Goal: Transaction & Acquisition: Book appointment/travel/reservation

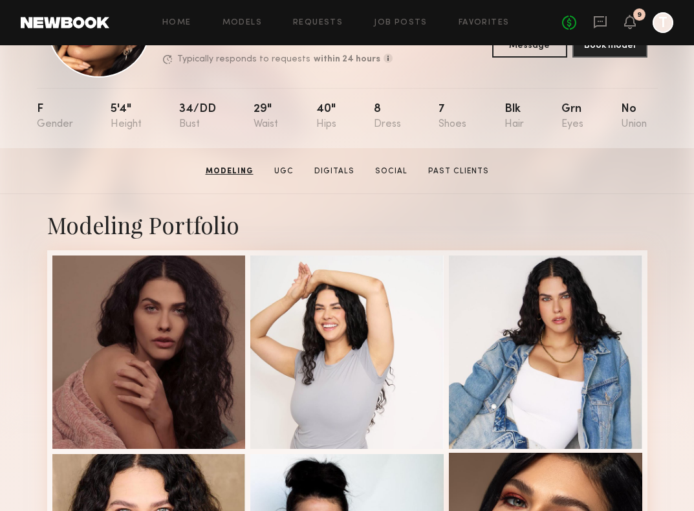
scroll to position [101, 0]
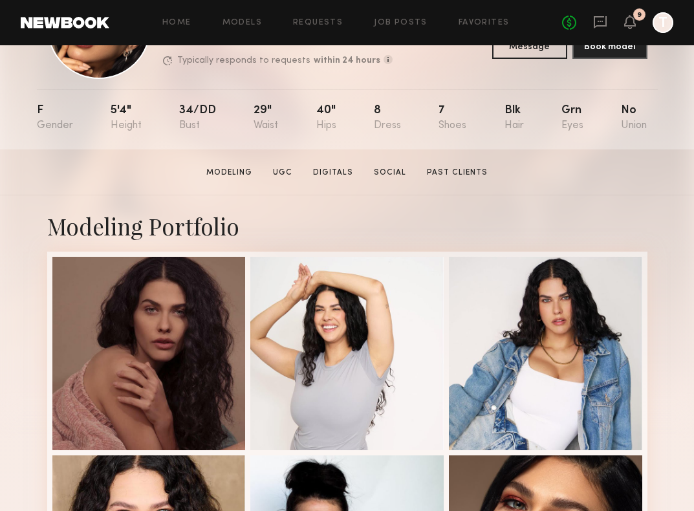
click at [567, 226] on div "Modeling Portfolio" at bounding box center [347, 226] width 600 height 30
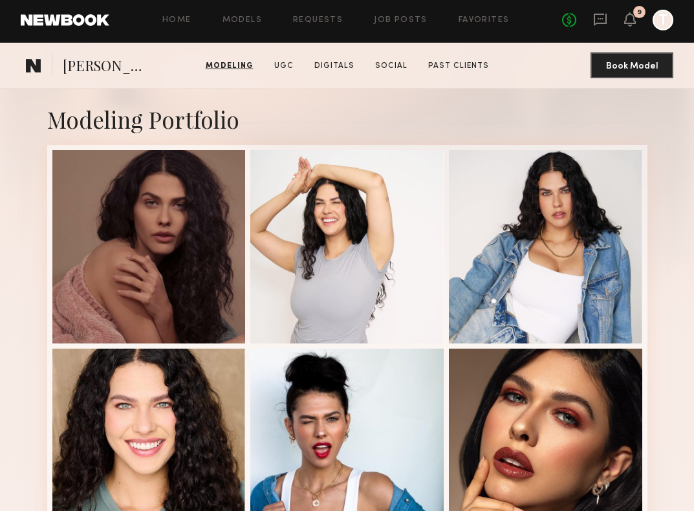
scroll to position [156, 0]
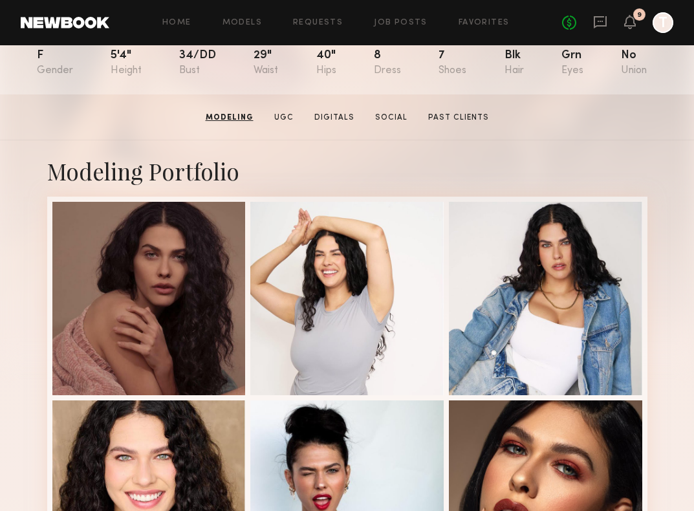
click at [637, 25] on div "No fees up to $5,000 9 T" at bounding box center [617, 22] width 111 height 21
click at [631, 25] on icon at bounding box center [630, 21] width 10 height 9
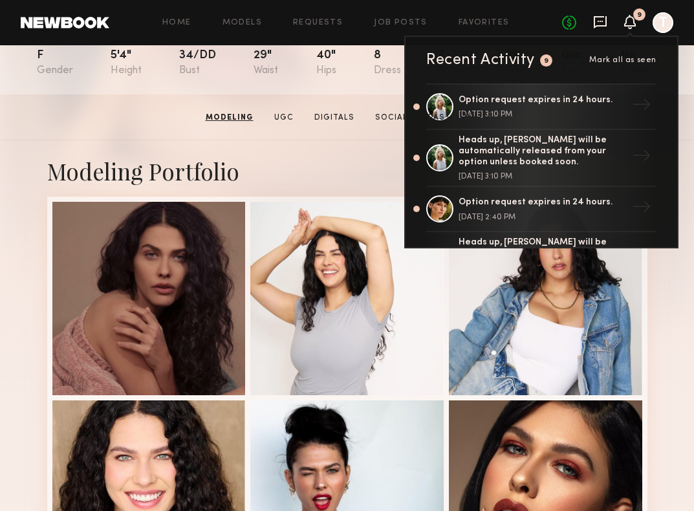
click at [593, 20] on icon at bounding box center [600, 22] width 14 height 14
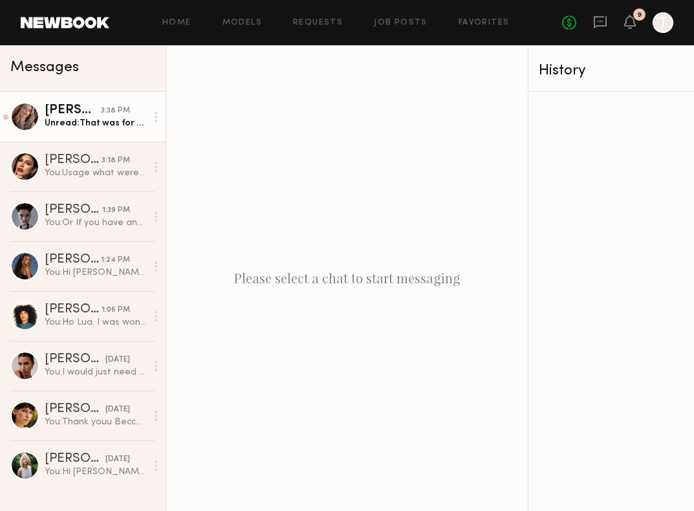
click at [72, 118] on div "Unread: That was for 6 hours, right? Can we do $400 or knock an hour off the sc…" at bounding box center [96, 123] width 102 height 12
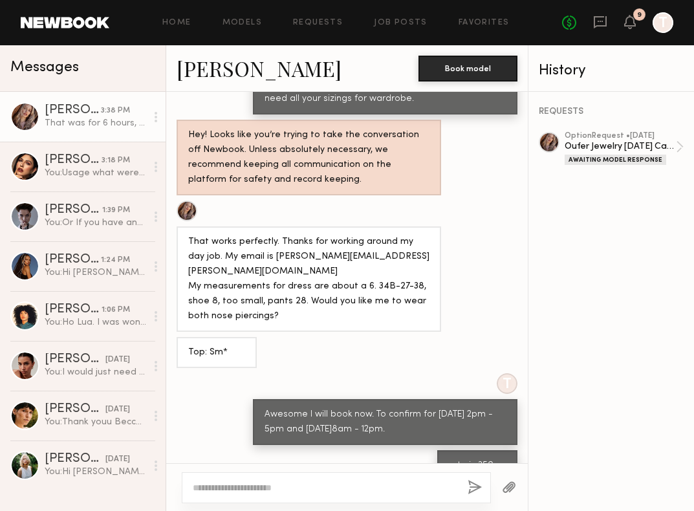
scroll to position [1078, 0]
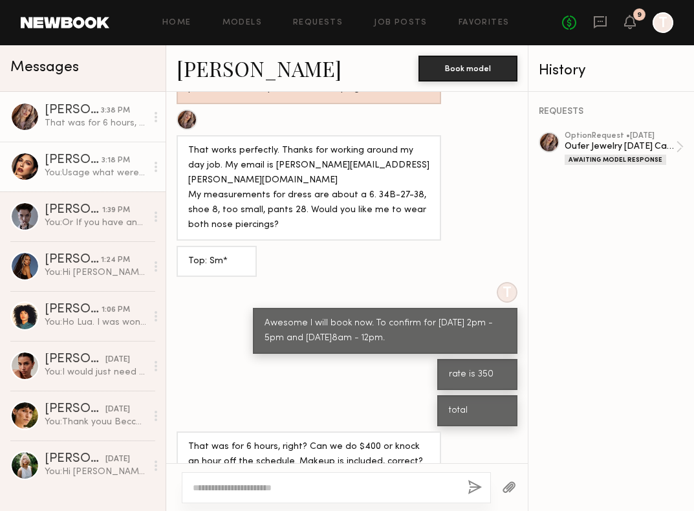
click at [74, 175] on div "You: Usage what were you thinking?" at bounding box center [96, 173] width 102 height 12
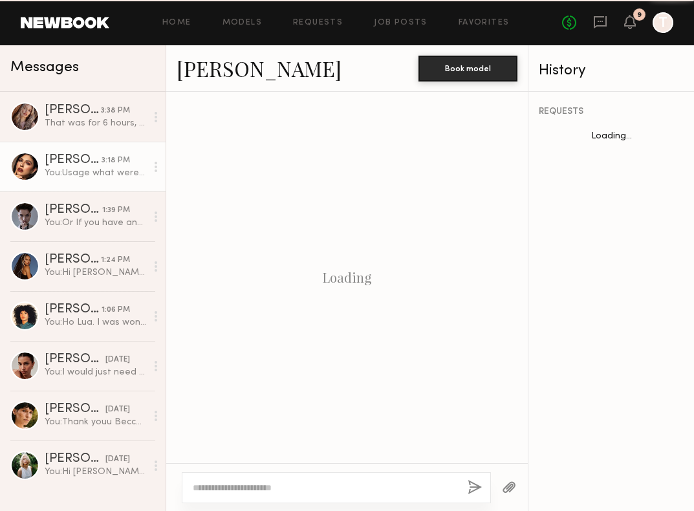
scroll to position [527, 0]
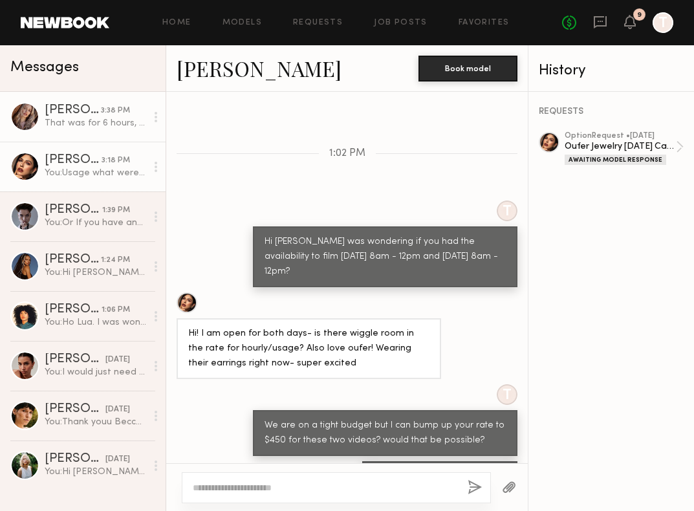
click at [64, 125] on div "That was for 6 hours, right? Can we do $400 or knock an hour off the schedule. …" at bounding box center [96, 123] width 102 height 12
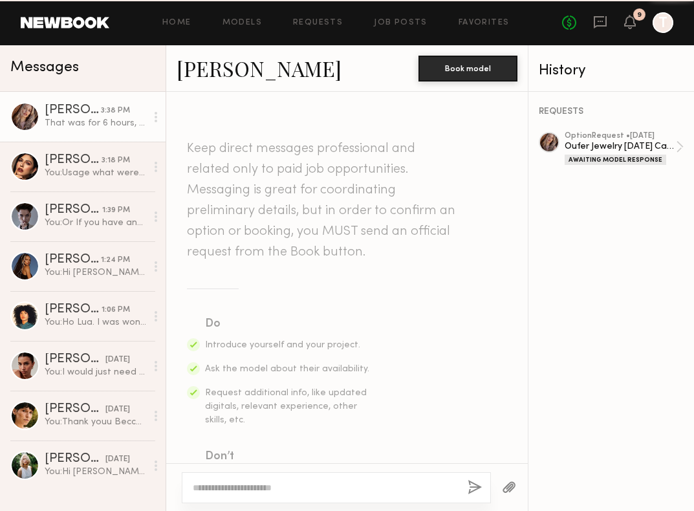
scroll to position [1078, 0]
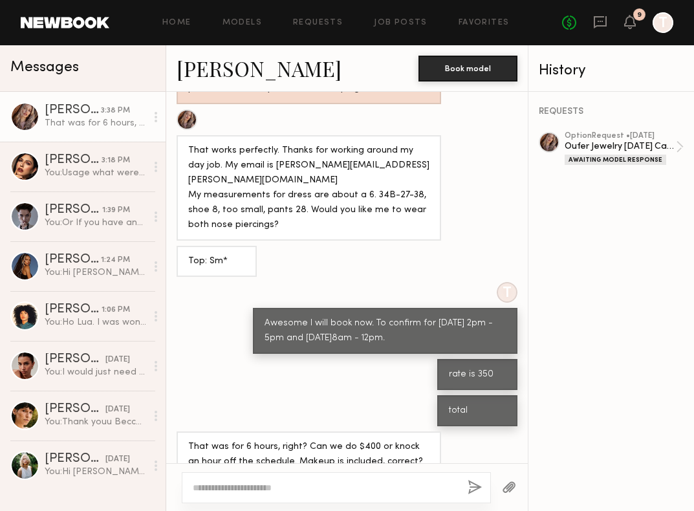
click at [241, 488] on textarea at bounding box center [325, 487] width 265 height 13
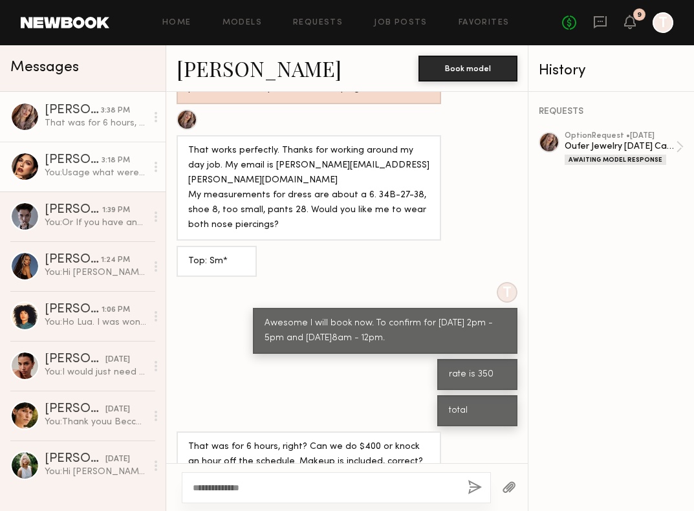
type textarea "**********"
click at [91, 168] on div "You: Usage what were you thinking?" at bounding box center [96, 173] width 102 height 12
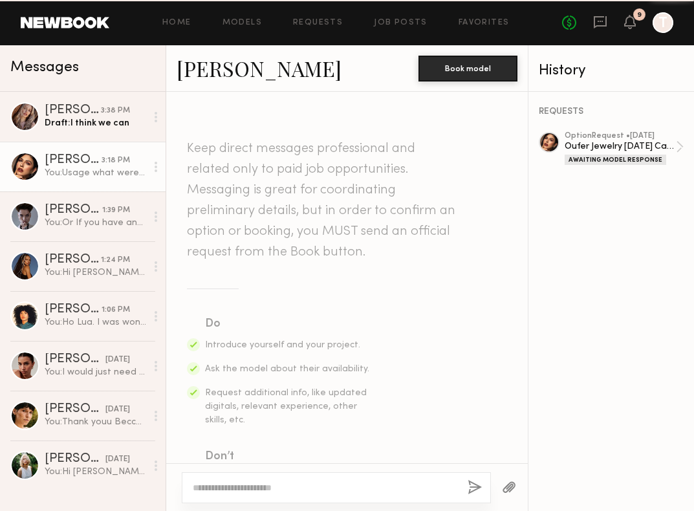
scroll to position [527, 0]
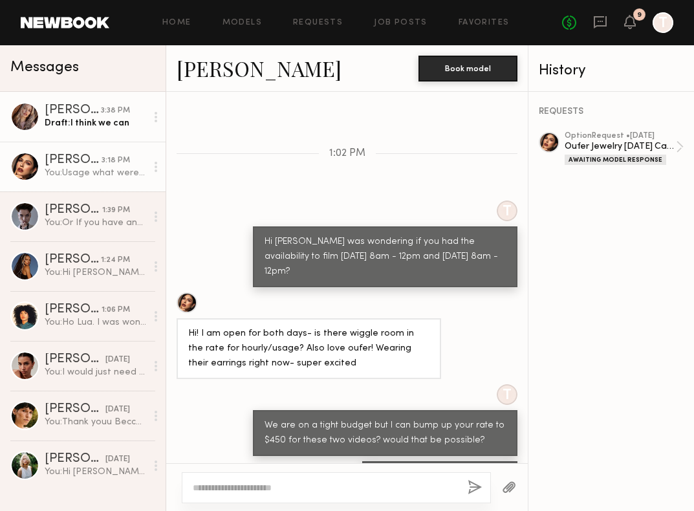
click at [96, 137] on link "Jill B. 3:38 PM Draft: I think we can" at bounding box center [83, 117] width 166 height 50
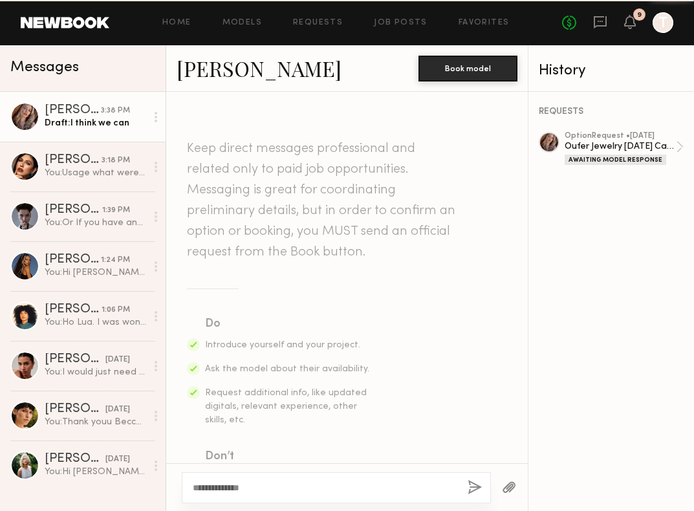
scroll to position [1078, 0]
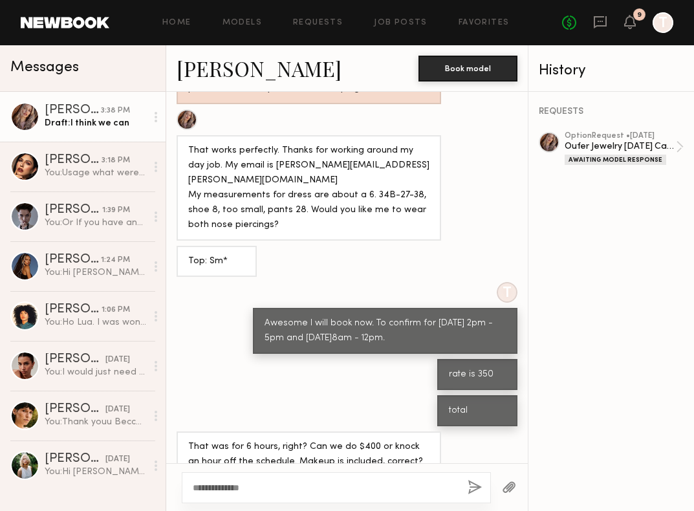
click at [265, 485] on textarea "**********" at bounding box center [325, 487] width 265 height 13
type textarea "*"
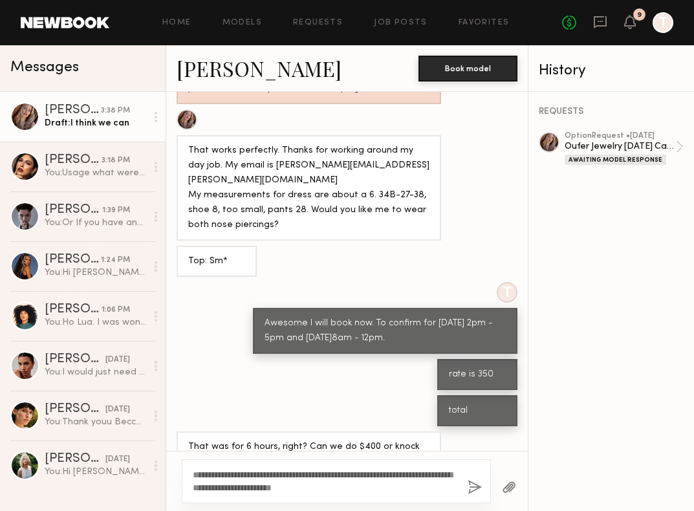
type textarea "**********"
click at [472, 486] on button "button" at bounding box center [475, 488] width 14 height 16
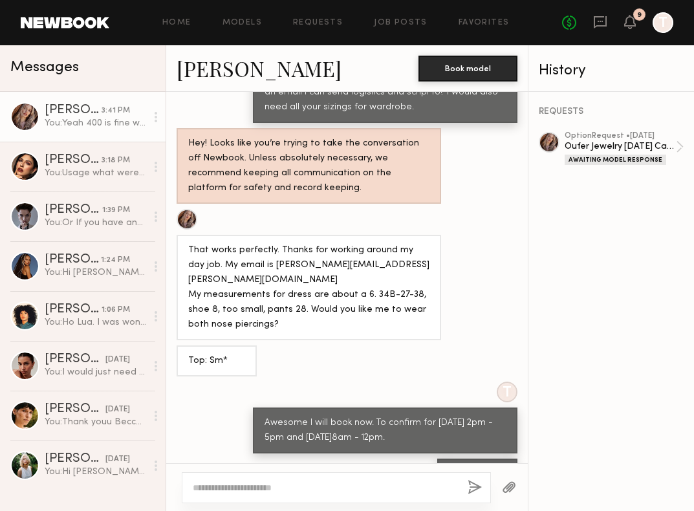
scroll to position [858, 0]
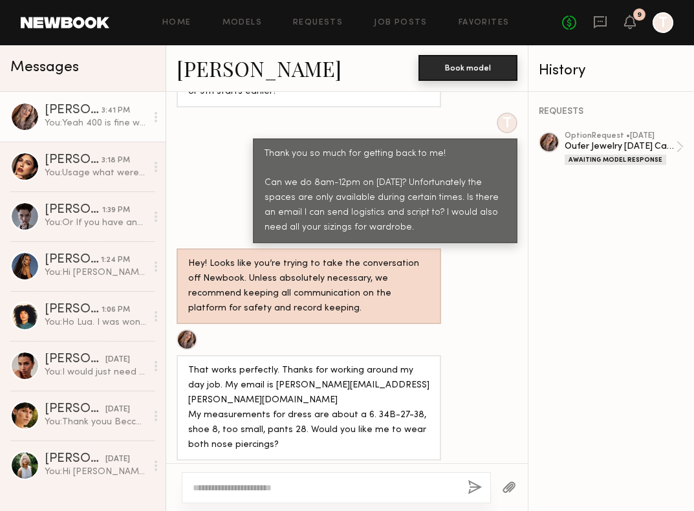
click at [466, 66] on button "Book model" at bounding box center [468, 68] width 99 height 26
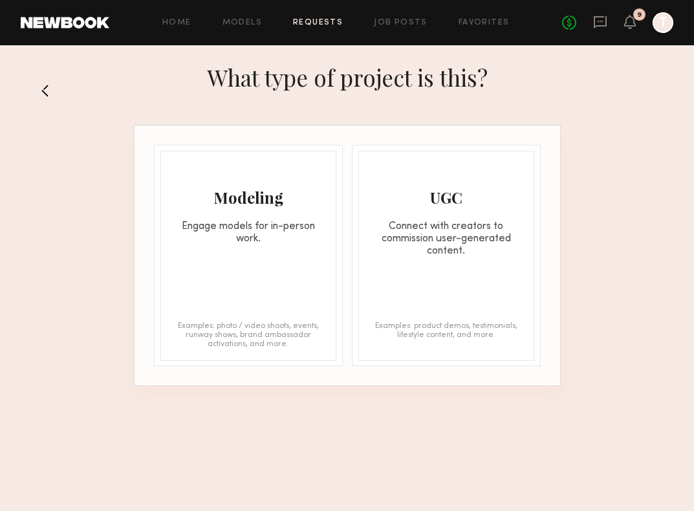
click at [263, 241] on div "Engage models for in-person work." at bounding box center [248, 233] width 175 height 25
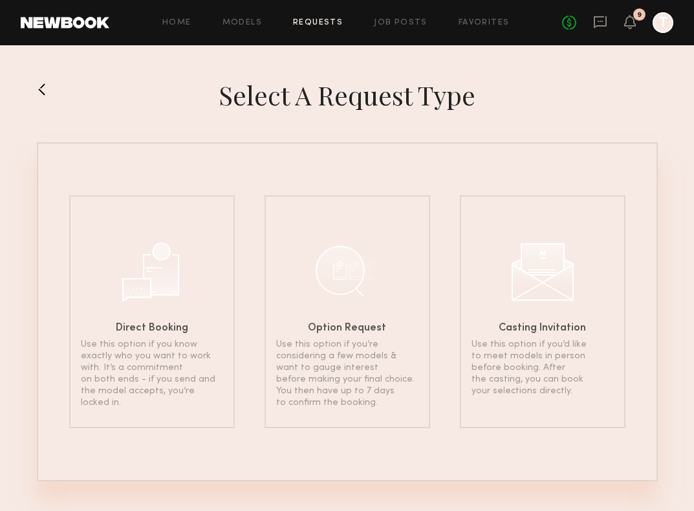
click at [44, 89] on button at bounding box center [47, 89] width 21 height 21
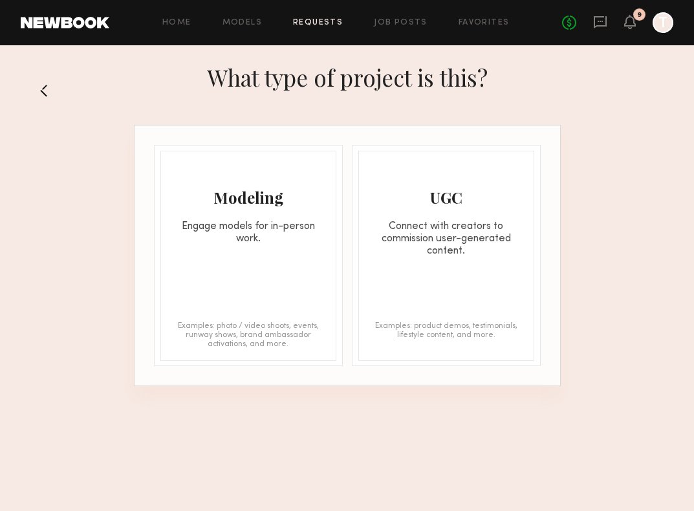
click at [41, 89] on button at bounding box center [49, 90] width 21 height 21
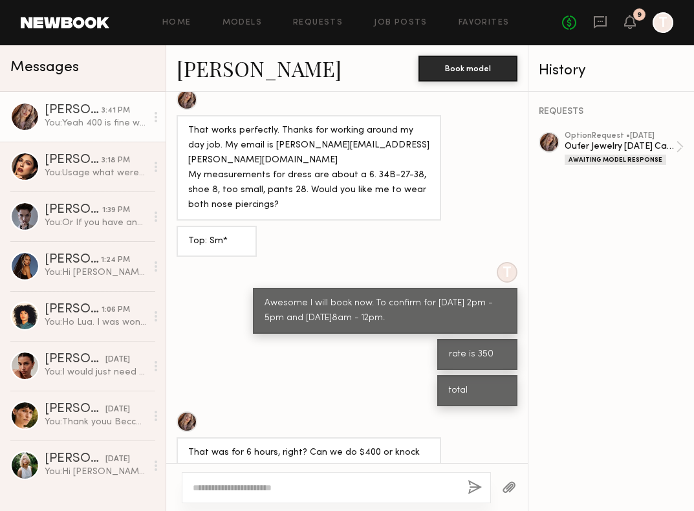
scroll to position [1155, 0]
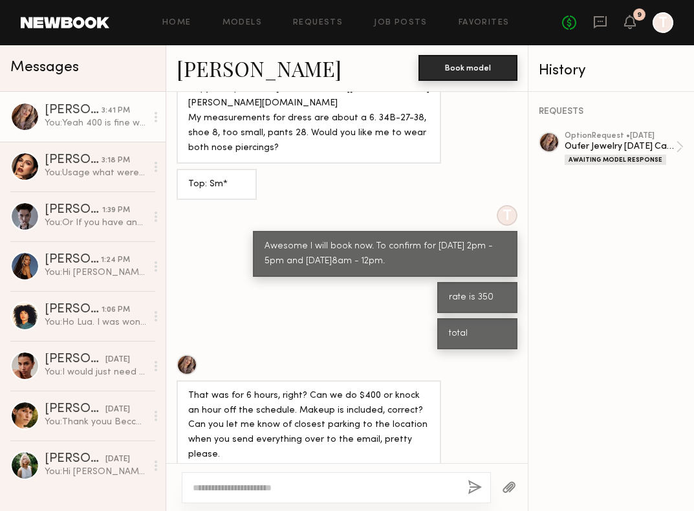
click at [449, 66] on button "Book model" at bounding box center [468, 68] width 99 height 26
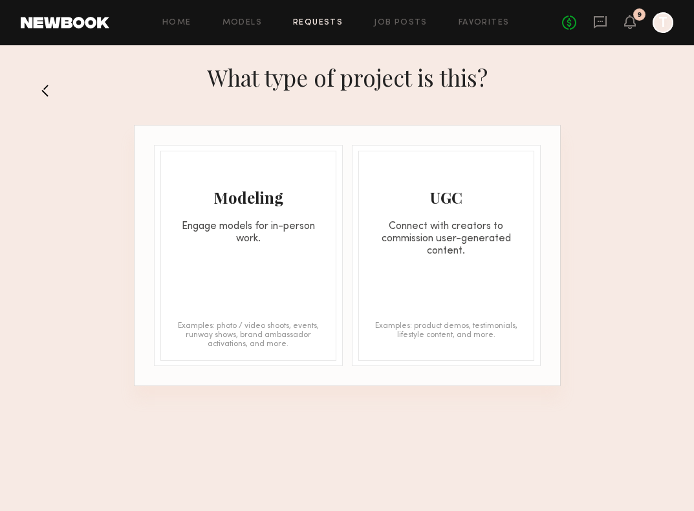
click at [292, 277] on div "Modeling Engage models for in-person work. Examples: photo / video shoots, even…" at bounding box center [248, 256] width 176 height 210
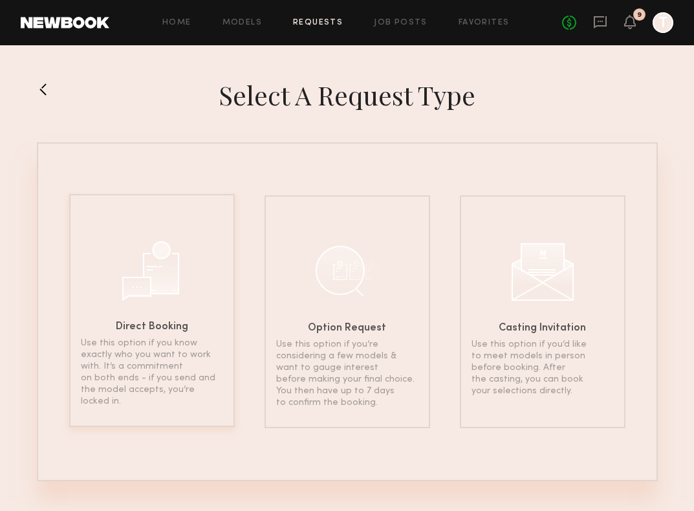
click at [150, 283] on div at bounding box center [152, 269] width 65 height 65
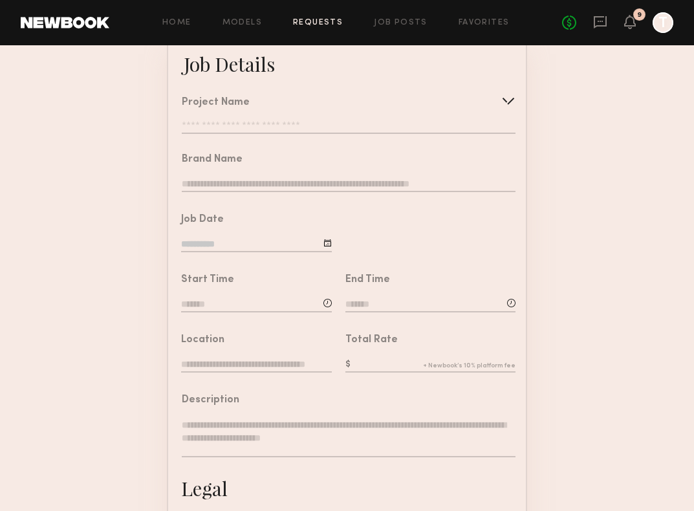
scroll to position [93, 0]
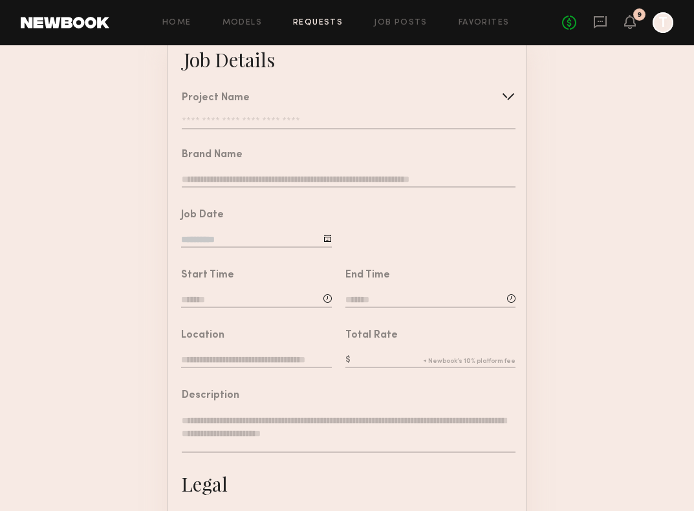
click at [328, 237] on div at bounding box center [327, 238] width 8 height 8
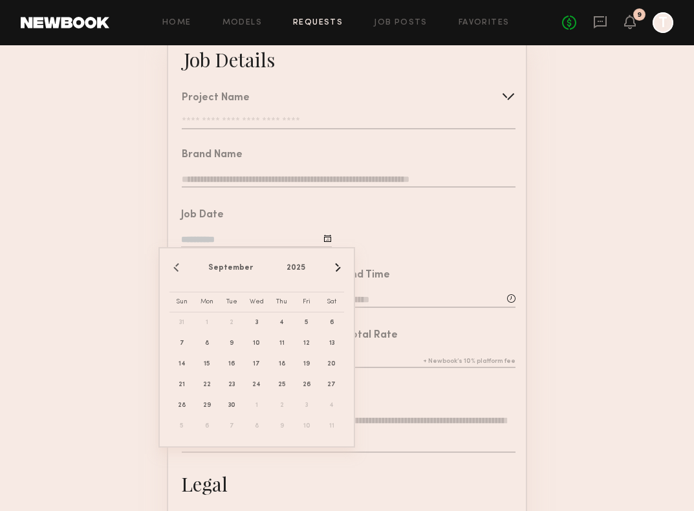
click at [402, 199] on div at bounding box center [429, 225] width 194 height 60
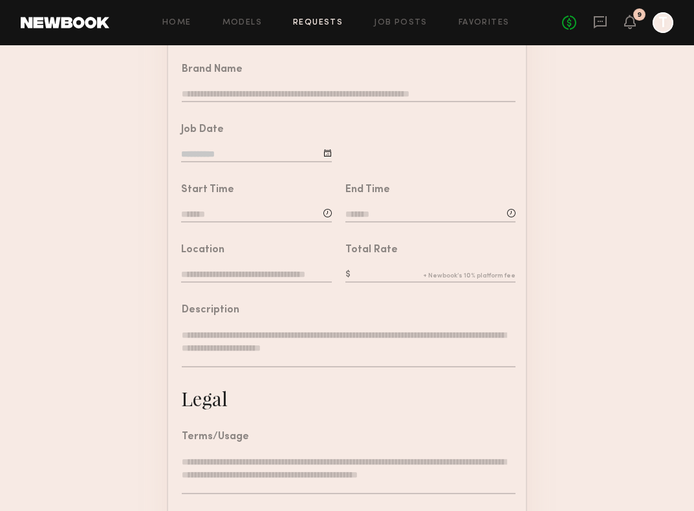
scroll to position [0, 0]
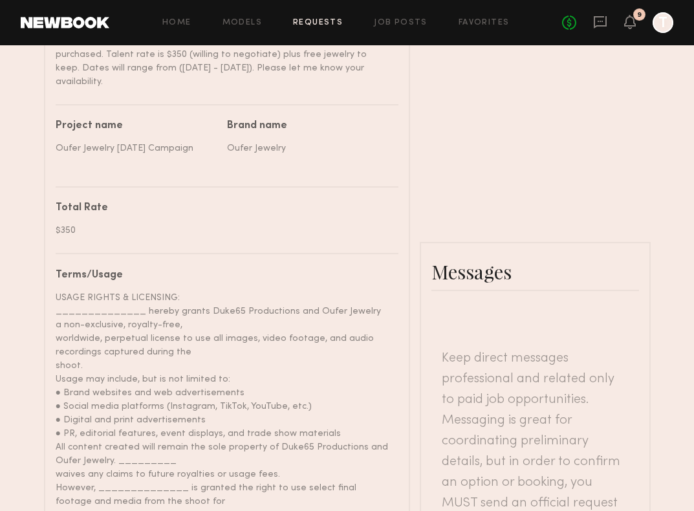
scroll to position [946, 0]
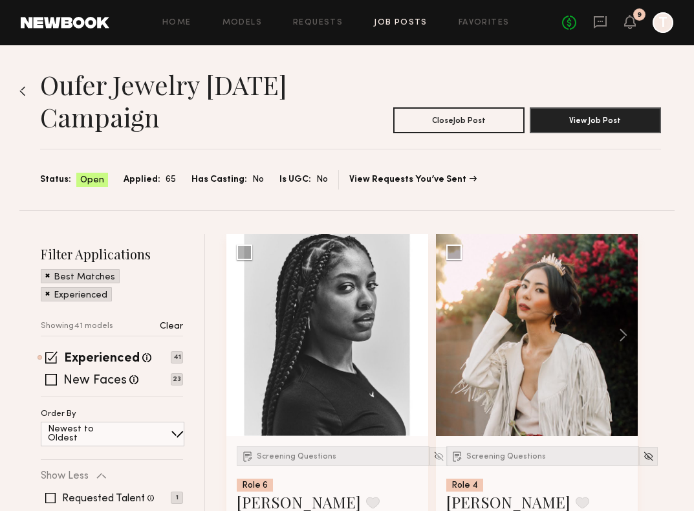
scroll to position [2277, 0]
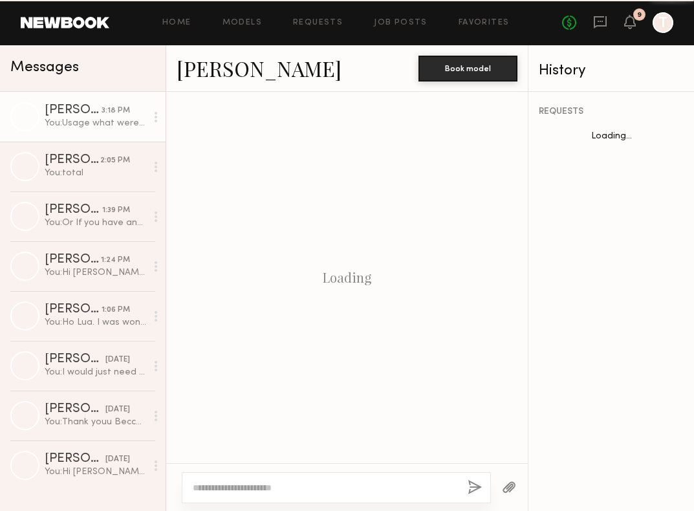
scroll to position [527, 0]
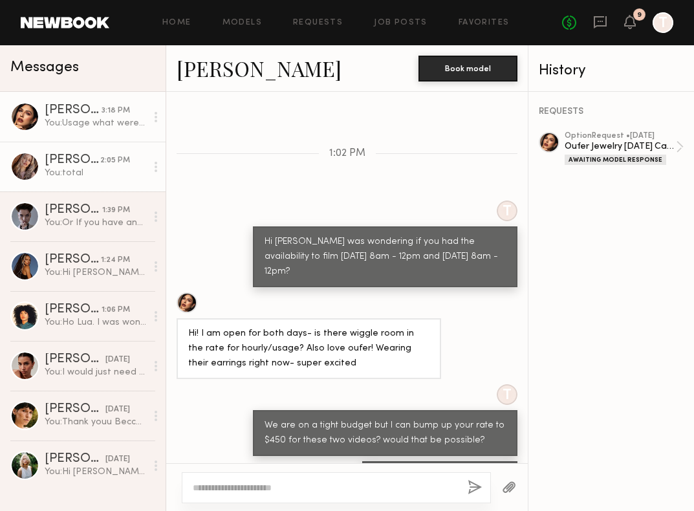
click at [75, 169] on div "You: total" at bounding box center [96, 173] width 102 height 12
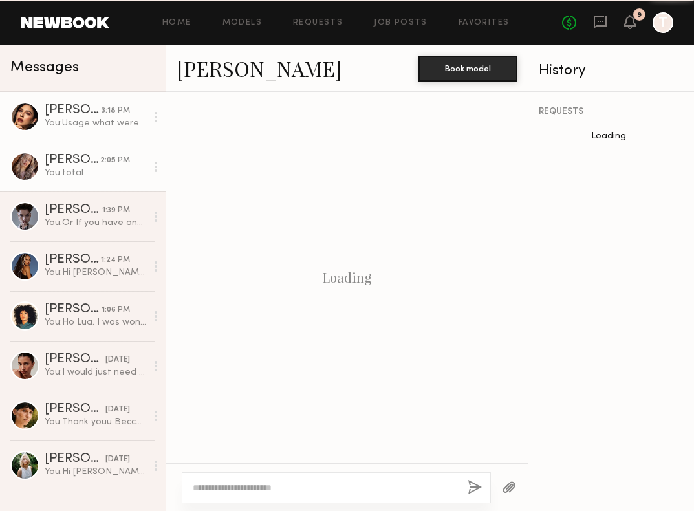
scroll to position [997, 0]
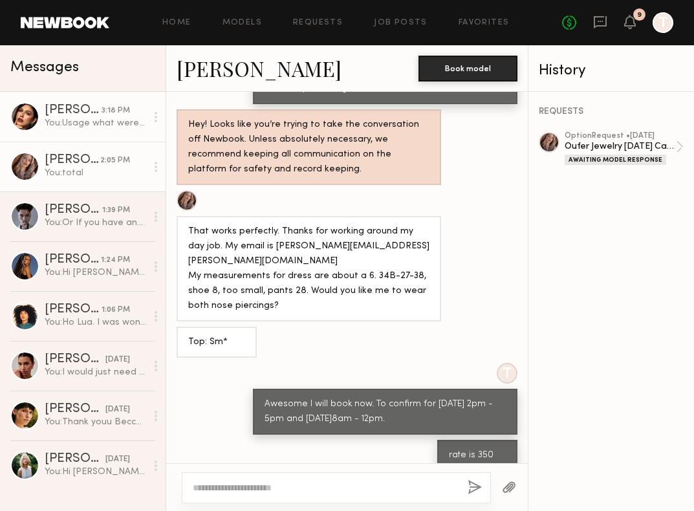
click at [106, 117] on div "You: Usage what were you thinking?" at bounding box center [96, 123] width 102 height 12
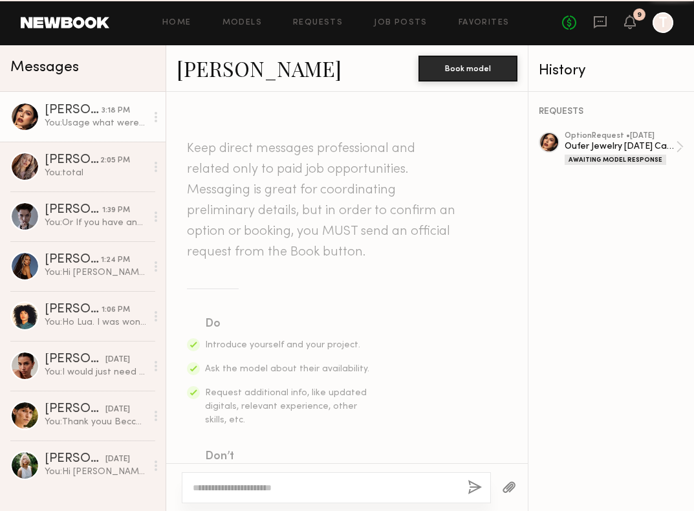
scroll to position [527, 0]
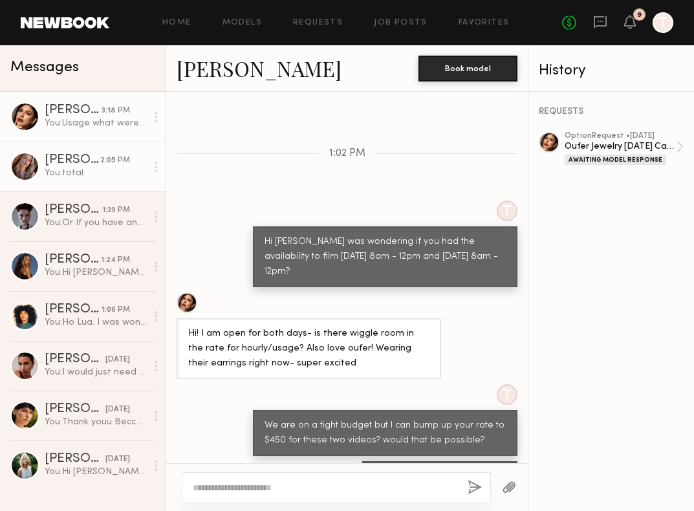
click at [100, 160] on div "Jill B." at bounding box center [73, 160] width 56 height 13
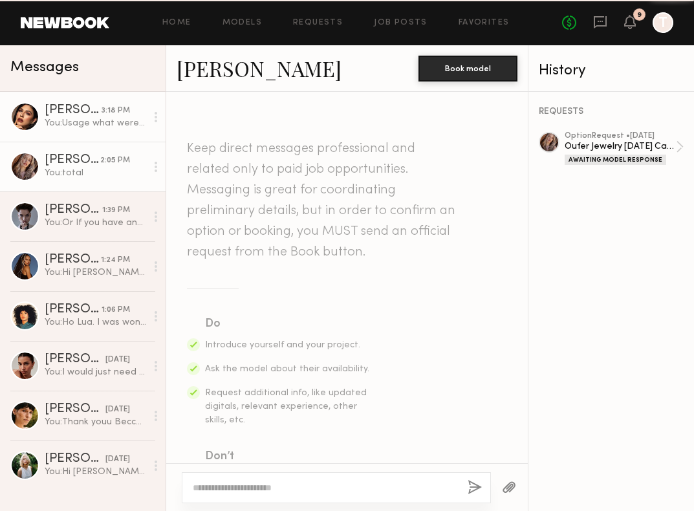
scroll to position [997, 0]
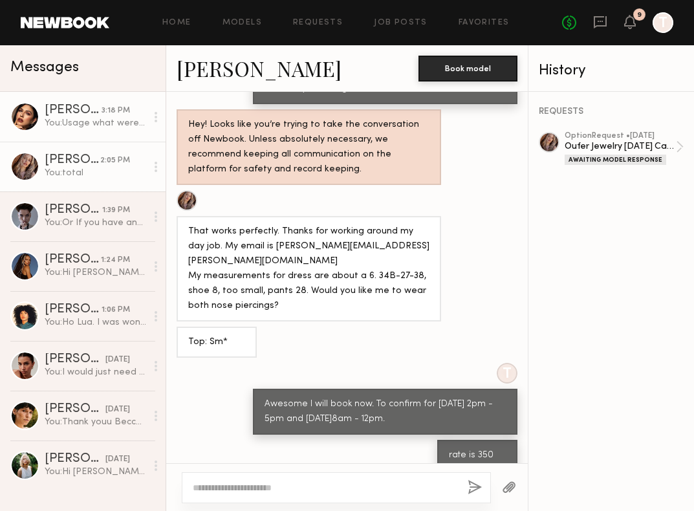
click at [99, 125] on div "You: Usage what were you thinking?" at bounding box center [96, 123] width 102 height 12
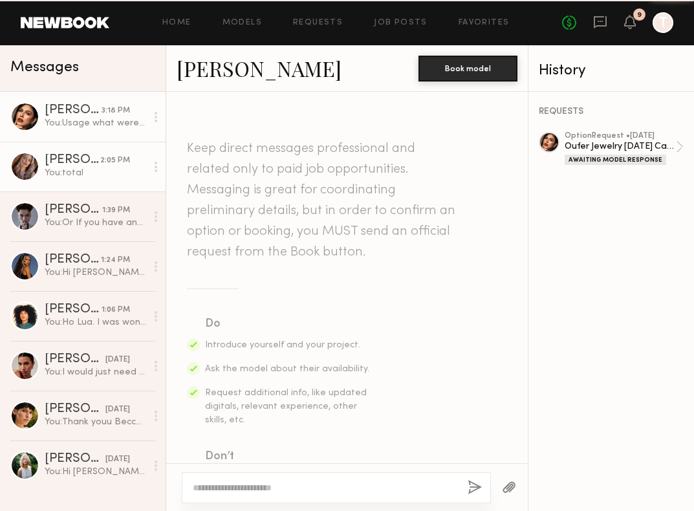
scroll to position [527, 0]
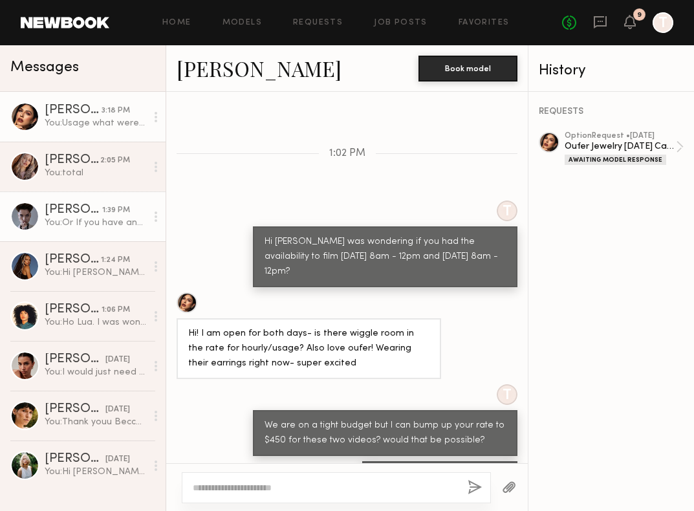
click at [116, 212] on div "1:39 PM" at bounding box center [116, 210] width 28 height 12
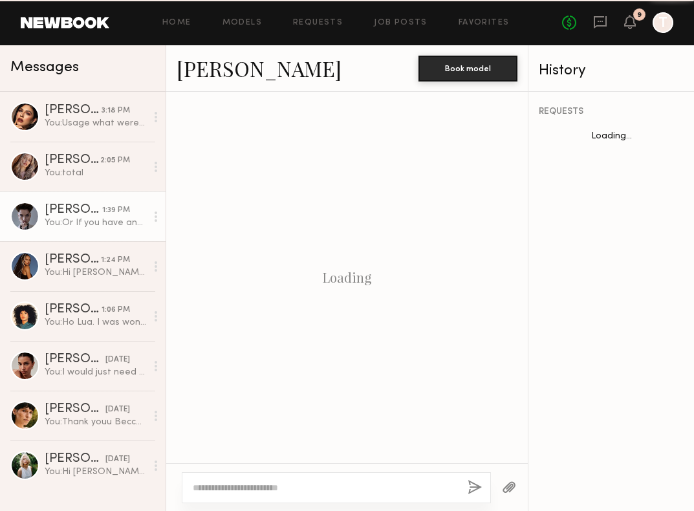
scroll to position [714, 0]
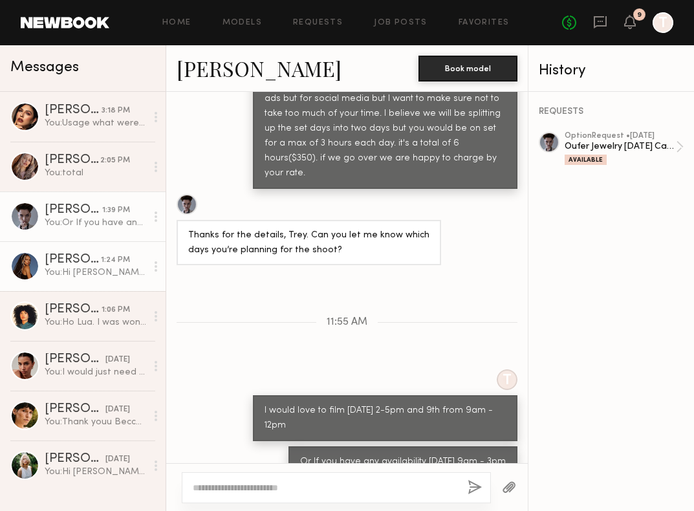
click at [100, 274] on div "You: Hi Maria, Are you available 9/9 @ 2pm - 5pm and 9/10 @8am - 12pm. DTLA and…" at bounding box center [96, 273] width 102 height 12
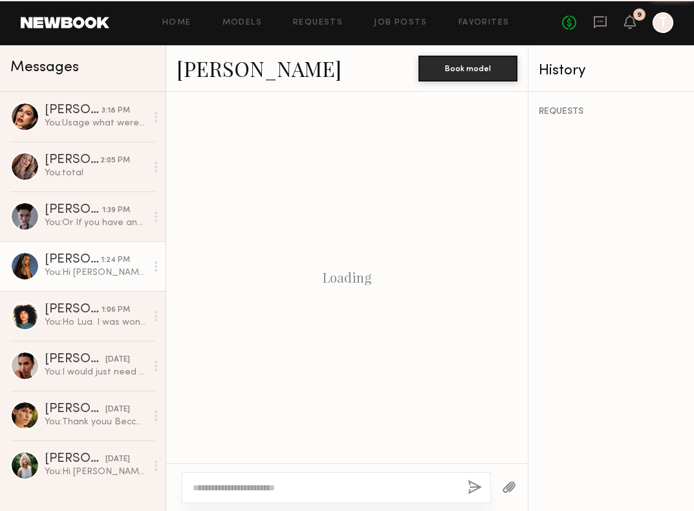
scroll to position [417, 0]
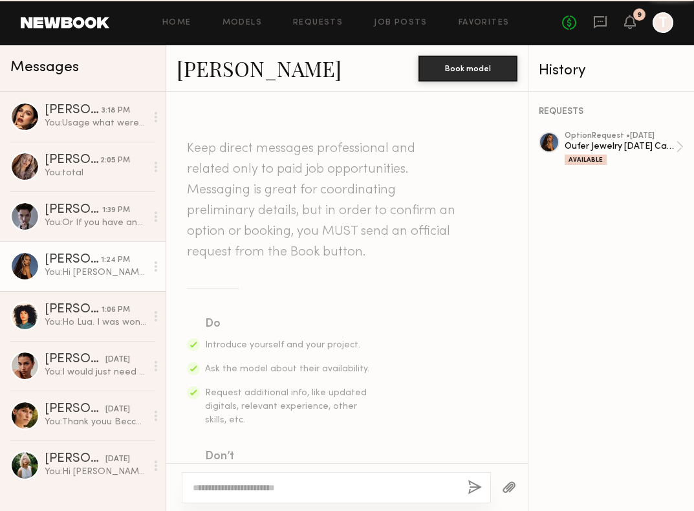
scroll to position [417, 0]
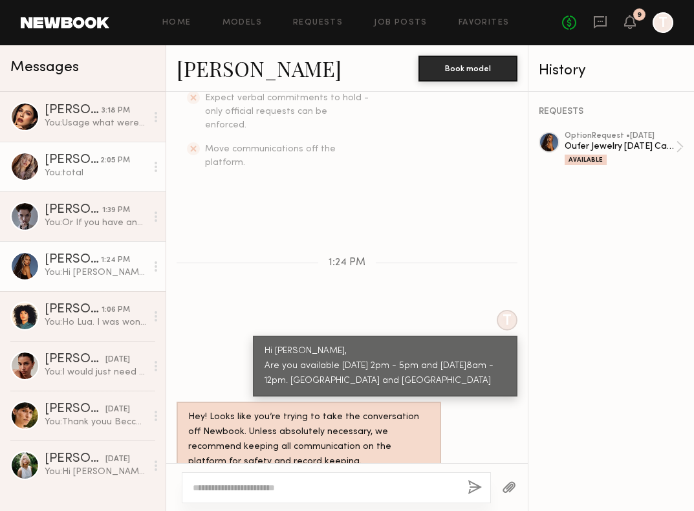
click at [96, 164] on div "Jill B." at bounding box center [73, 160] width 56 height 13
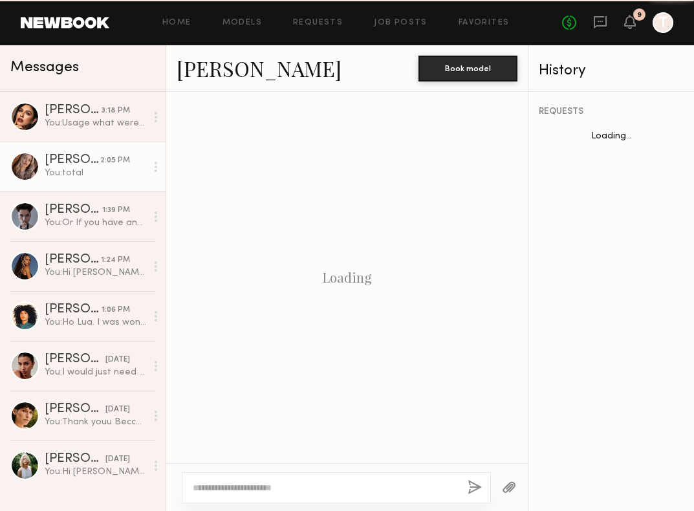
scroll to position [997, 0]
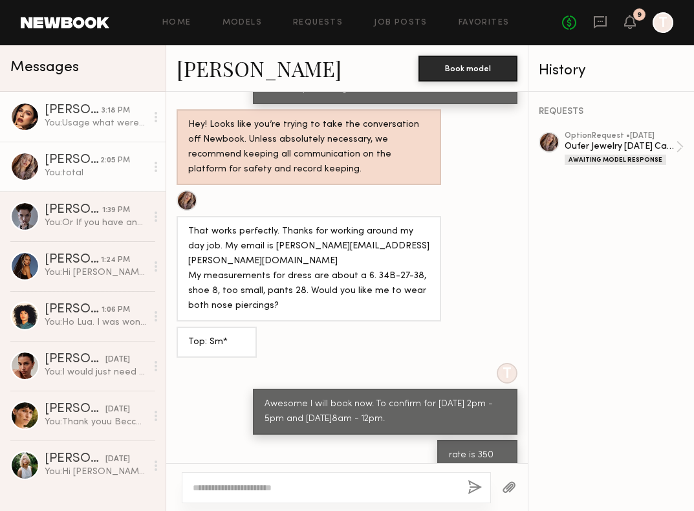
click at [100, 126] on div "You: Usage what were you thinking?" at bounding box center [96, 123] width 102 height 12
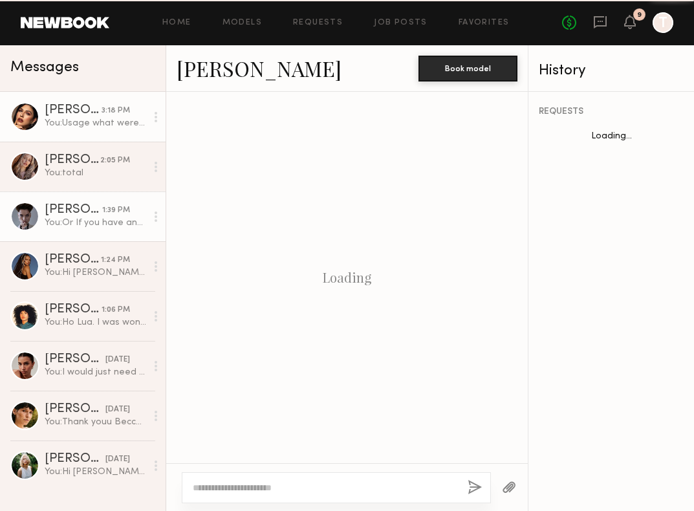
scroll to position [527, 0]
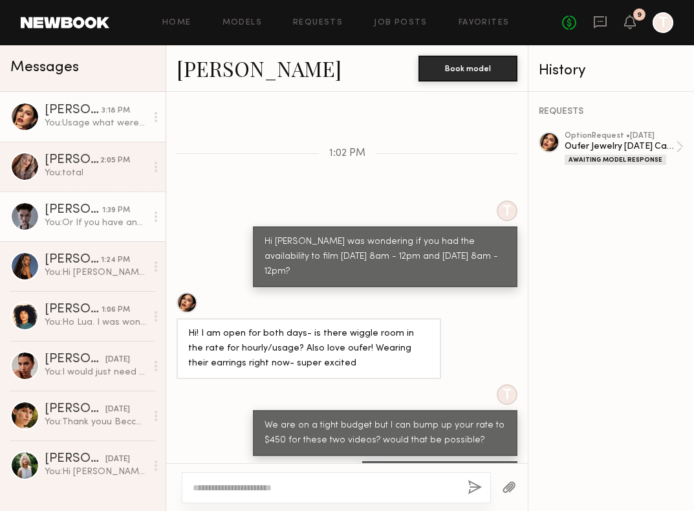
click at [97, 194] on link "Ivanka O. 1:39 PM You: Or If you have any availability September 11th from 9am …" at bounding box center [83, 217] width 166 height 50
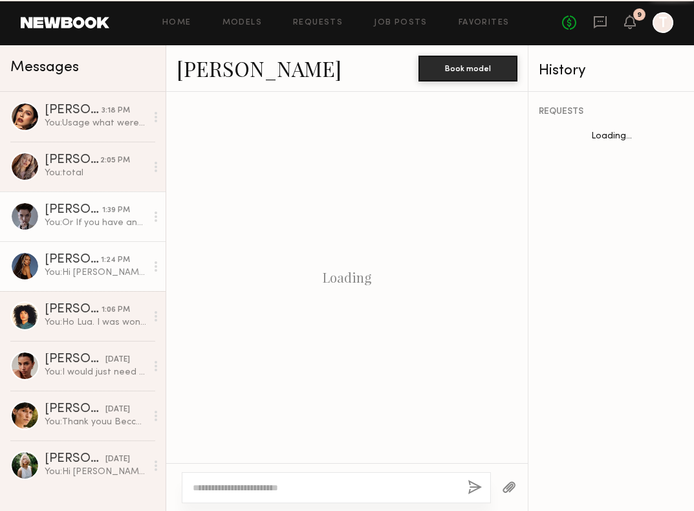
scroll to position [714, 0]
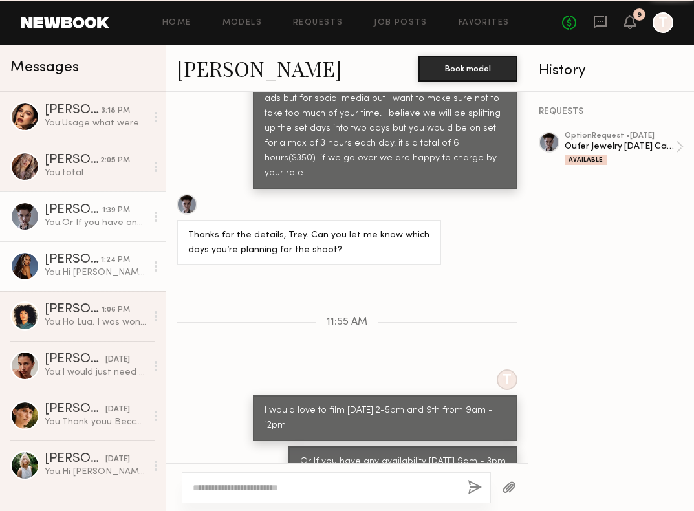
click at [96, 257] on div "Maria F." at bounding box center [73, 260] width 56 height 13
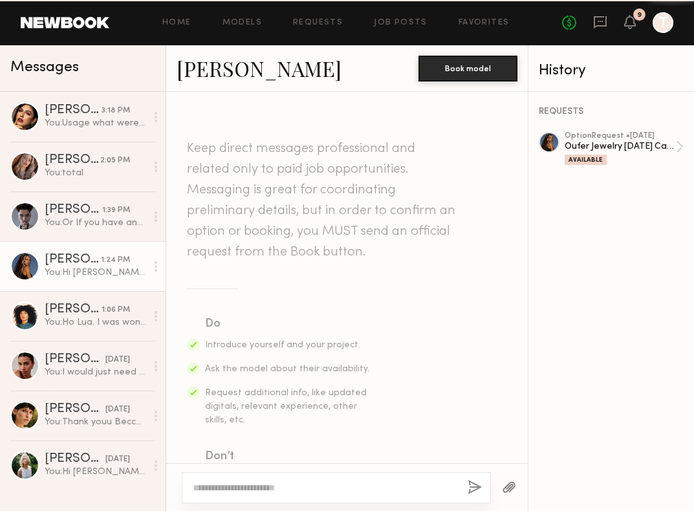
scroll to position [417, 0]
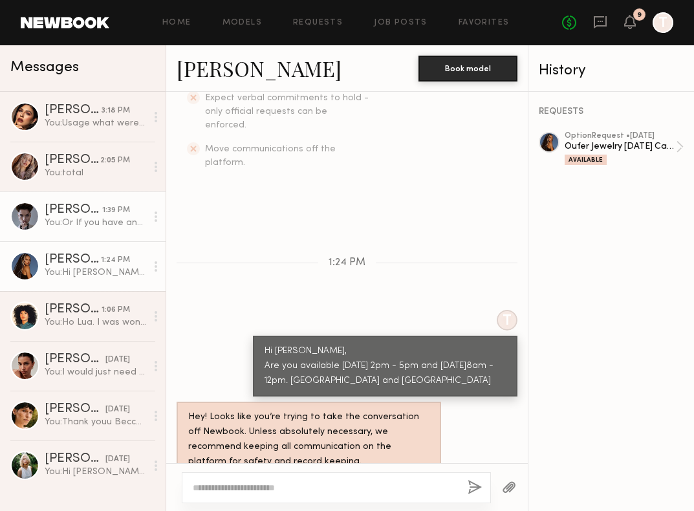
click at [98, 208] on div "Ivanka O." at bounding box center [74, 210] width 58 height 13
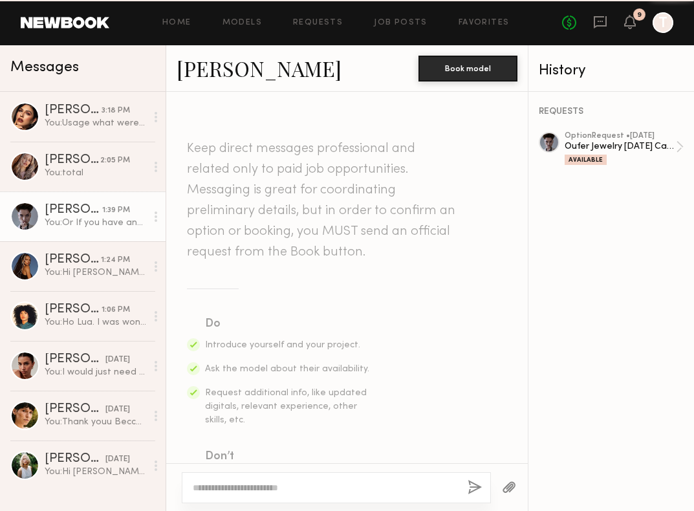
scroll to position [714, 0]
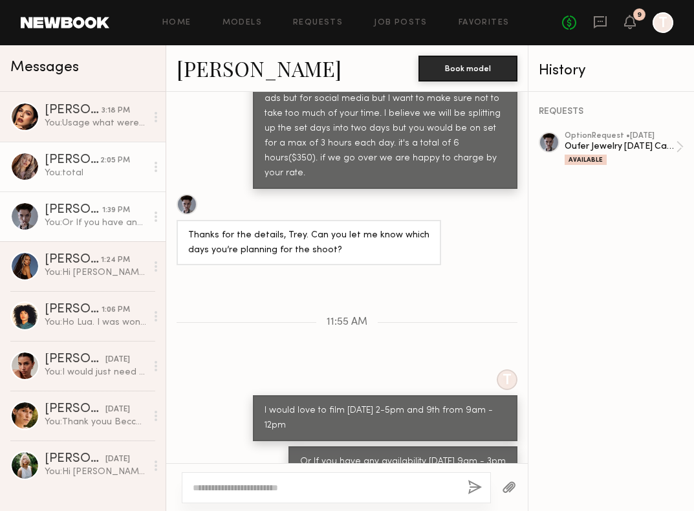
click at [104, 167] on div "You: total" at bounding box center [96, 173] width 102 height 12
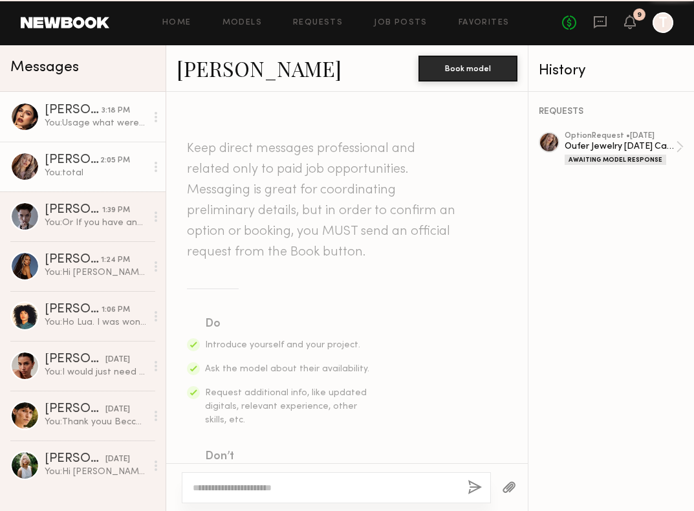
scroll to position [997, 0]
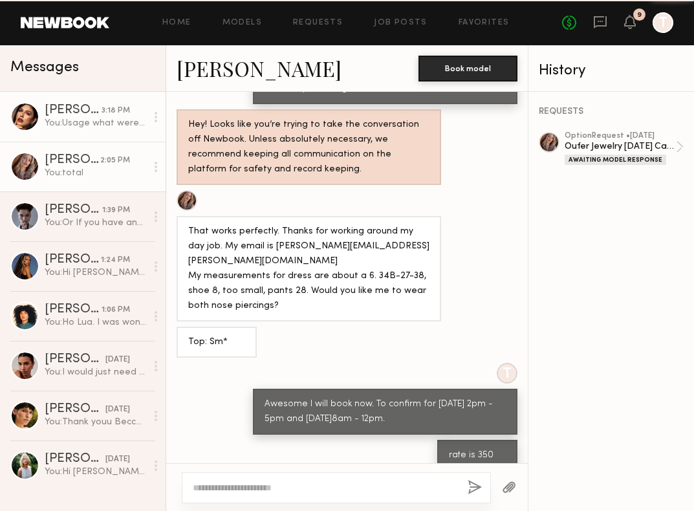
click at [106, 126] on div "You: Usage what were you thinking?" at bounding box center [96, 123] width 102 height 12
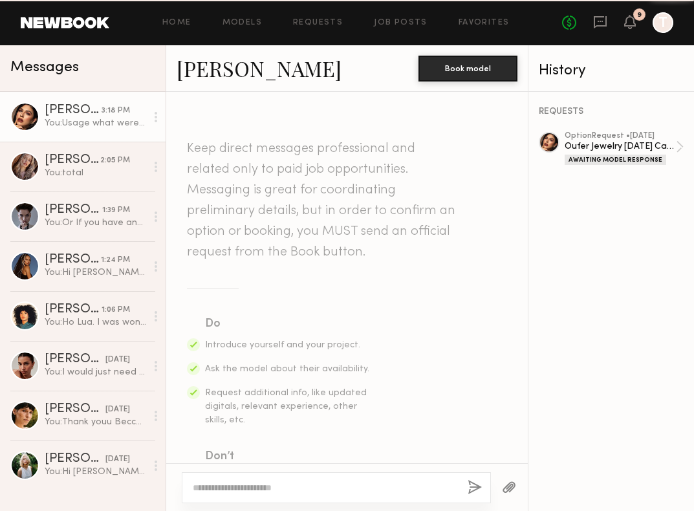
scroll to position [527, 0]
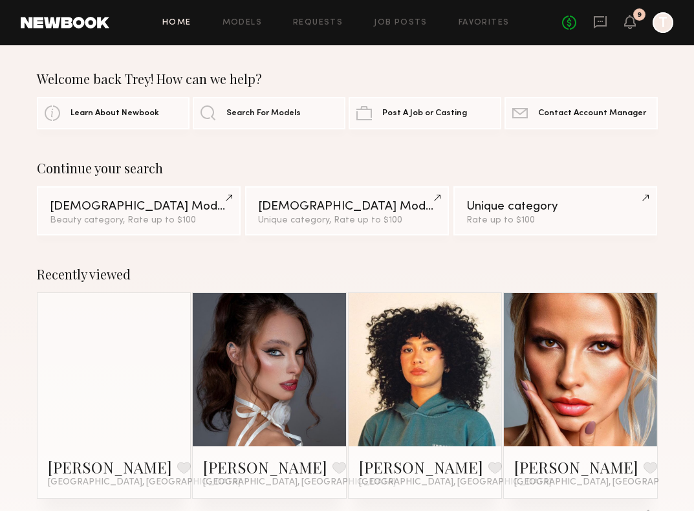
click at [656, 28] on div at bounding box center [663, 22] width 21 height 21
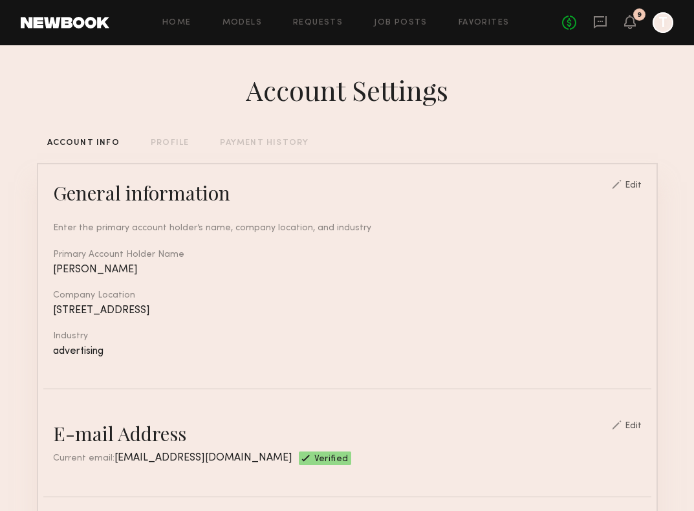
click at [94, 9] on header "Home Models Requests Job Posts Favorites Sign Out No fees up to $5,000 9 T" at bounding box center [347, 22] width 694 height 45
click at [93, 18] on link at bounding box center [65, 23] width 89 height 12
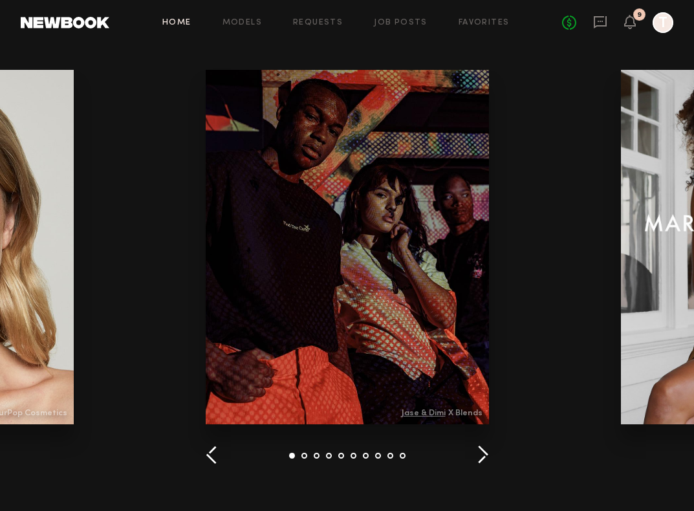
scroll to position [1820, 0]
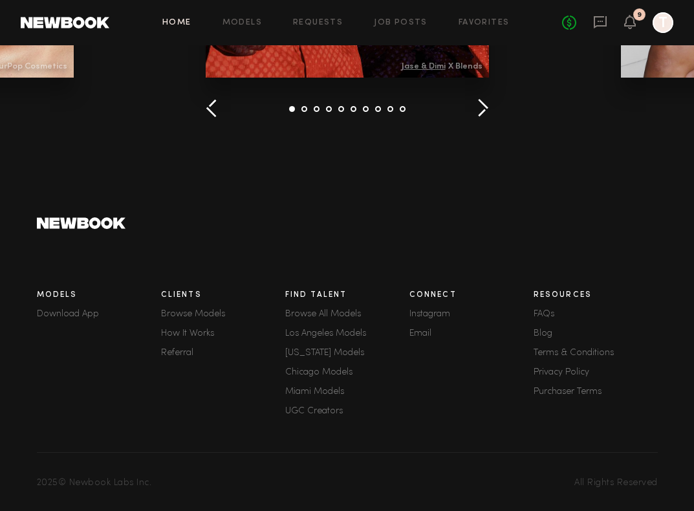
click at [546, 316] on link "FAQs" at bounding box center [596, 314] width 124 height 9
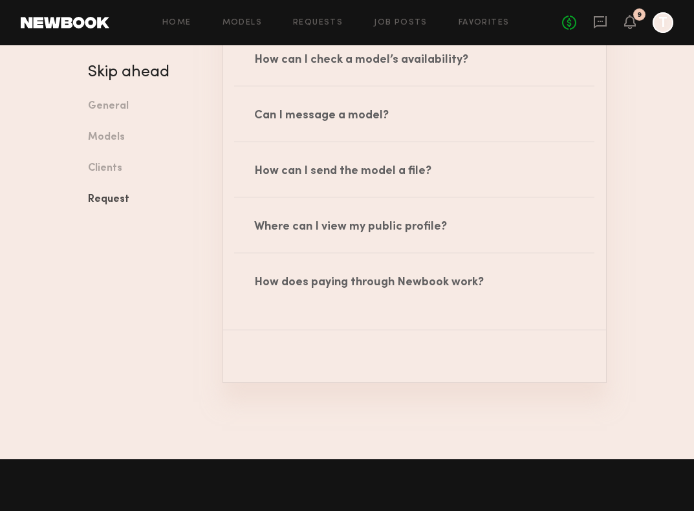
scroll to position [2048, 0]
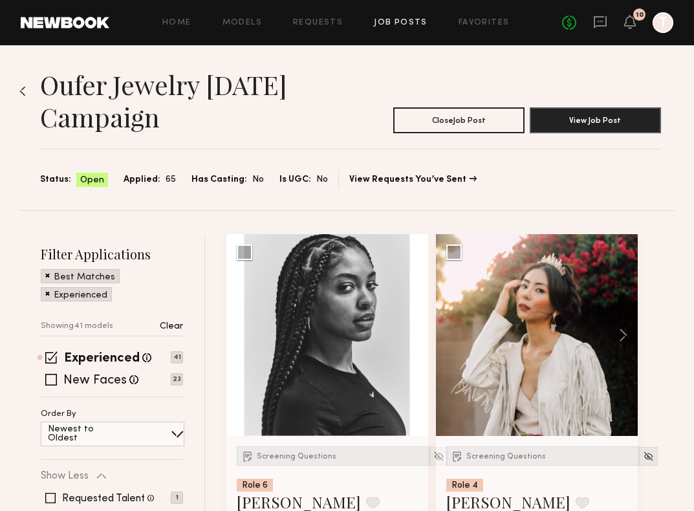
scroll to position [1777, 0]
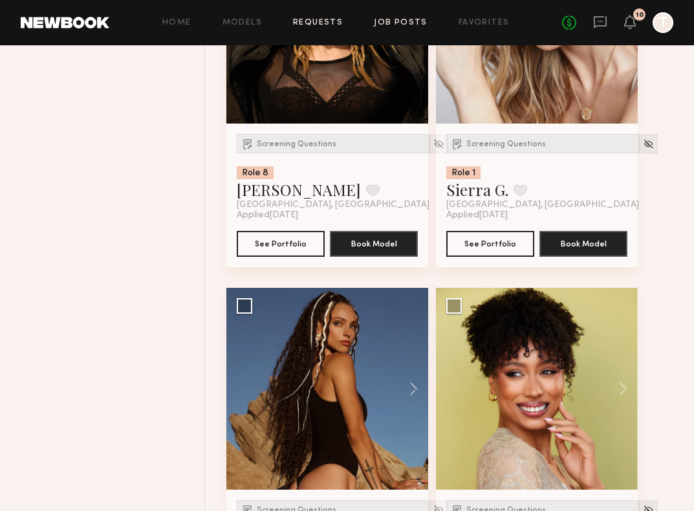
click at [314, 24] on link "Requests" at bounding box center [318, 23] width 50 height 8
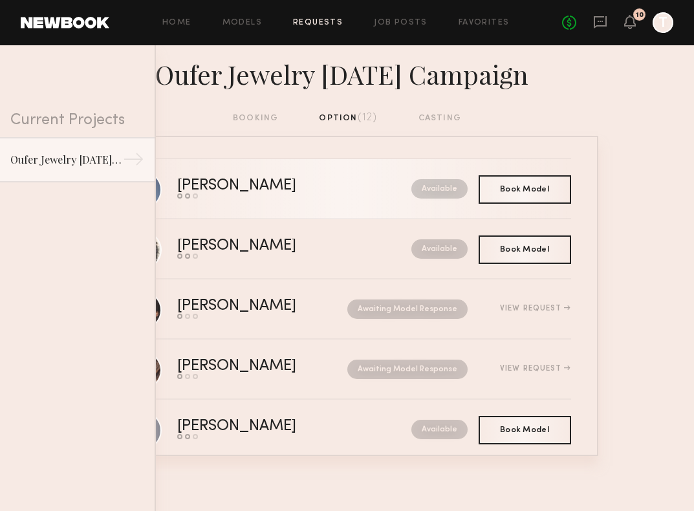
click at [305, 188] on div "[PERSON_NAME]" at bounding box center [265, 186] width 177 height 15
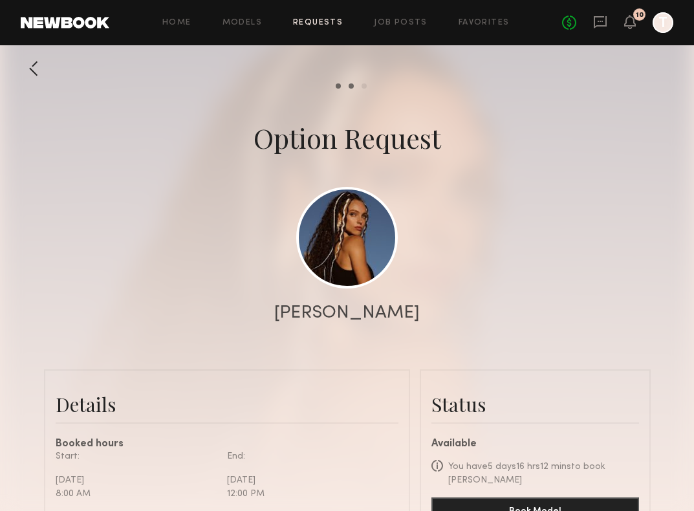
click at [301, 28] on div "Home Models Requests Job Posts Favorites Sign Out No fees up to $5,000 10 T" at bounding box center [391, 22] width 564 height 21
click at [319, 19] on link "Requests" at bounding box center [318, 23] width 50 height 8
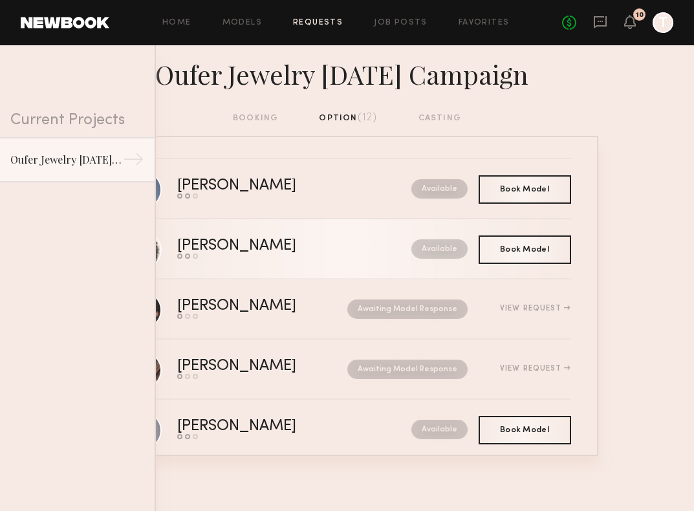
click at [334, 259] on link "Lua J. Send request Model response Book model Available" at bounding box center [348, 249] width 448 height 60
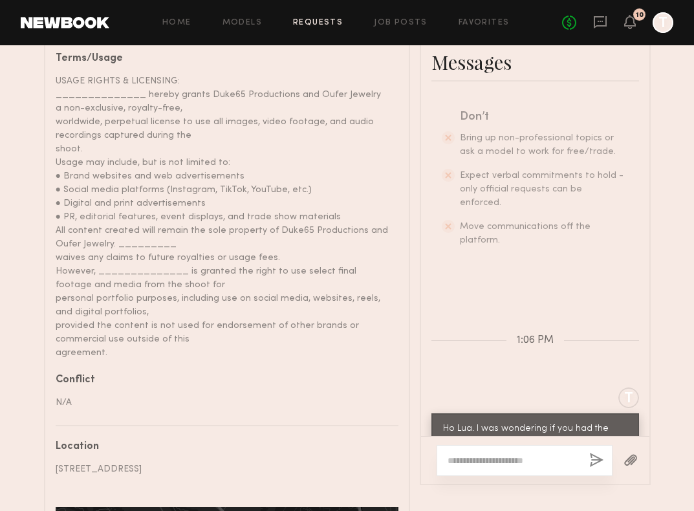
scroll to position [520, 0]
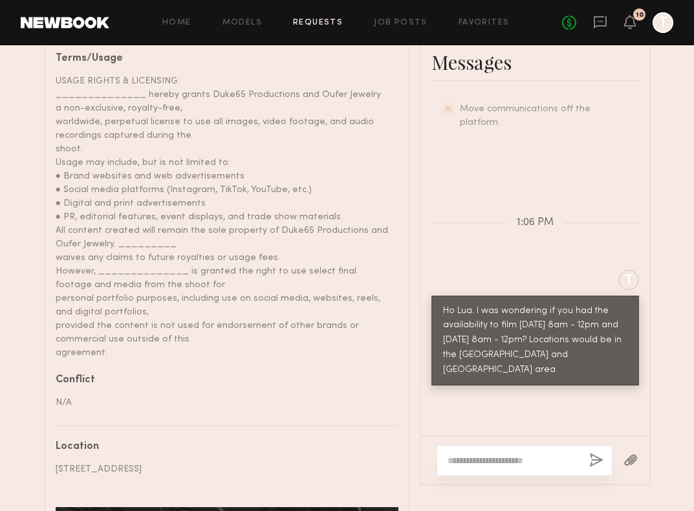
click at [242, 169] on div "USAGE RIGHTS & LICENSING: ______________ hereby grants Duke65 Productions and O…" at bounding box center [222, 216] width 333 height 285
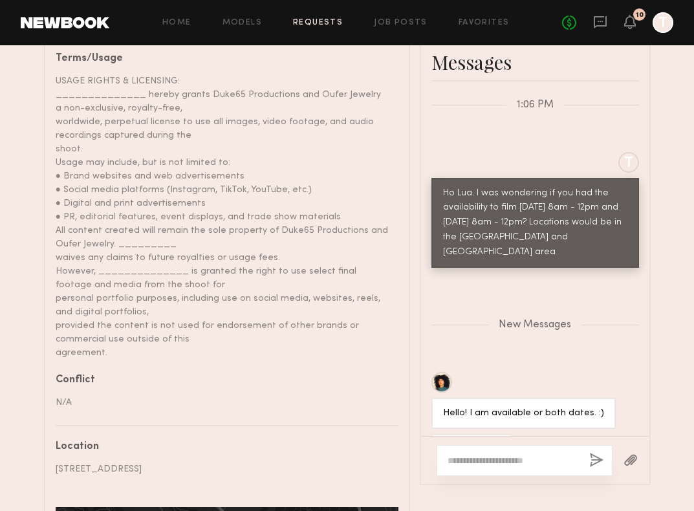
click at [309, 25] on link "Requests" at bounding box center [318, 23] width 50 height 8
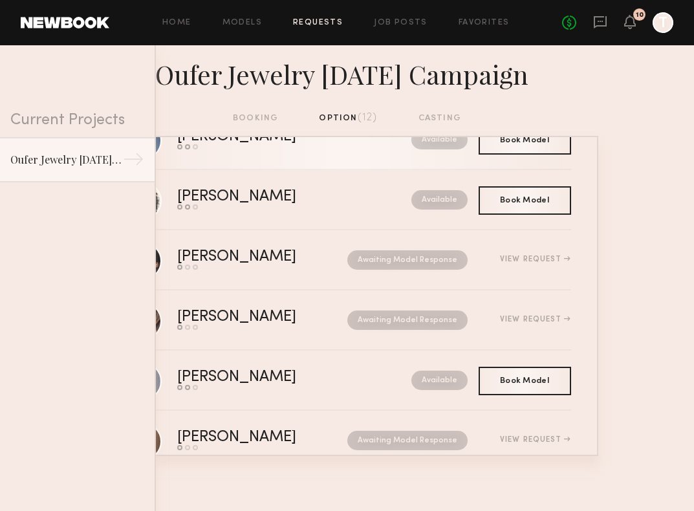
scroll to position [34, 0]
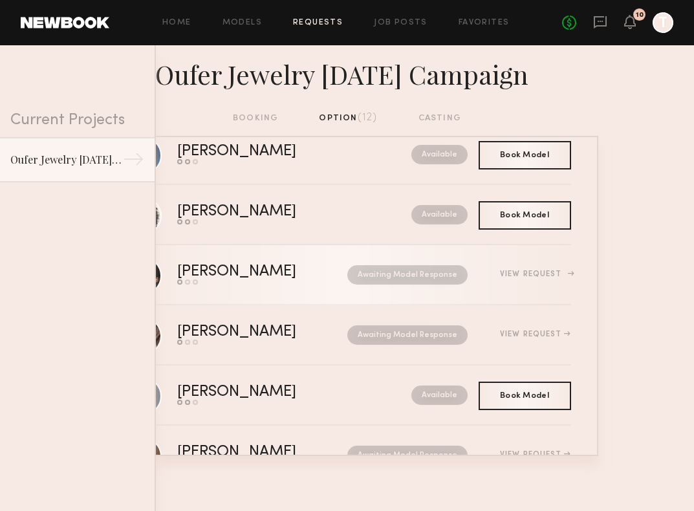
click at [277, 268] on div "[PERSON_NAME]" at bounding box center [249, 272] width 145 height 15
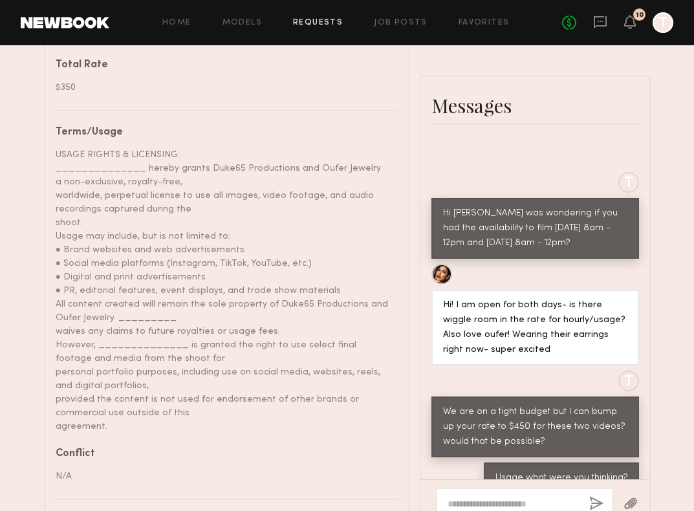
scroll to position [512, 0]
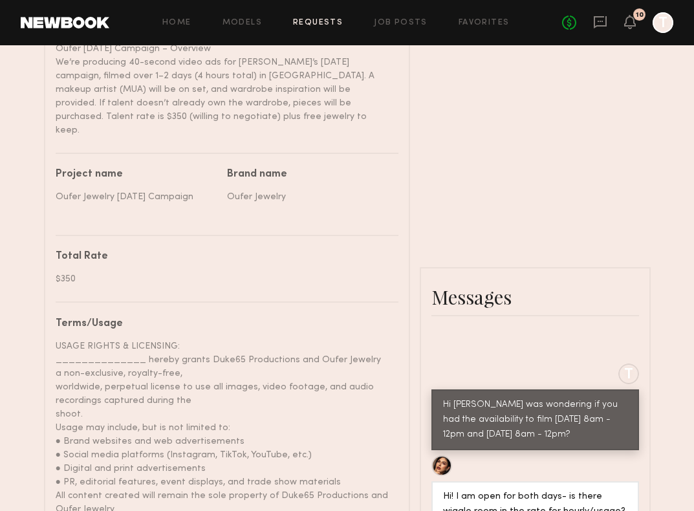
click at [329, 23] on link "Requests" at bounding box center [318, 23] width 50 height 8
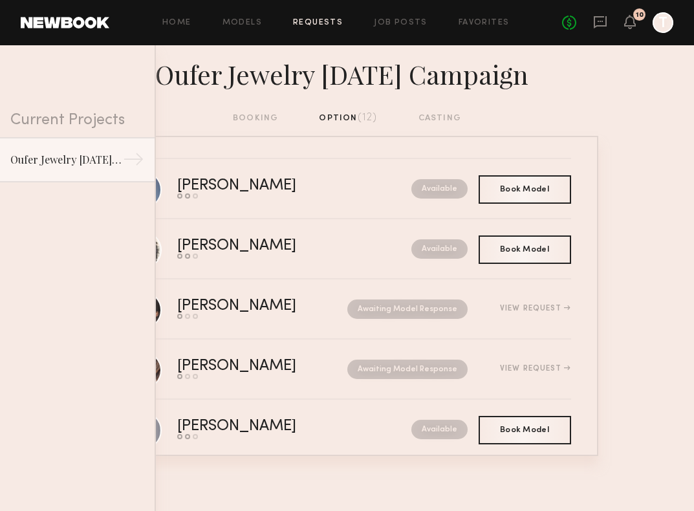
click at [642, 329] on nb-requests-list-container "Maria F. Send request Model response Book model Available Book Model Book Lua J…" at bounding box center [347, 296] width 694 height 320
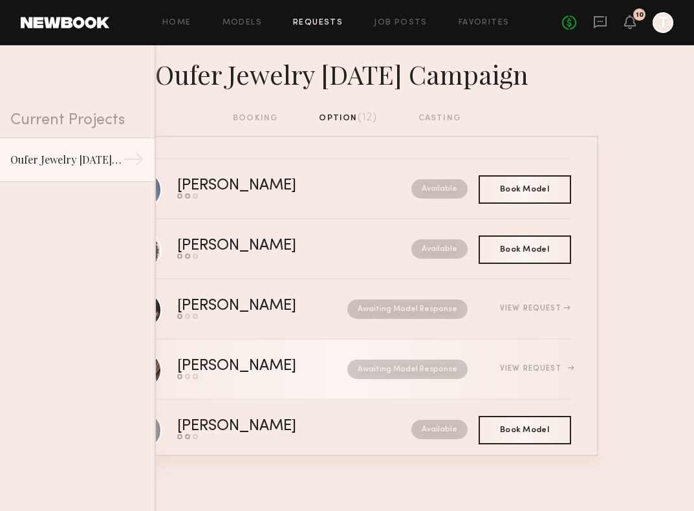
click at [276, 362] on div "[PERSON_NAME]" at bounding box center [249, 366] width 145 height 15
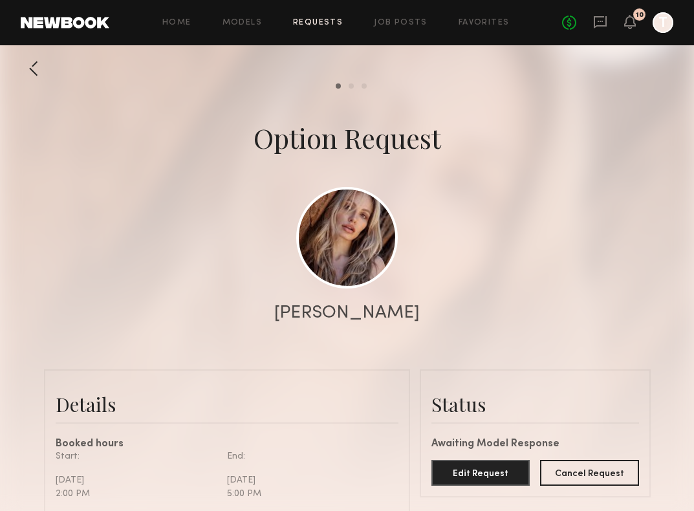
click at [310, 23] on link "Requests" at bounding box center [318, 23] width 50 height 8
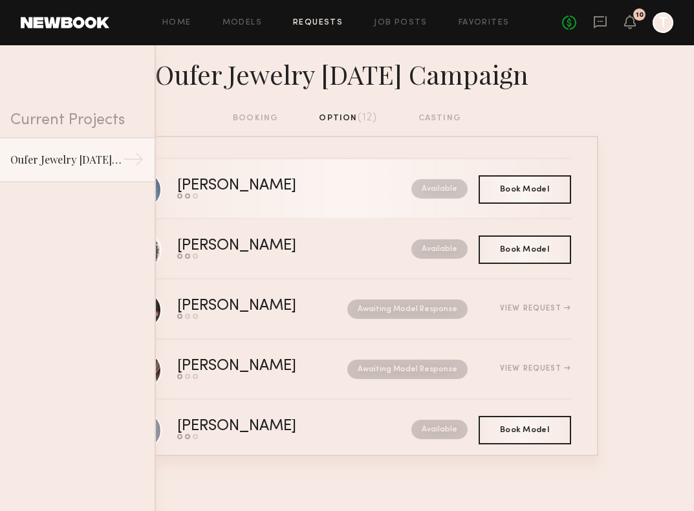
click at [267, 181] on div "[PERSON_NAME]" at bounding box center [265, 186] width 177 height 15
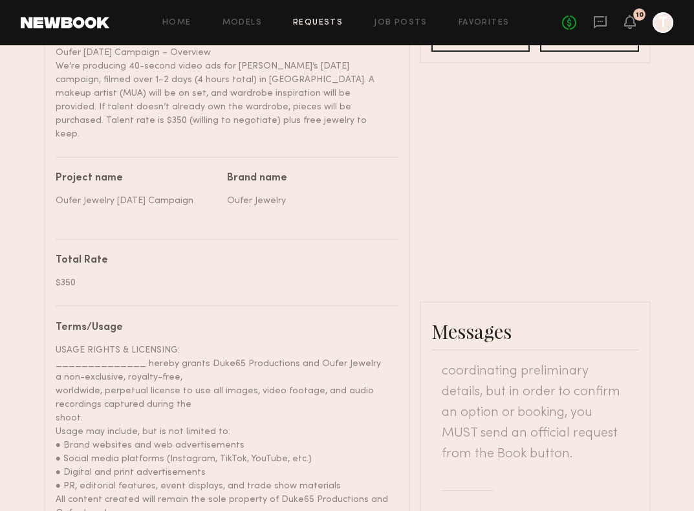
scroll to position [465, 0]
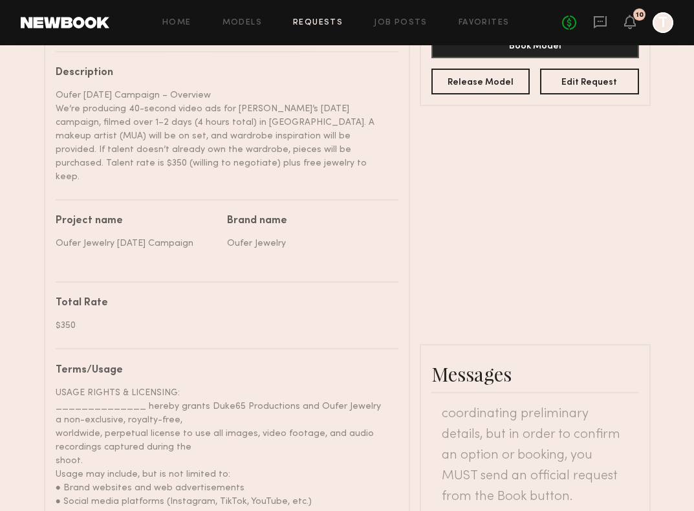
click at [315, 28] on div "Home Models Requests Job Posts Favorites Sign Out No fees up to $5,000 10 T" at bounding box center [391, 22] width 564 height 21
click at [315, 23] on link "Requests" at bounding box center [318, 23] width 50 height 8
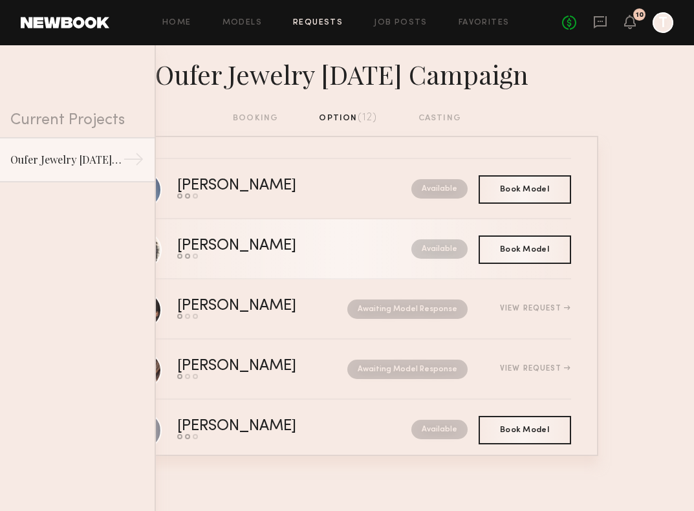
click at [277, 247] on div "[PERSON_NAME]" at bounding box center [265, 246] width 177 height 15
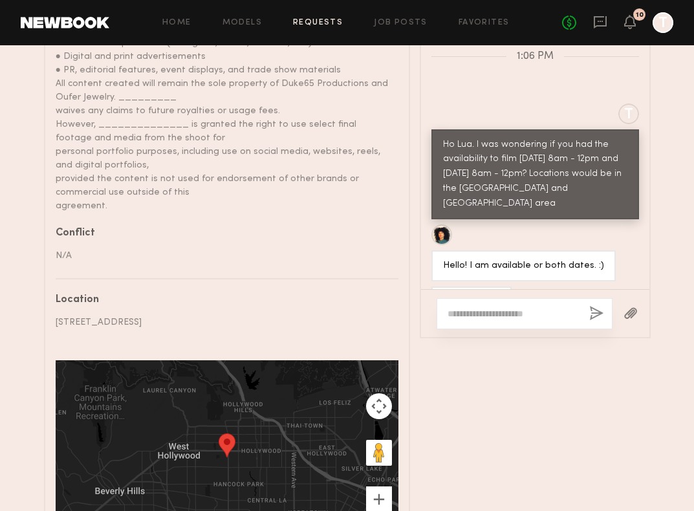
scroll to position [1027, 0]
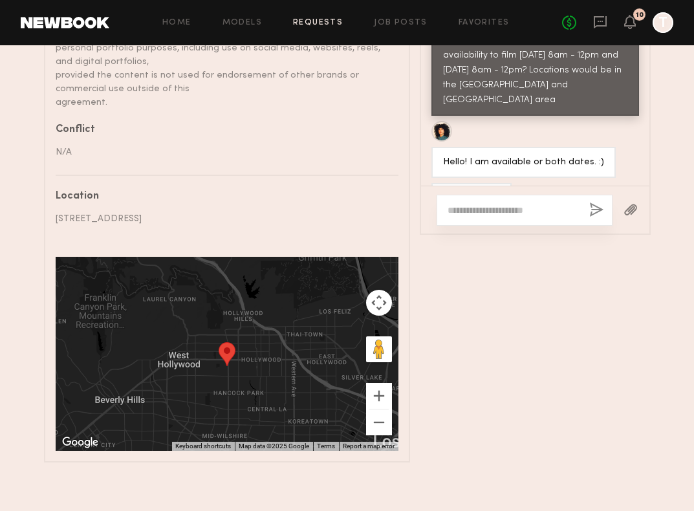
click at [352, 202] on nb-paragraph "925 N La Brea Ave 4th floor, West Hollywood, CA 90038, USA" at bounding box center [222, 214] width 333 height 24
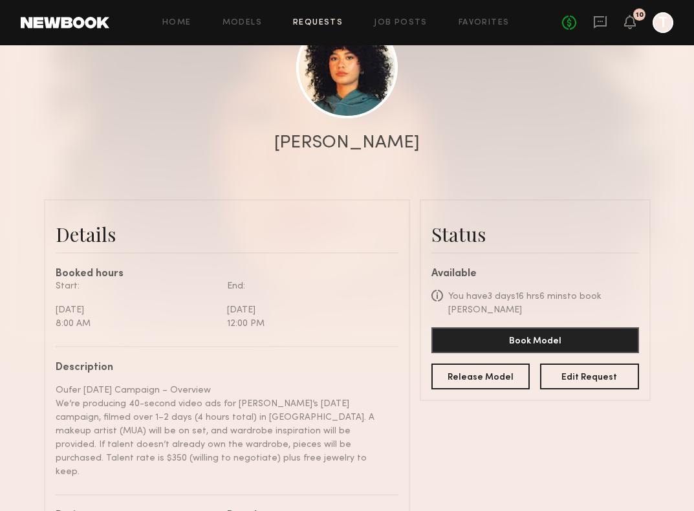
scroll to position [0, 0]
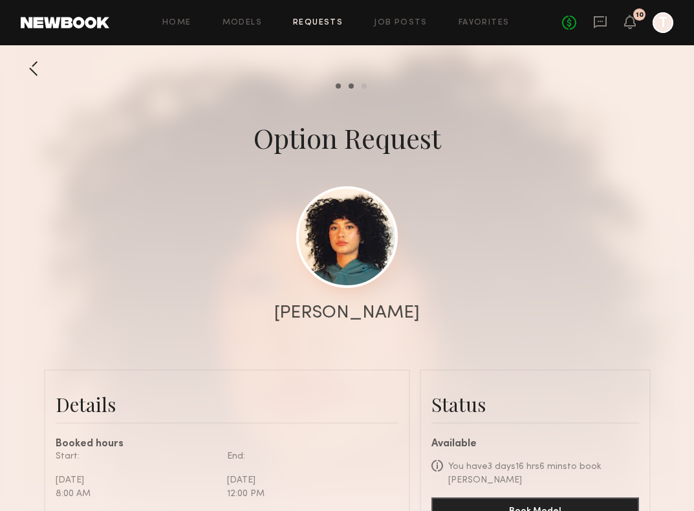
click at [335, 261] on link at bounding box center [347, 237] width 102 height 102
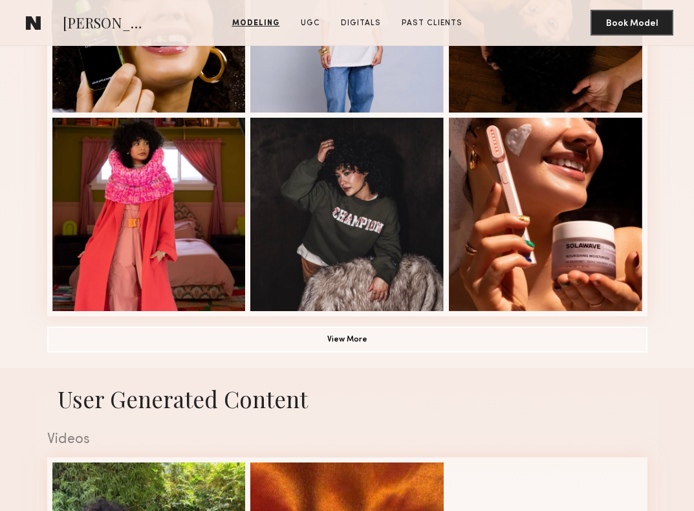
scroll to position [840, 0]
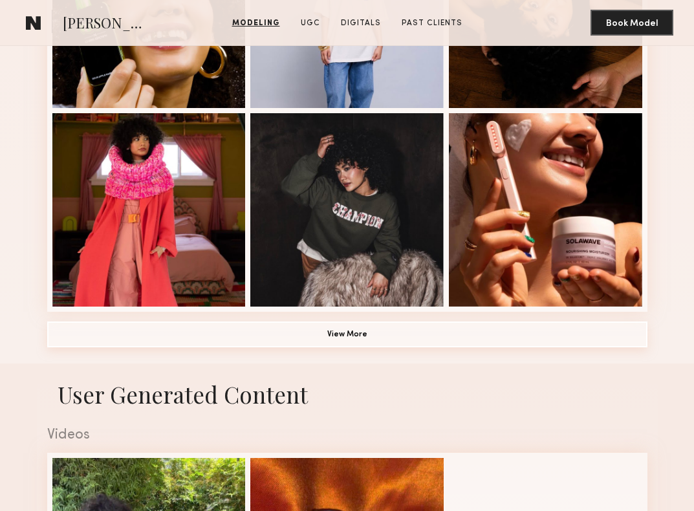
click at [333, 338] on button "View More" at bounding box center [347, 335] width 600 height 26
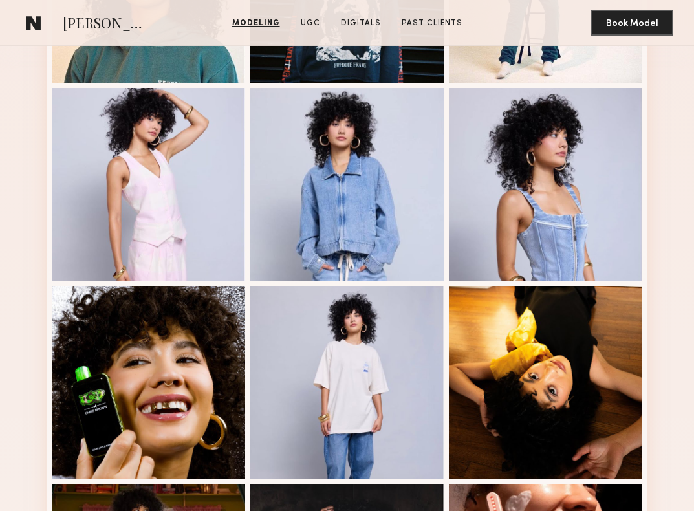
scroll to position [463, 0]
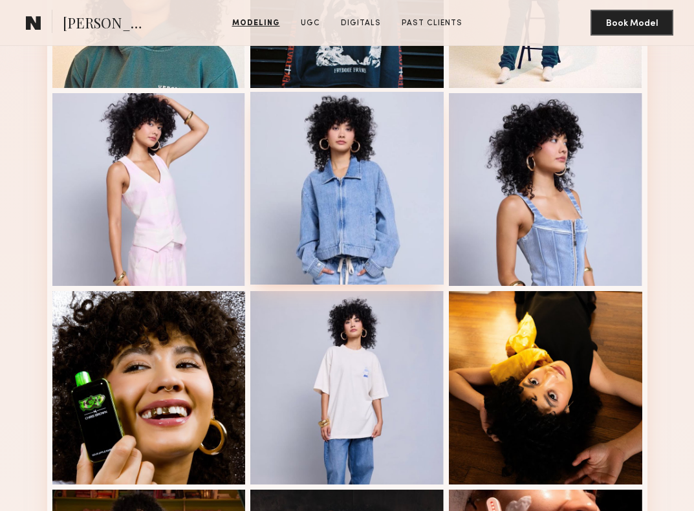
click at [353, 196] on div at bounding box center [346, 188] width 193 height 193
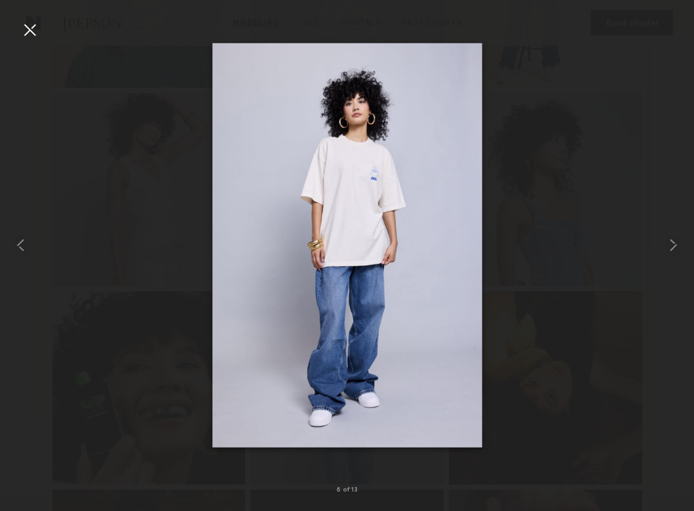
click at [22, 34] on div at bounding box center [29, 29] width 21 height 21
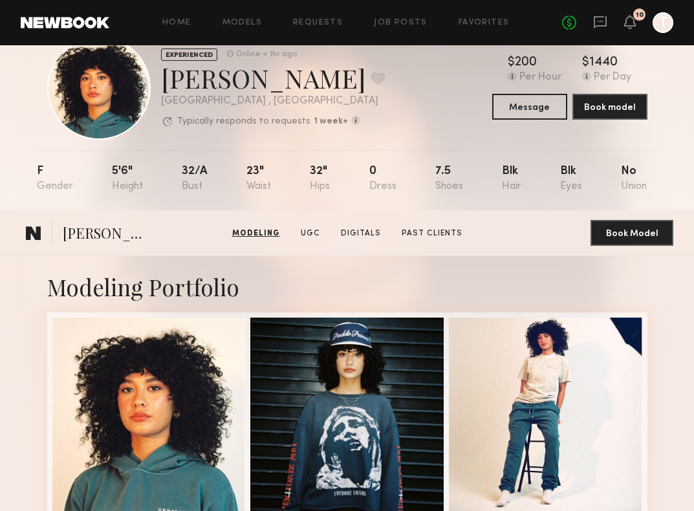
scroll to position [0, 0]
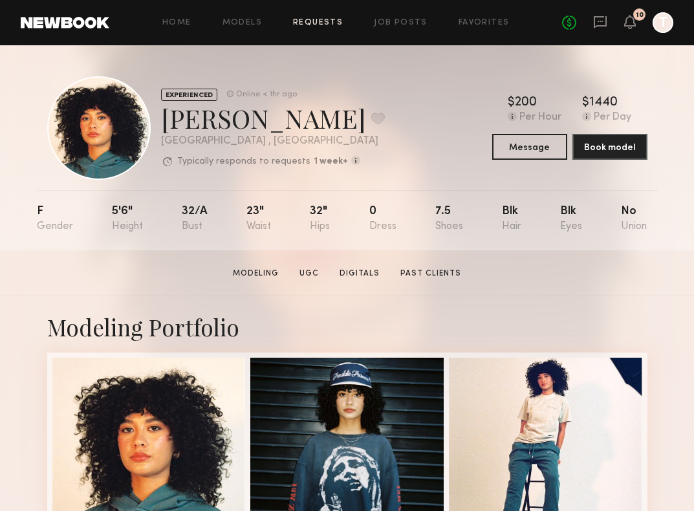
click at [318, 25] on link "Requests" at bounding box center [318, 23] width 50 height 8
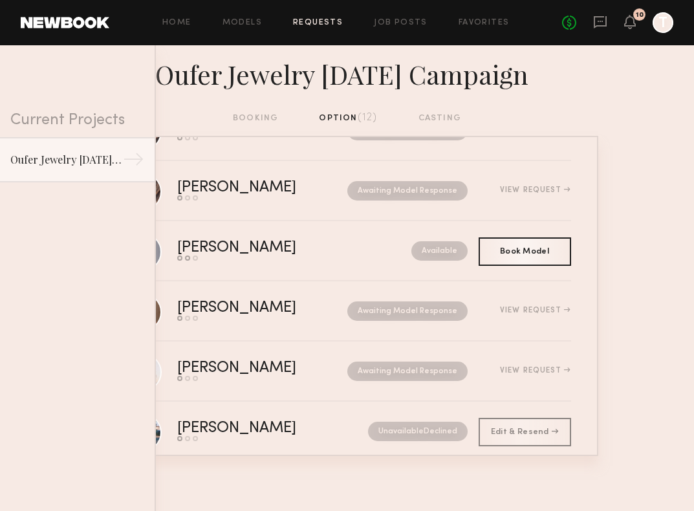
scroll to position [192, 0]
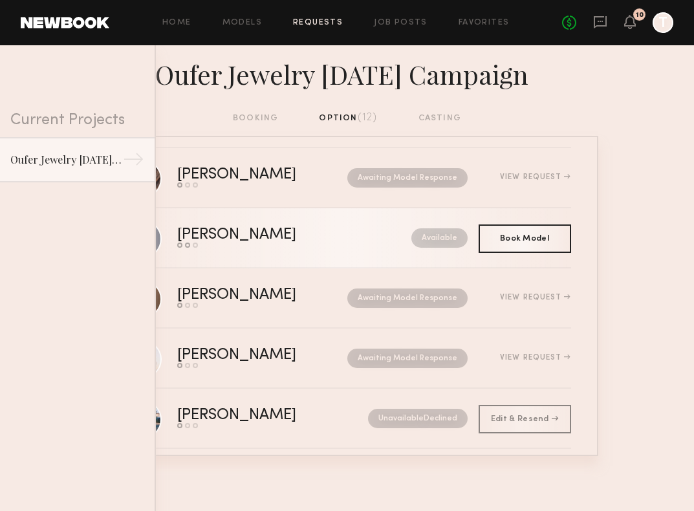
click at [263, 237] on div "[PERSON_NAME]" at bounding box center [265, 235] width 177 height 15
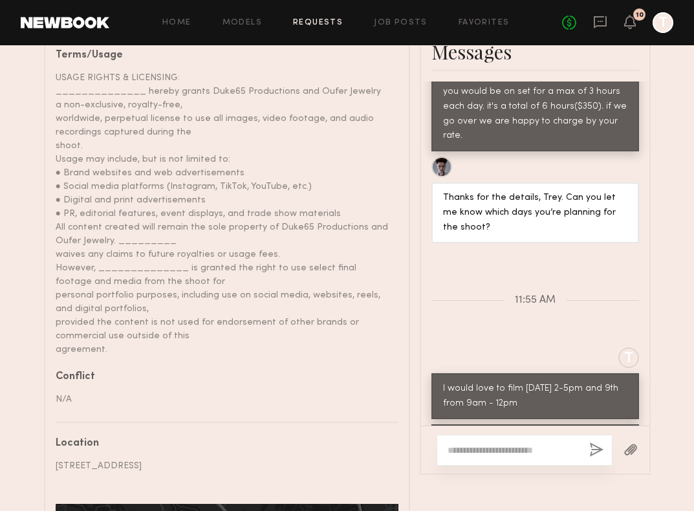
scroll to position [909, 0]
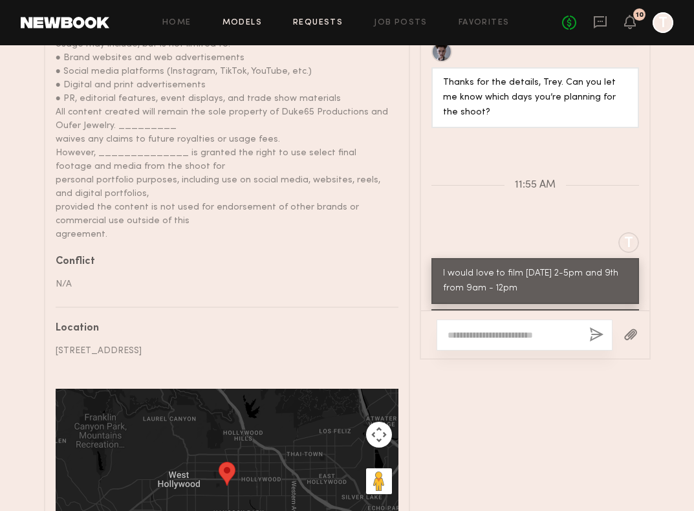
click at [245, 25] on link "Models" at bounding box center [242, 23] width 39 height 8
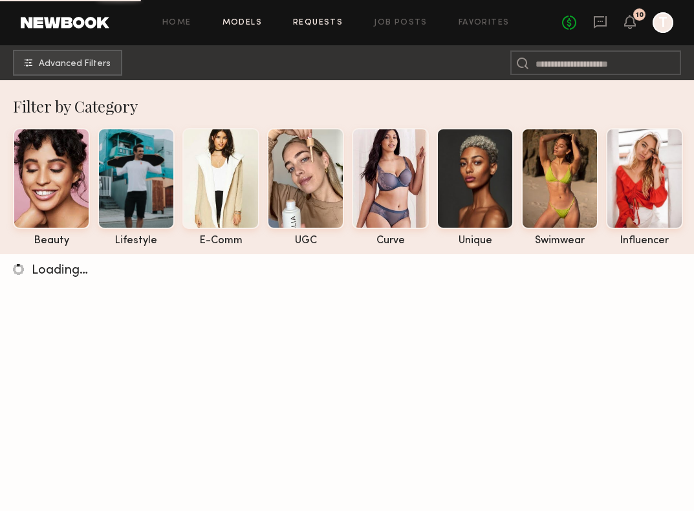
click at [313, 21] on link "Requests" at bounding box center [318, 23] width 50 height 8
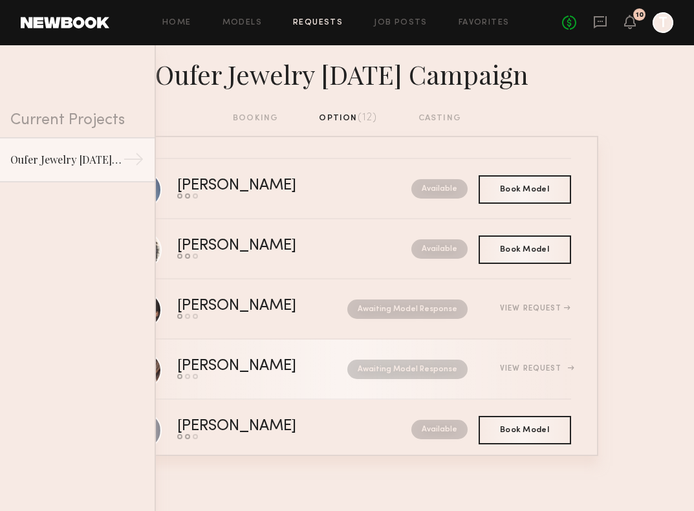
click at [322, 371] on div "Awaiting Model Response" at bounding box center [395, 369] width 146 height 19
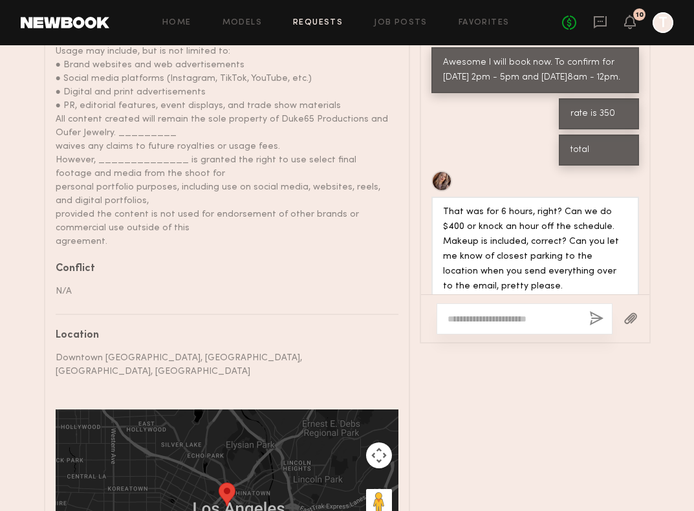
scroll to position [893, 0]
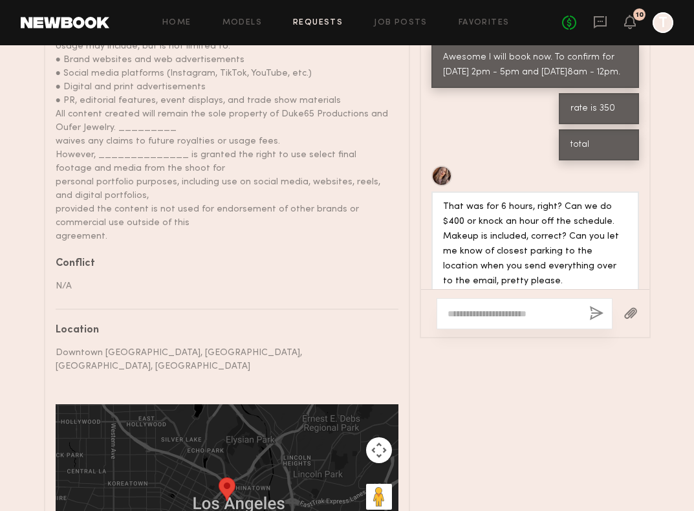
click at [490, 307] on textarea at bounding box center [513, 313] width 131 height 13
type textarea "**********"
click at [592, 306] on button "button" at bounding box center [596, 314] width 14 height 16
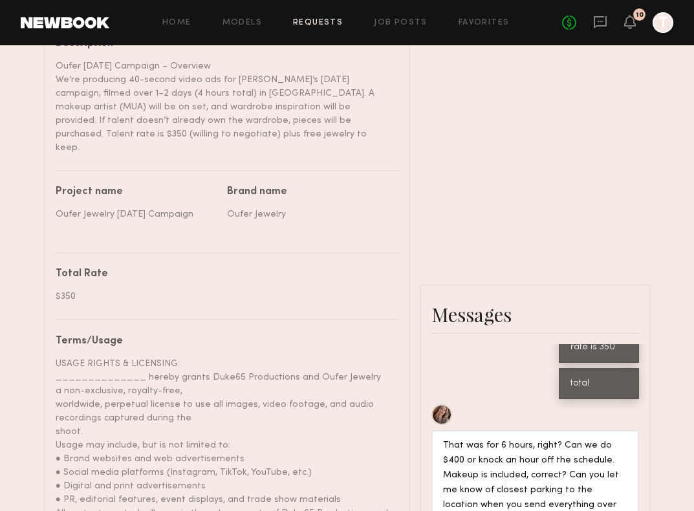
scroll to position [494, 0]
click at [256, 19] on link "Models" at bounding box center [242, 23] width 39 height 8
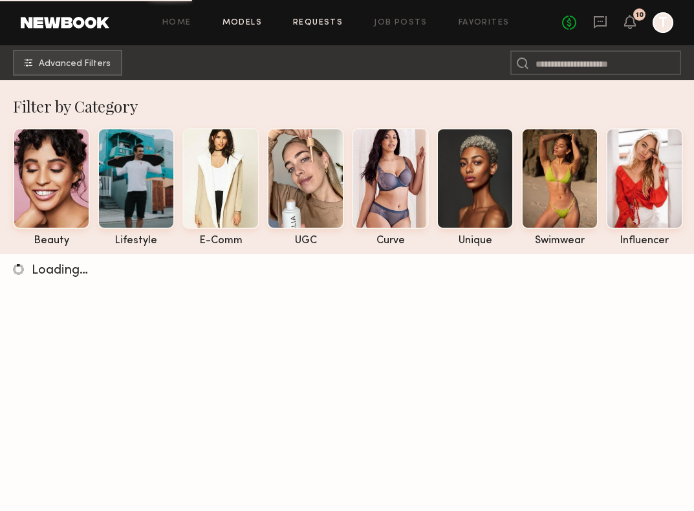
click at [302, 25] on link "Requests" at bounding box center [318, 23] width 50 height 8
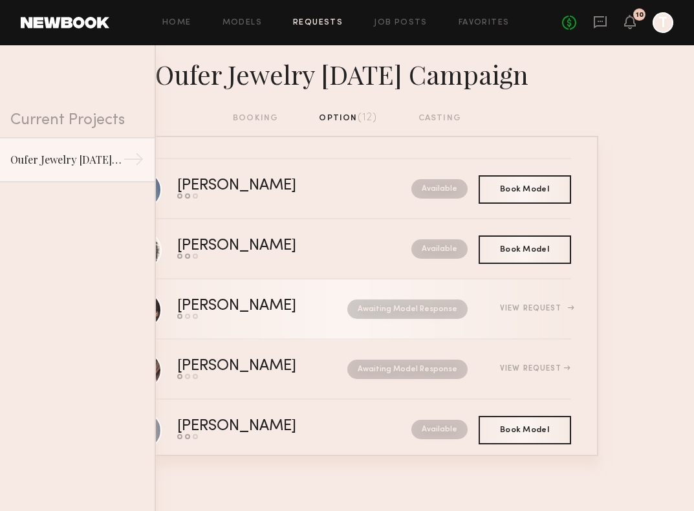
click at [322, 305] on div "Awaiting Model Response" at bounding box center [395, 309] width 146 height 19
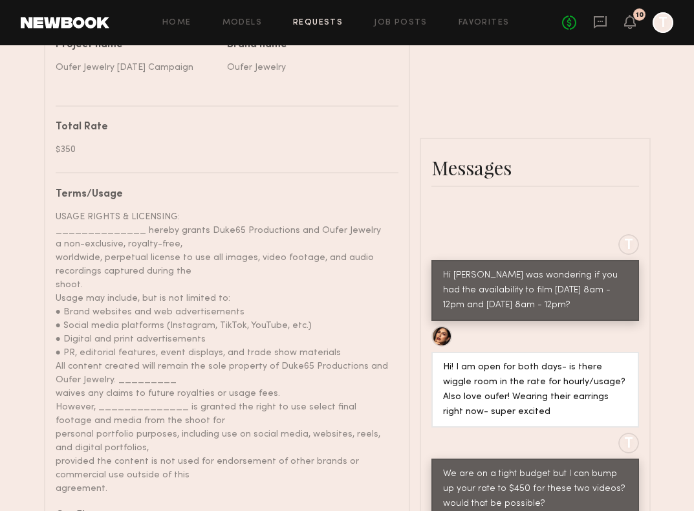
scroll to position [656, 0]
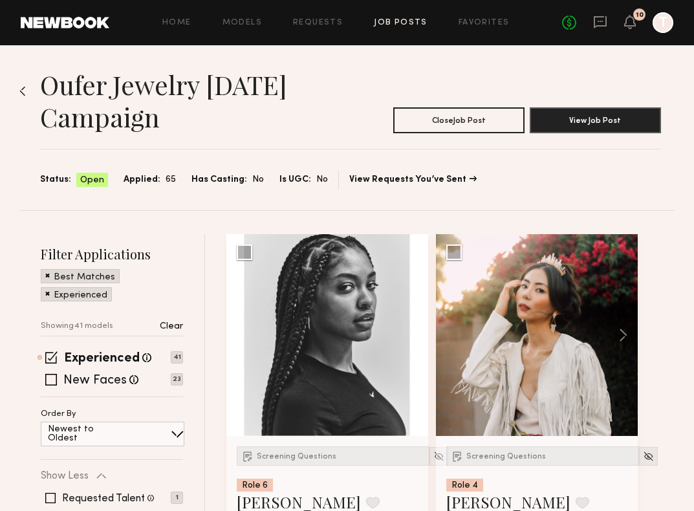
scroll to position [2277, 0]
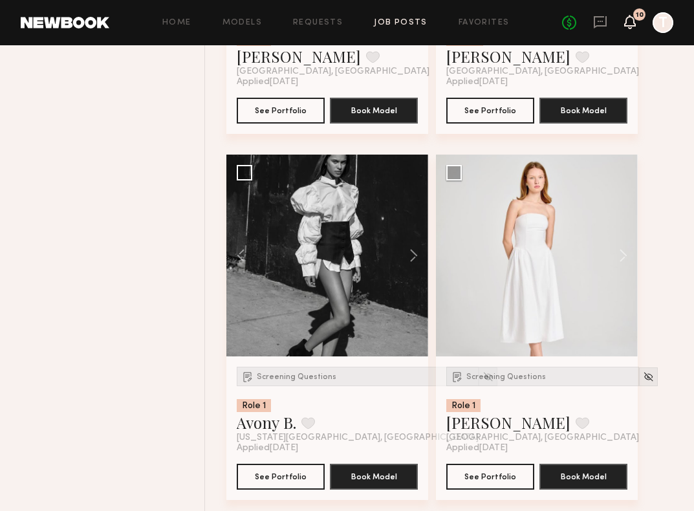
click at [626, 25] on icon at bounding box center [630, 21] width 10 height 9
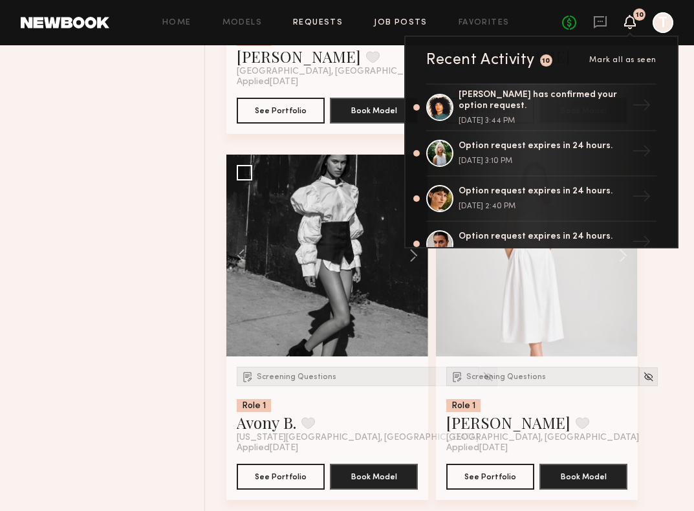
click at [305, 21] on link "Requests" at bounding box center [318, 23] width 50 height 8
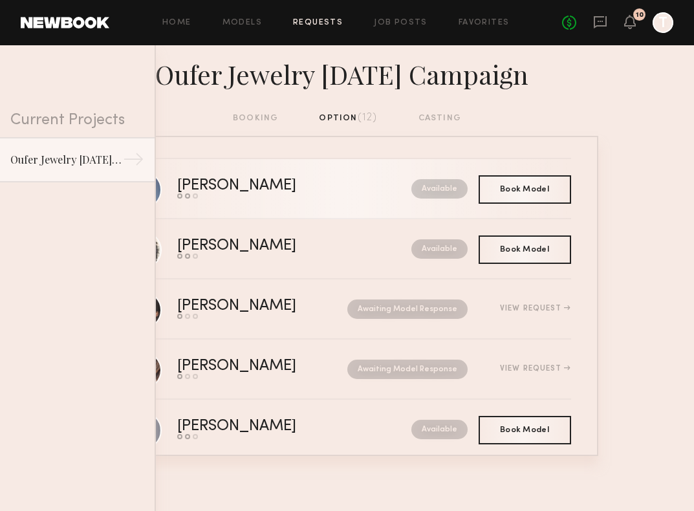
click at [300, 187] on div "[PERSON_NAME]" at bounding box center [265, 186] width 177 height 15
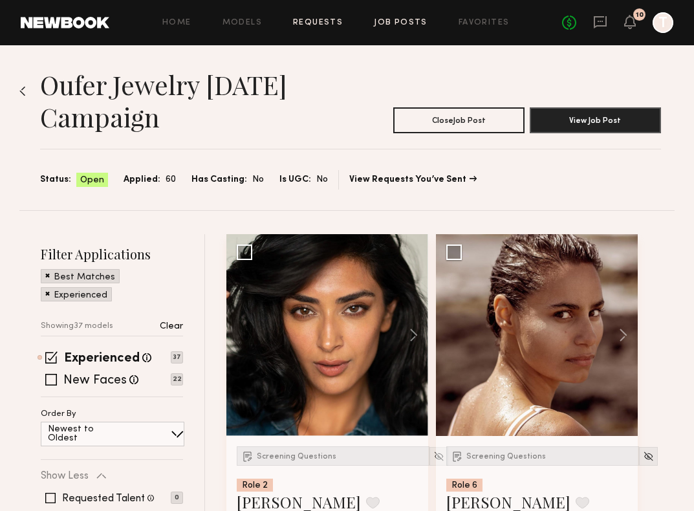
scroll to position [1282, 0]
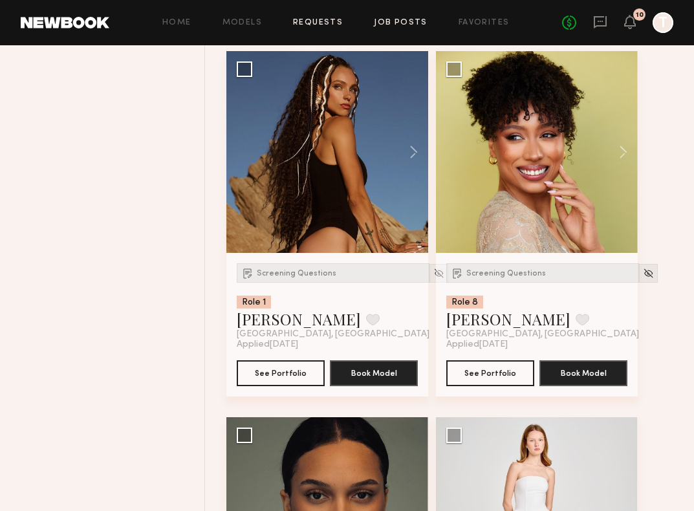
click at [318, 21] on link "Requests" at bounding box center [318, 23] width 50 height 8
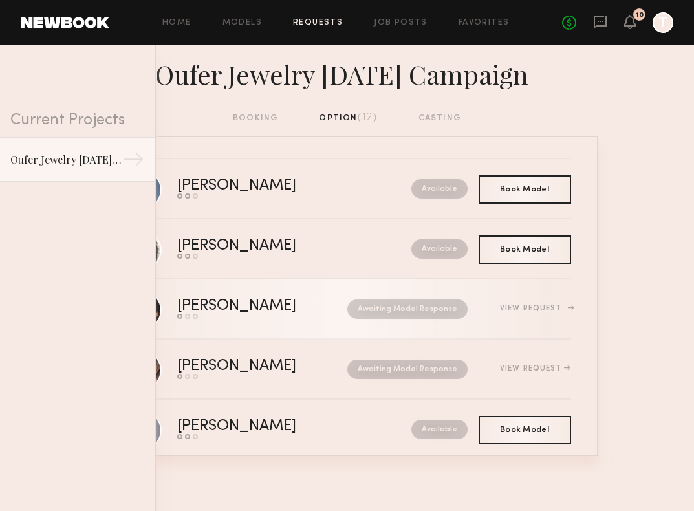
click at [282, 312] on div "[PERSON_NAME]" at bounding box center [249, 306] width 145 height 15
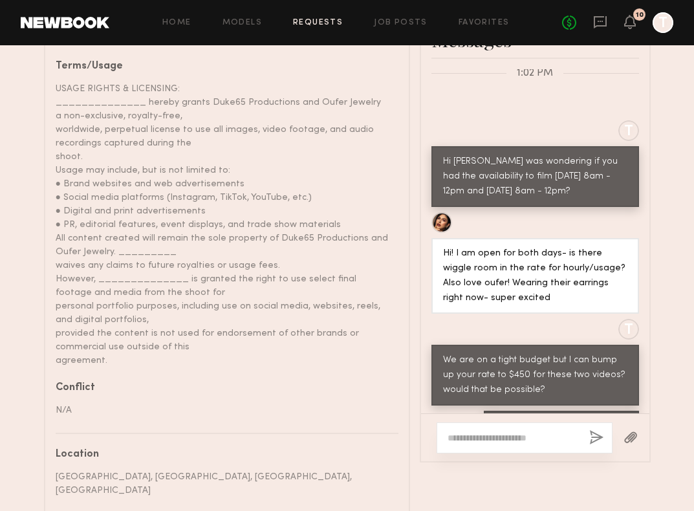
scroll to position [661, 0]
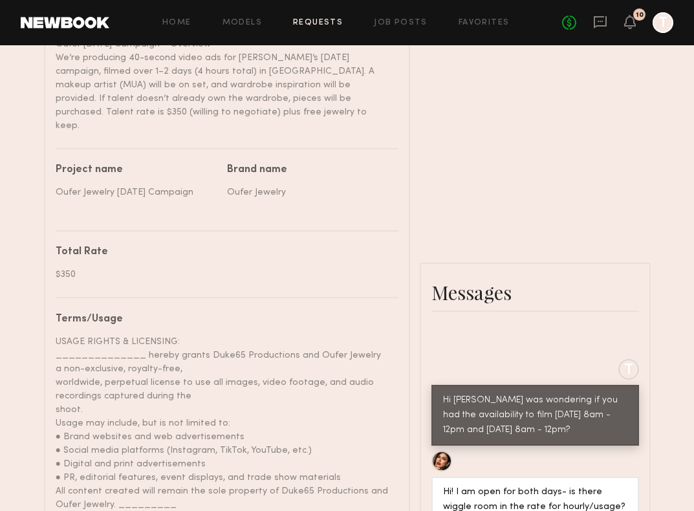
scroll to position [490, 0]
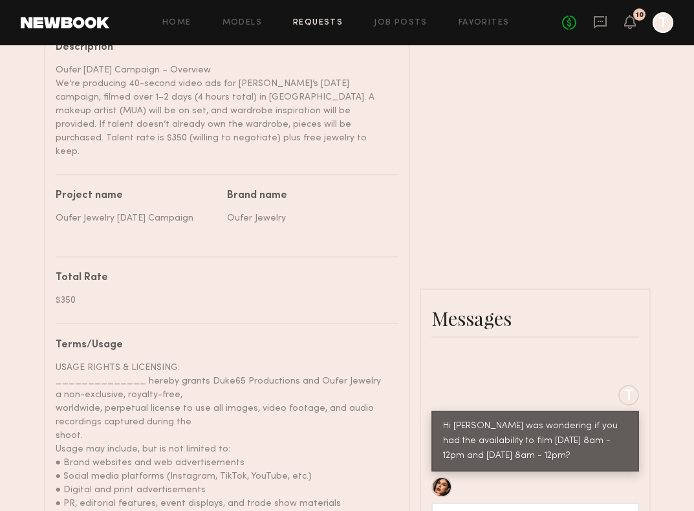
click at [309, 27] on link "Requests" at bounding box center [318, 23] width 50 height 8
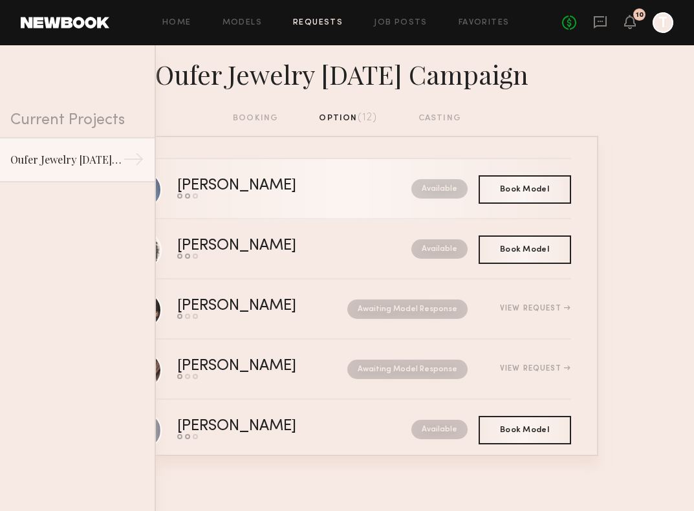
click at [279, 200] on link "[PERSON_NAME] Send request Model response Book model Available" at bounding box center [348, 189] width 448 height 60
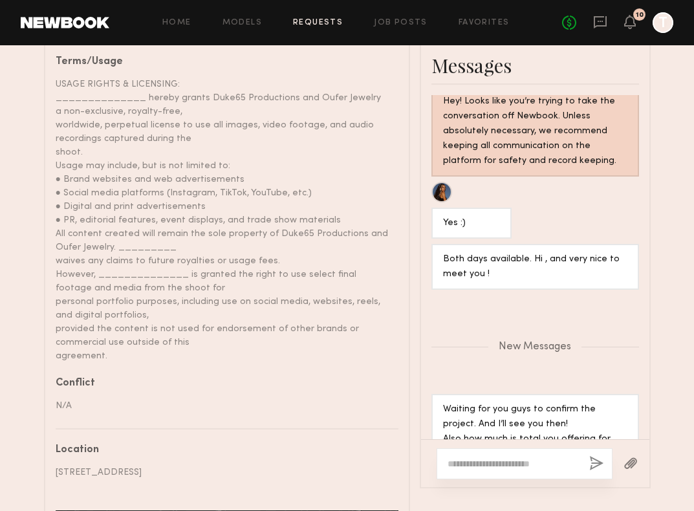
scroll to position [828, 0]
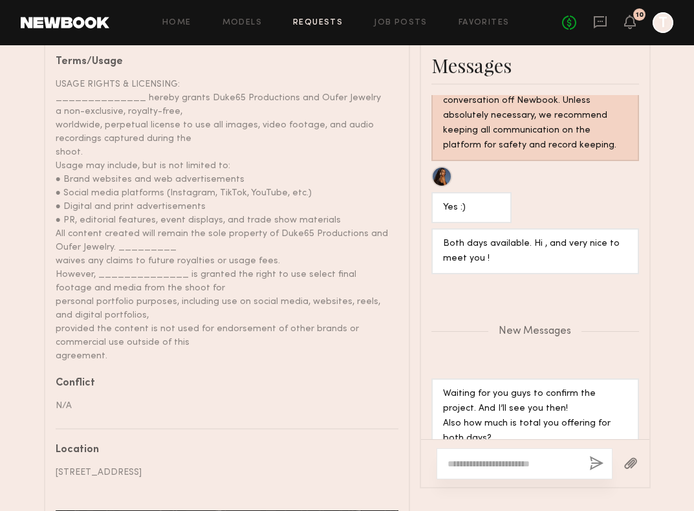
click at [307, 12] on header "Home Models Requests Job Posts Favorites Sign Out No fees up to $5,000 10 T" at bounding box center [347, 22] width 694 height 45
click at [310, 22] on link "Requests" at bounding box center [318, 23] width 50 height 8
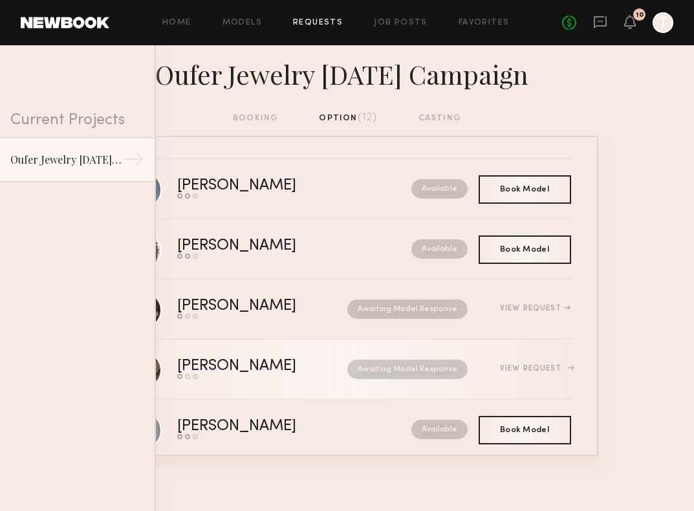
click at [280, 346] on link "[PERSON_NAME] Send request Model response Book model Awaiting Model Response Vi…" at bounding box center [348, 370] width 448 height 60
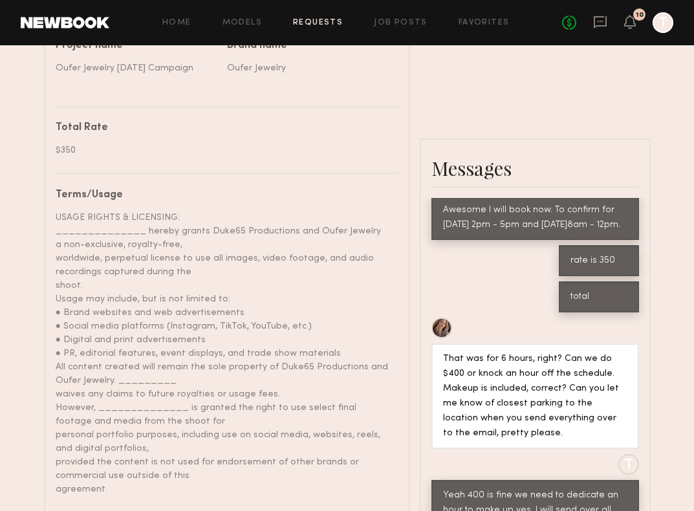
scroll to position [628, 0]
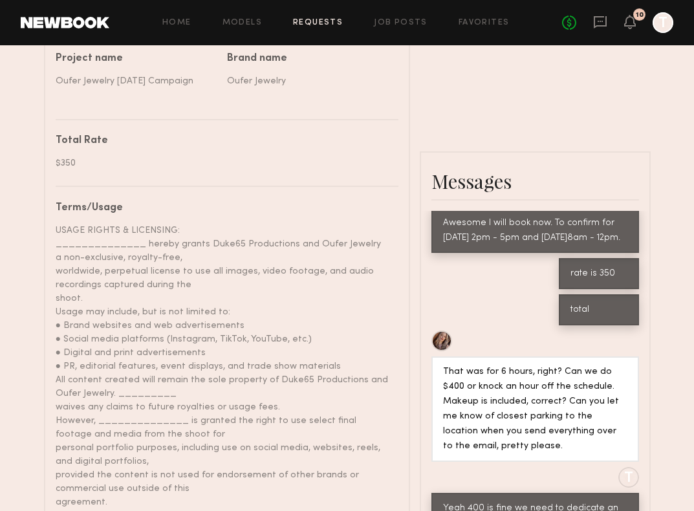
click at [319, 20] on link "Requests" at bounding box center [318, 23] width 50 height 8
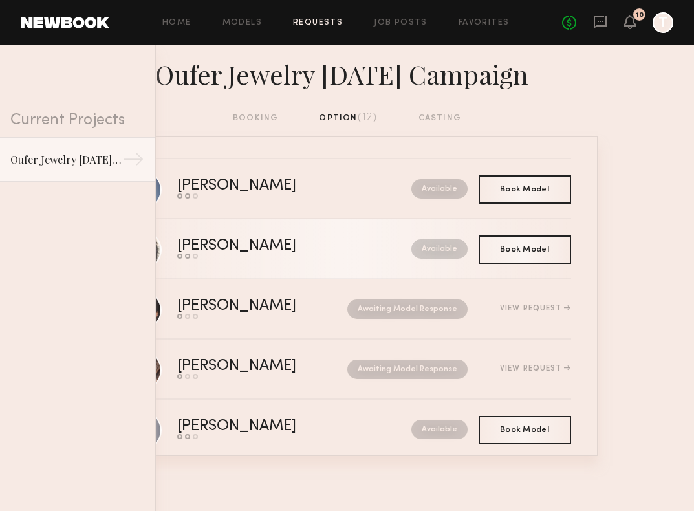
click at [274, 246] on div "[PERSON_NAME]" at bounding box center [265, 246] width 177 height 15
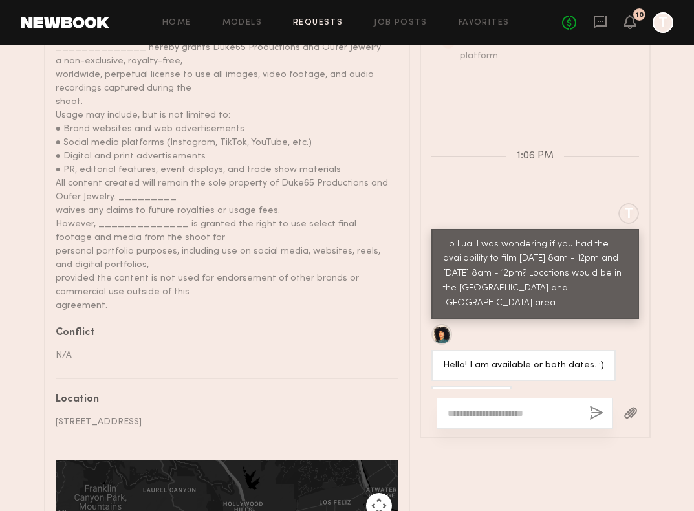
scroll to position [844, 0]
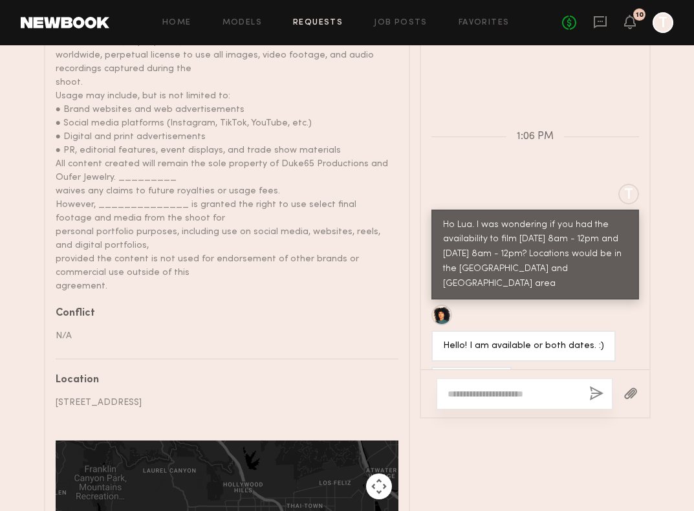
click at [320, 26] on link "Requests" at bounding box center [318, 23] width 50 height 8
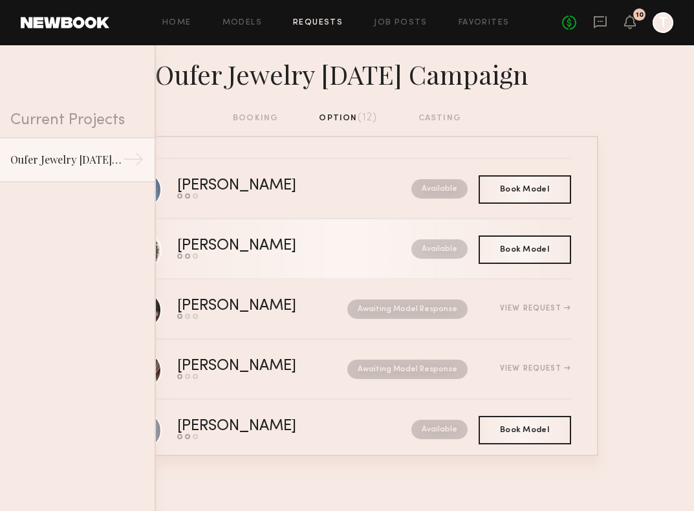
click at [296, 250] on div "[PERSON_NAME]" at bounding box center [265, 246] width 177 height 15
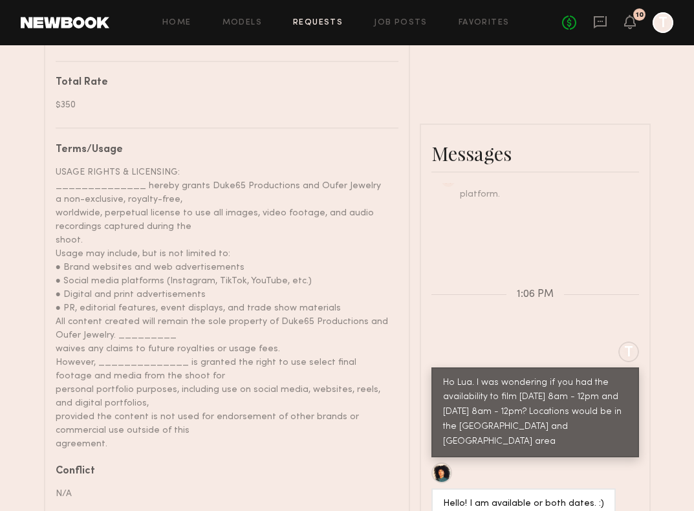
scroll to position [312, 0]
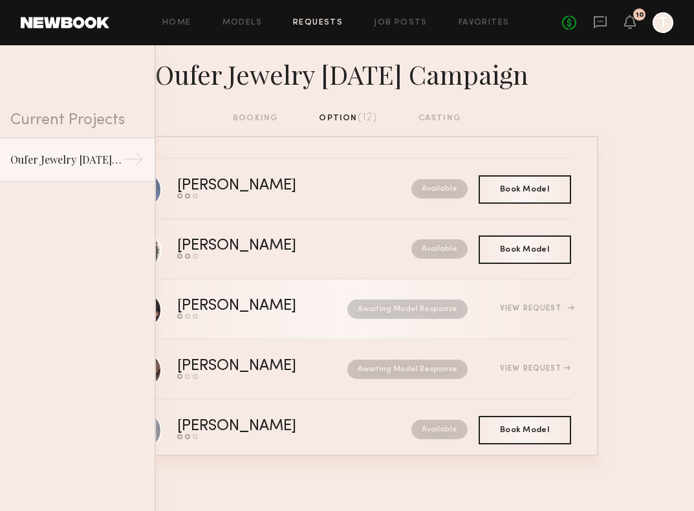
click at [320, 293] on link "Jess A. Send request Model response Book model Awaiting Model Response View Req…" at bounding box center [348, 309] width 448 height 60
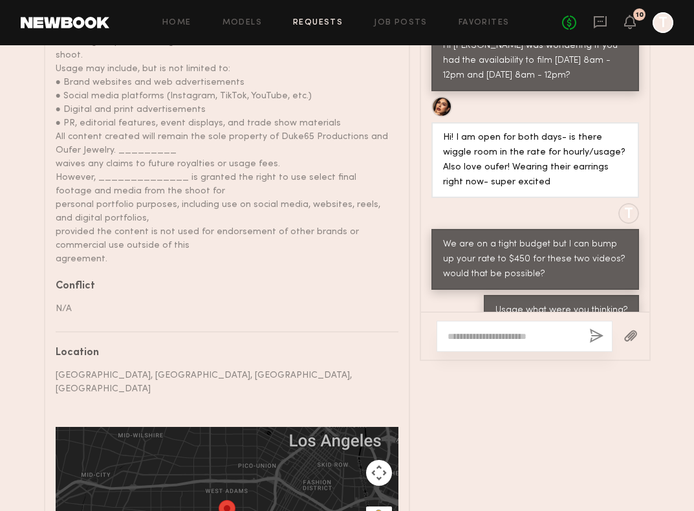
scroll to position [892, 0]
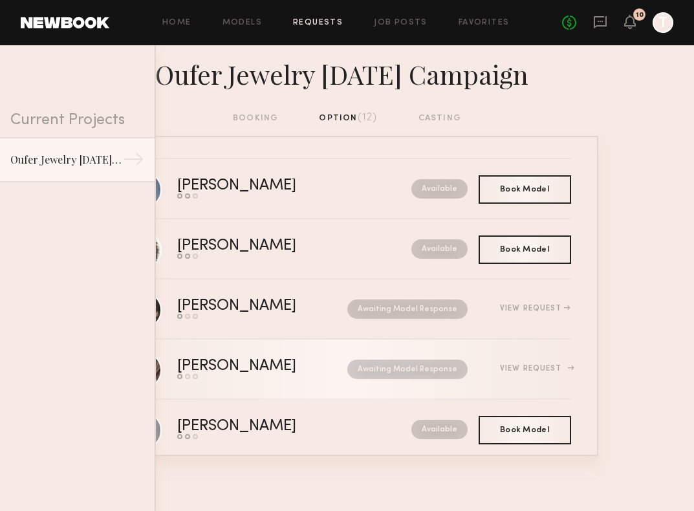
click at [322, 368] on div "Awaiting Model Response" at bounding box center [395, 369] width 146 height 19
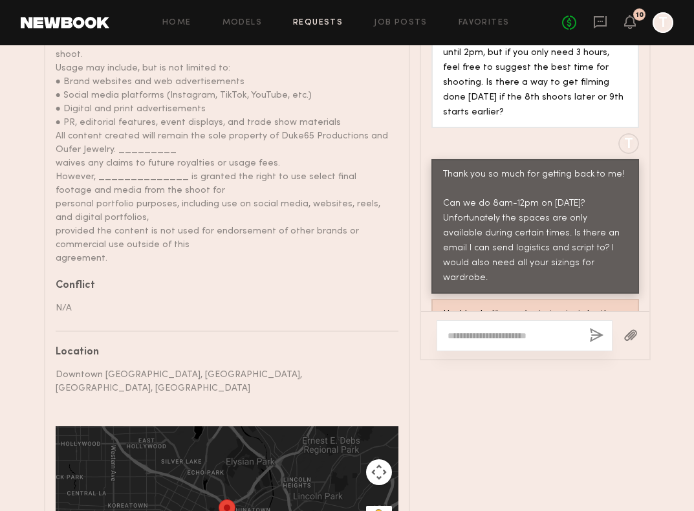
scroll to position [879, 0]
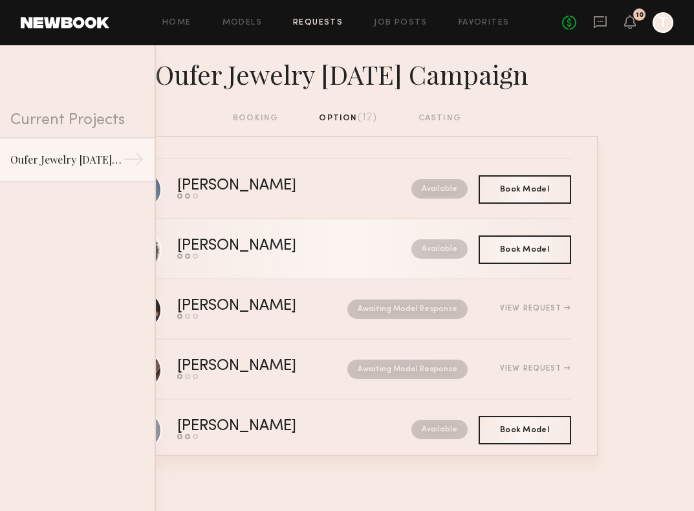
click at [340, 219] on link "Lua J. Send request Model response Book model Available" at bounding box center [348, 249] width 448 height 60
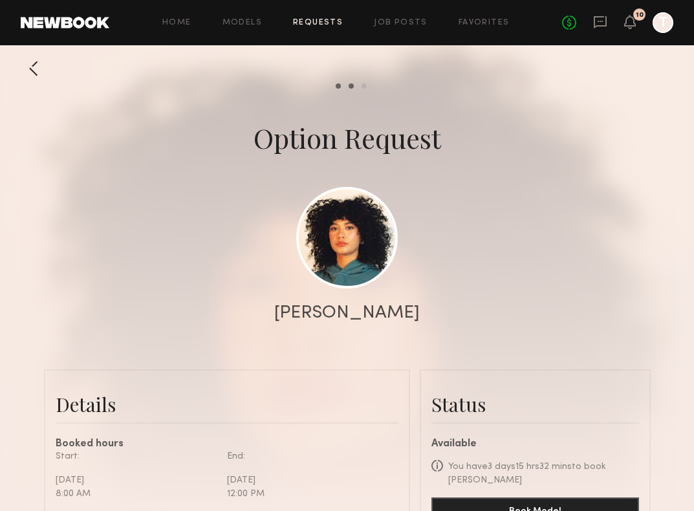
click at [323, 23] on link "Requests" at bounding box center [318, 23] width 50 height 8
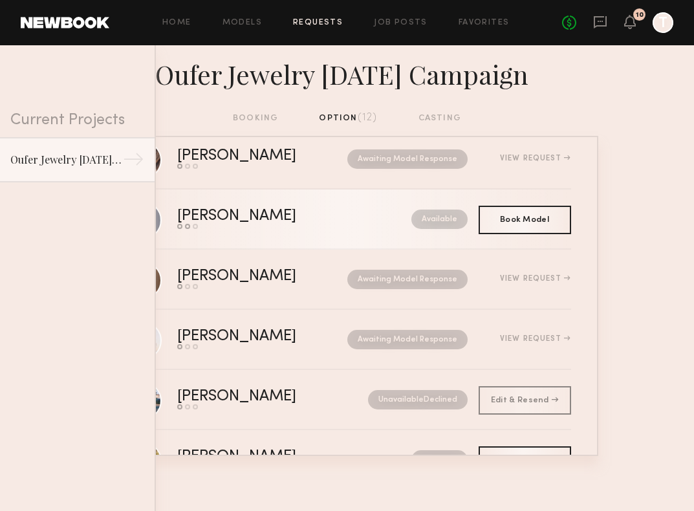
scroll to position [214, 0]
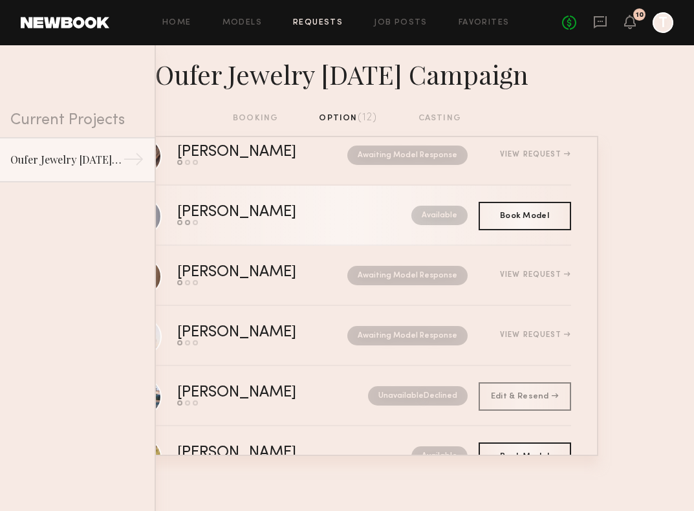
click at [278, 231] on link "Ivanka O. Send request Model response Book model Available" at bounding box center [348, 216] width 448 height 60
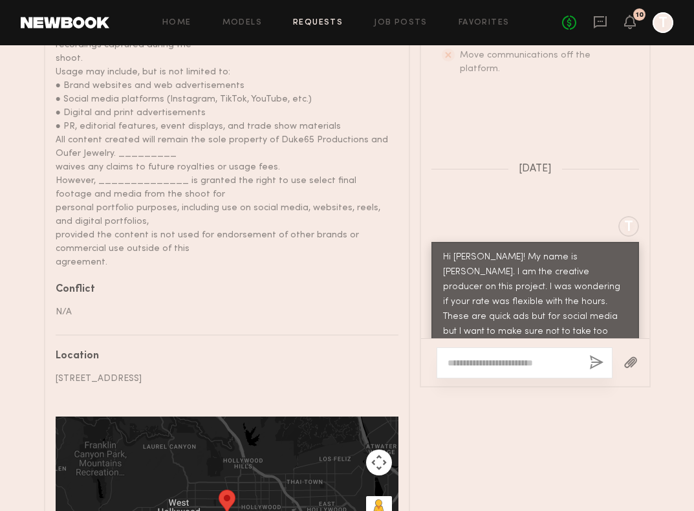
scroll to position [449, 0]
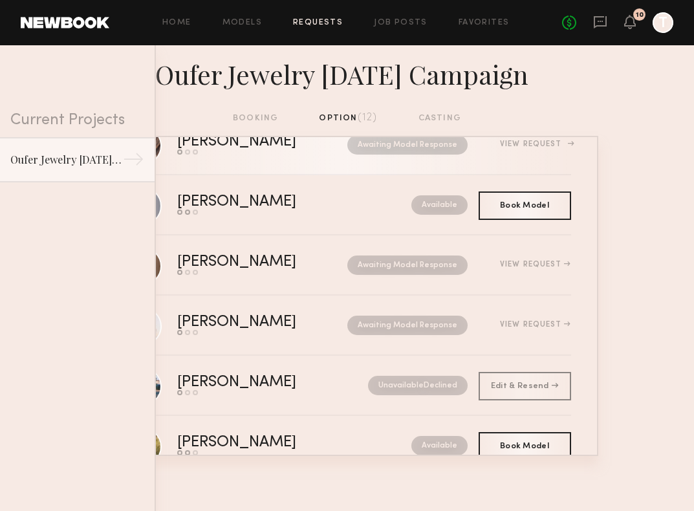
scroll to position [242, 0]
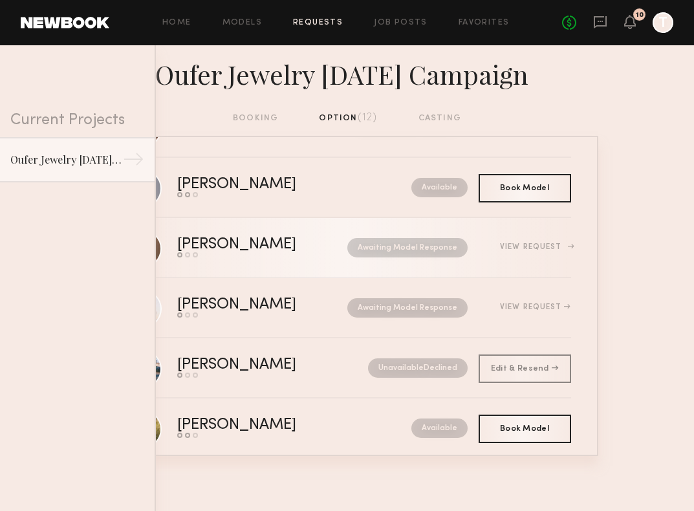
click at [272, 265] on link "Amanda H. Send request Model response Book model Awaiting Model Response View R…" at bounding box center [348, 248] width 448 height 60
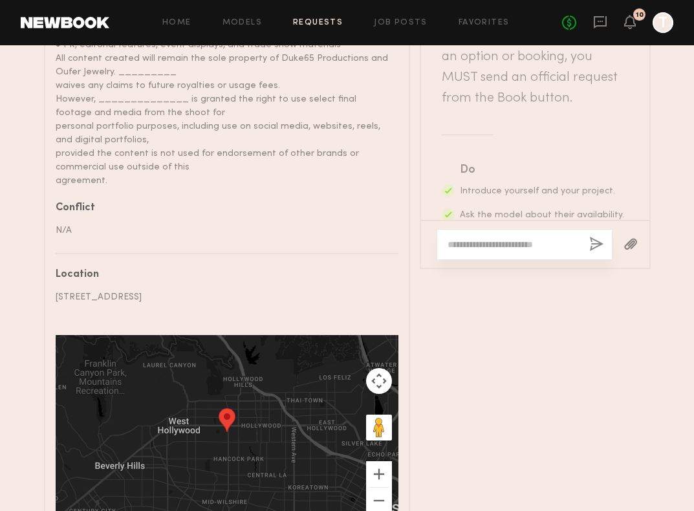
scroll to position [963, 0]
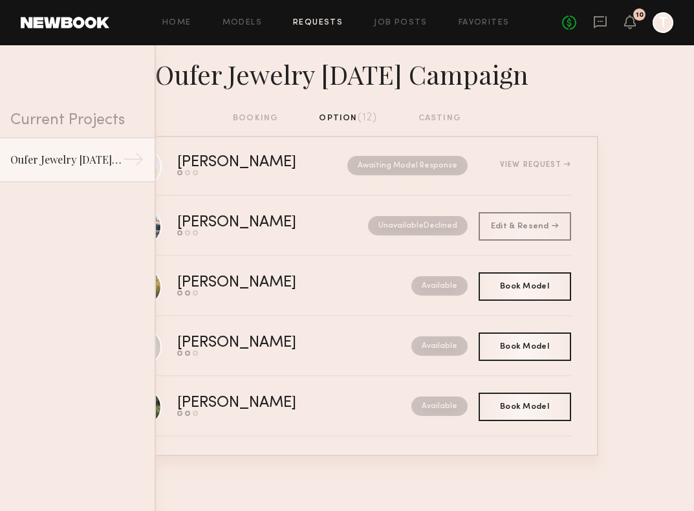
scroll to position [447, 0]
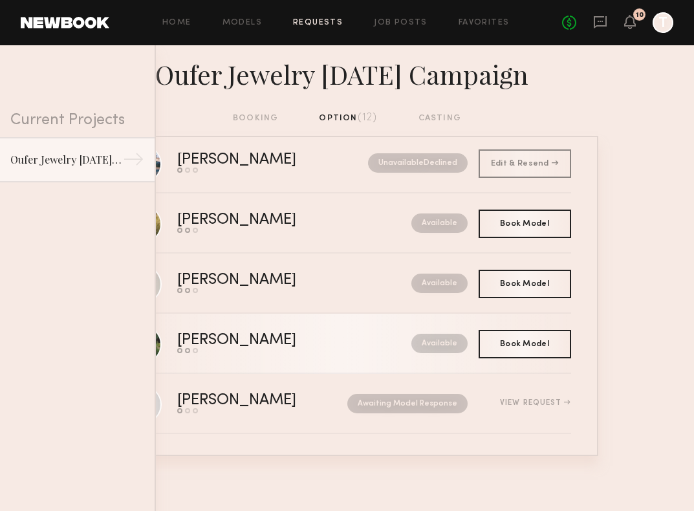
click at [288, 360] on link "Foster M. Send request Model response Book model Available" at bounding box center [348, 344] width 448 height 60
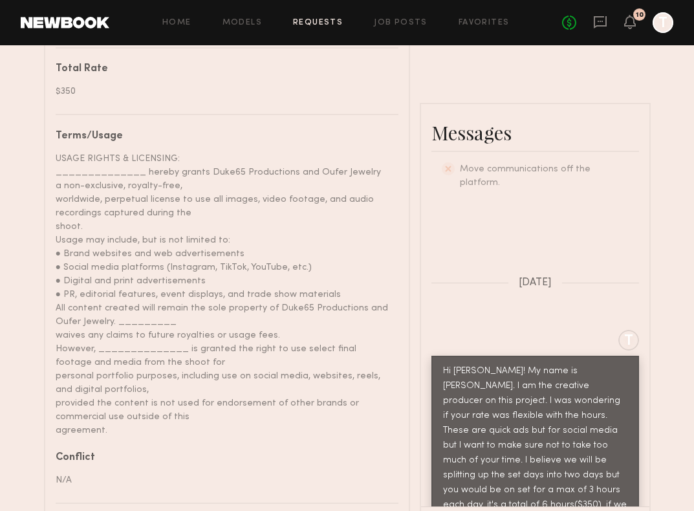
scroll to position [903, 0]
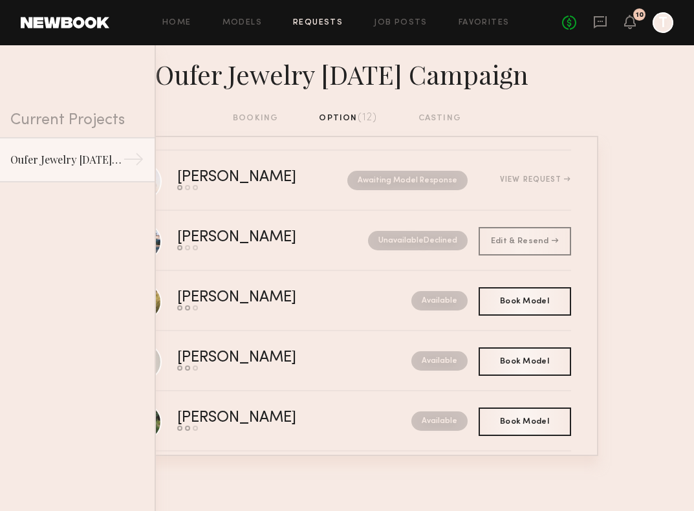
scroll to position [447, 0]
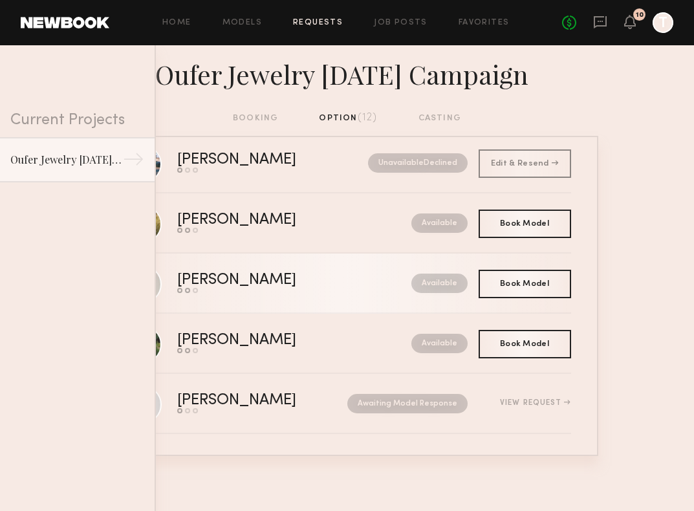
click at [272, 306] on link "Noelani M. Send request Model response Book model Available" at bounding box center [348, 284] width 448 height 60
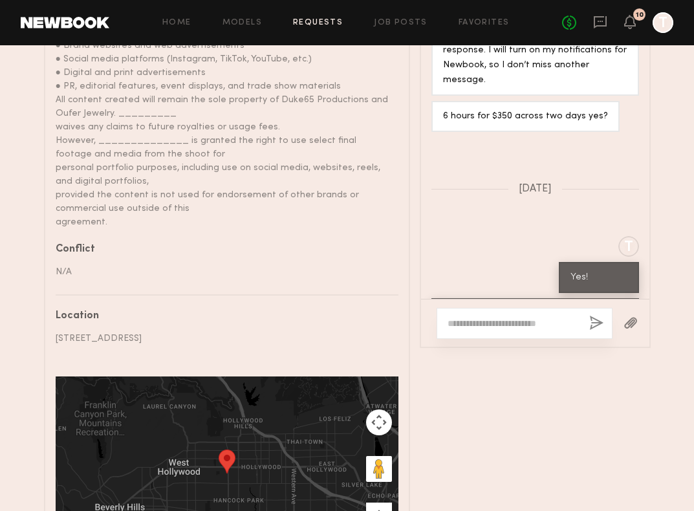
scroll to position [949, 0]
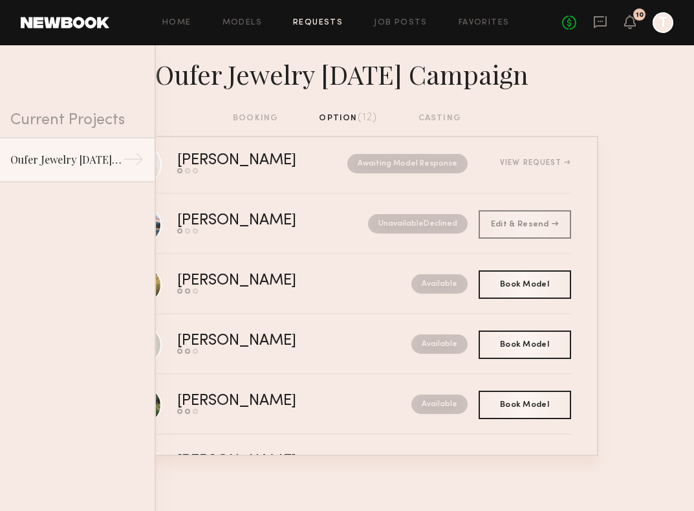
scroll to position [404, 0]
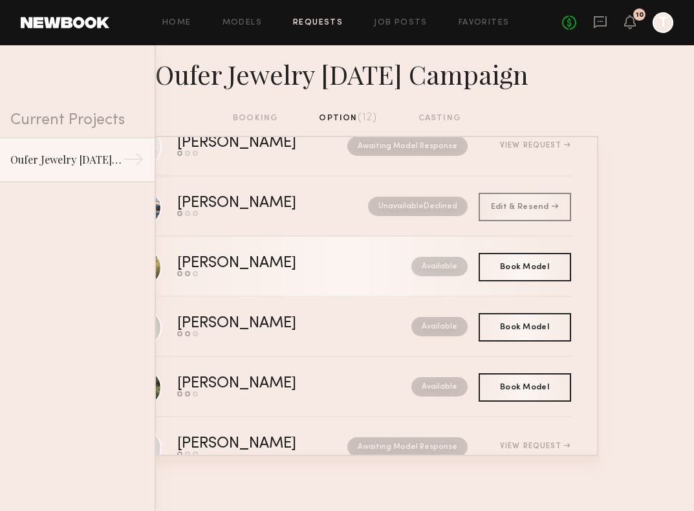
click at [263, 261] on div "Becca E." at bounding box center [265, 263] width 177 height 15
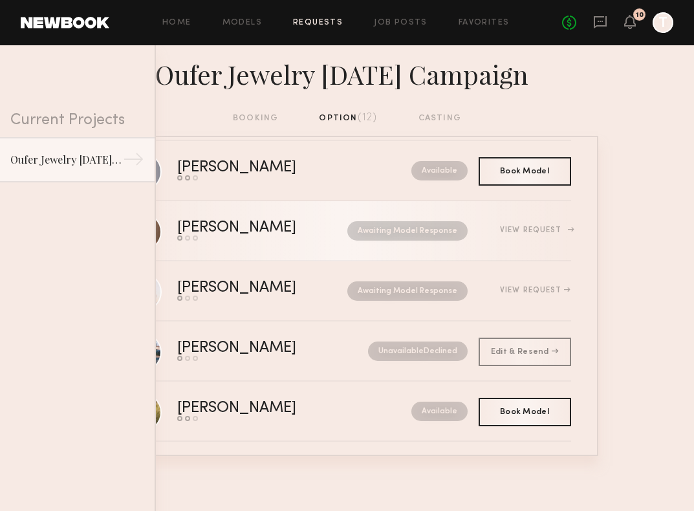
click at [294, 239] on div "Send request Model response Book model" at bounding box center [249, 238] width 145 height 5
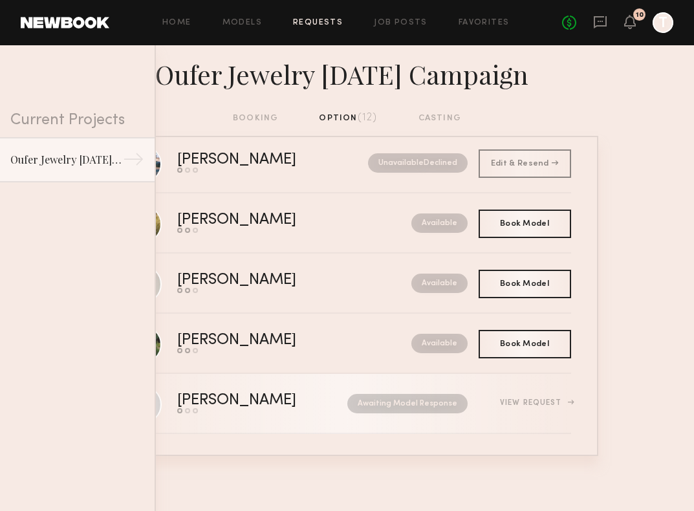
click at [286, 397] on div "Paige T." at bounding box center [249, 400] width 145 height 15
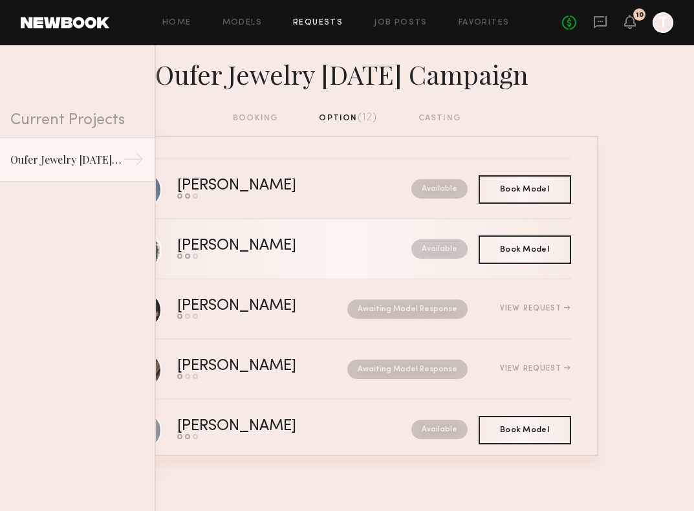
scroll to position [7, 0]
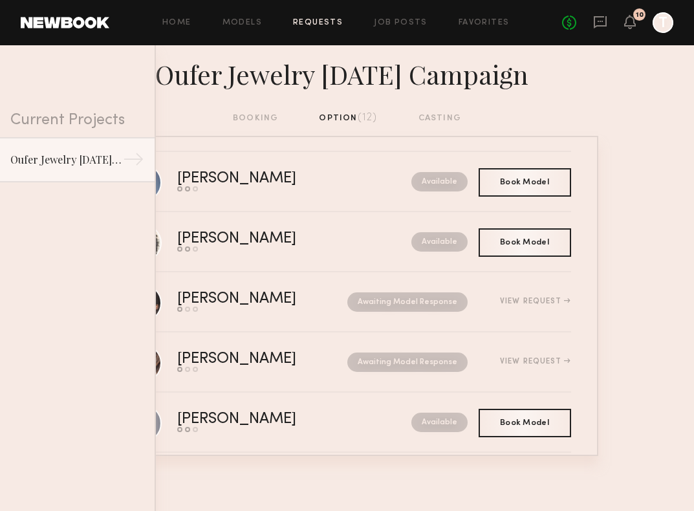
click at [263, 109] on div "Oufer Jewelry Halloween Campaign" at bounding box center [347, 78] width 694 height 66
click at [263, 114] on div "booking option (12) casting" at bounding box center [347, 118] width 228 height 14
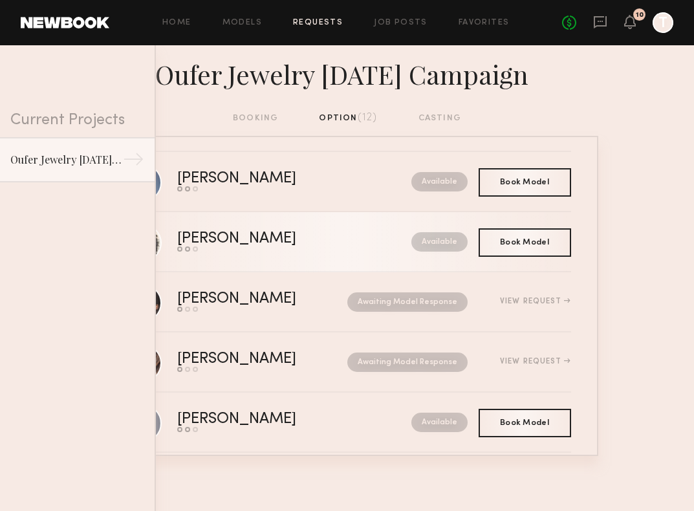
click at [277, 248] on div "Send request Model response Book model" at bounding box center [265, 248] width 177 height 5
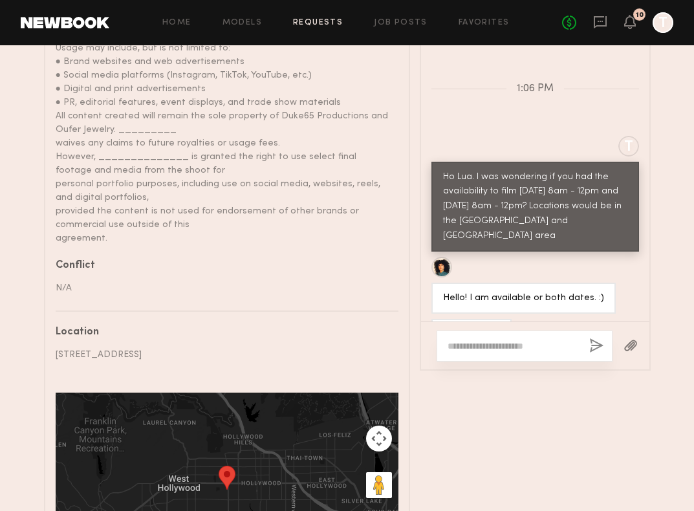
scroll to position [873, 0]
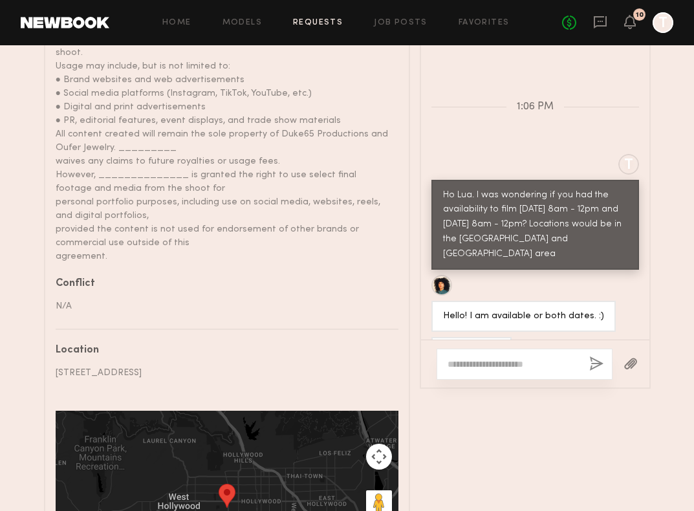
click at [491, 358] on textarea at bounding box center [513, 364] width 131 height 13
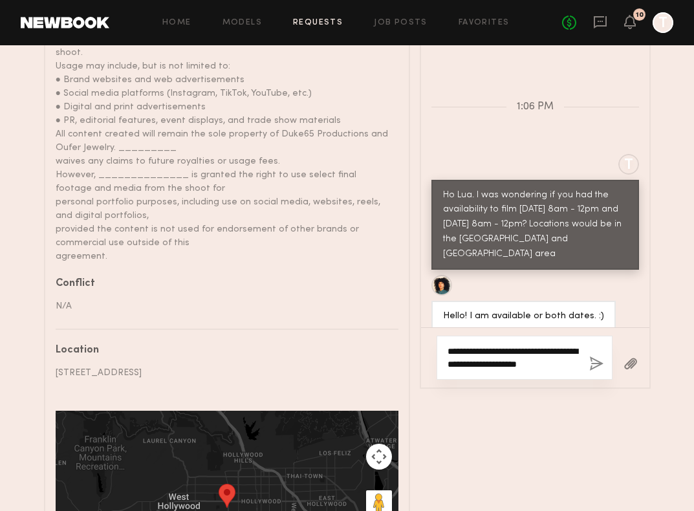
type textarea "**********"
click at [591, 356] on button "button" at bounding box center [596, 364] width 14 height 16
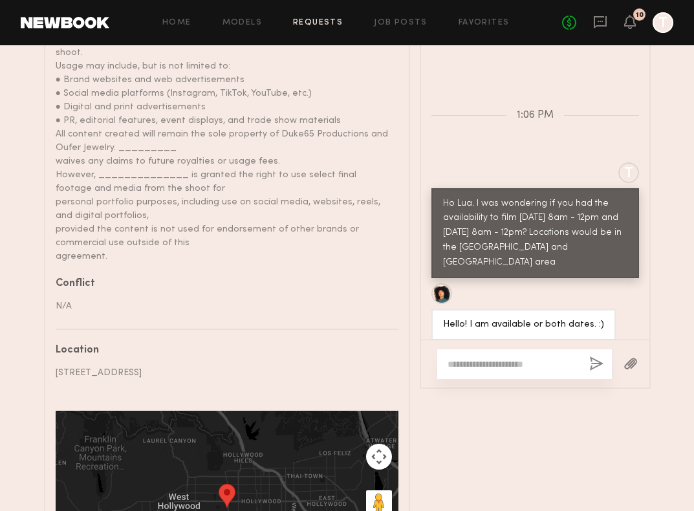
scroll to position [466, 0]
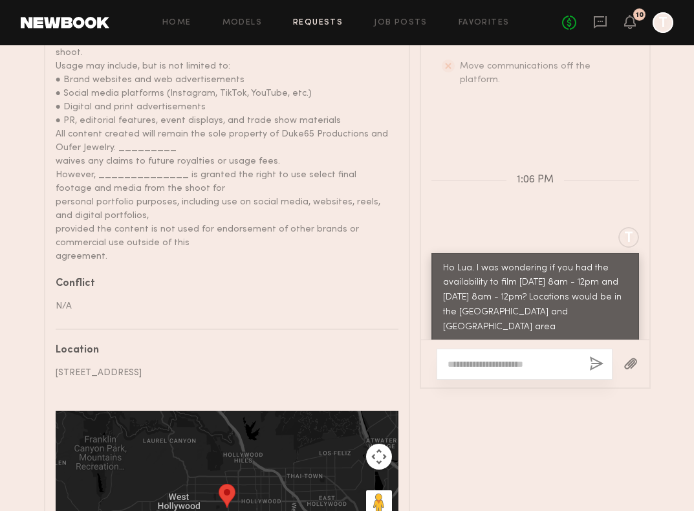
click at [361, 182] on div "USAGE RIGHTS & LICENSING: ______________ hereby grants Duke65 Productions and O…" at bounding box center [222, 120] width 333 height 285
click at [310, 16] on div "Home Models Requests Job Posts Favorites Sign Out No fees up to $5,000 10 T" at bounding box center [391, 22] width 564 height 21
click at [314, 19] on link "Requests" at bounding box center [318, 23] width 50 height 8
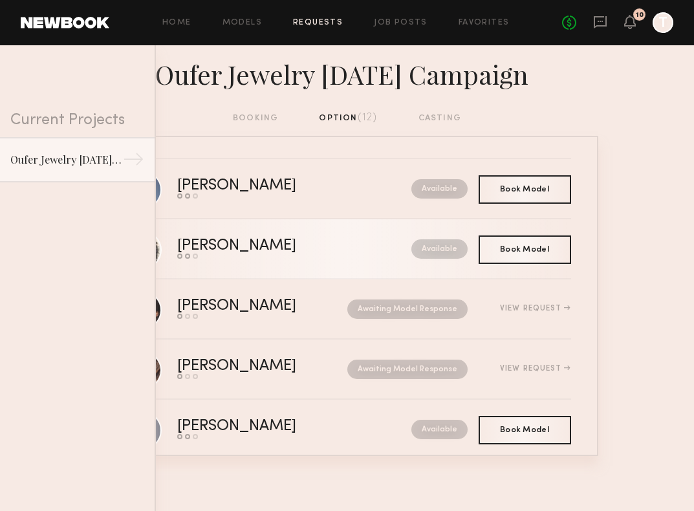
click at [264, 224] on link "Lua J. Send request Model response Book model Available" at bounding box center [348, 249] width 448 height 60
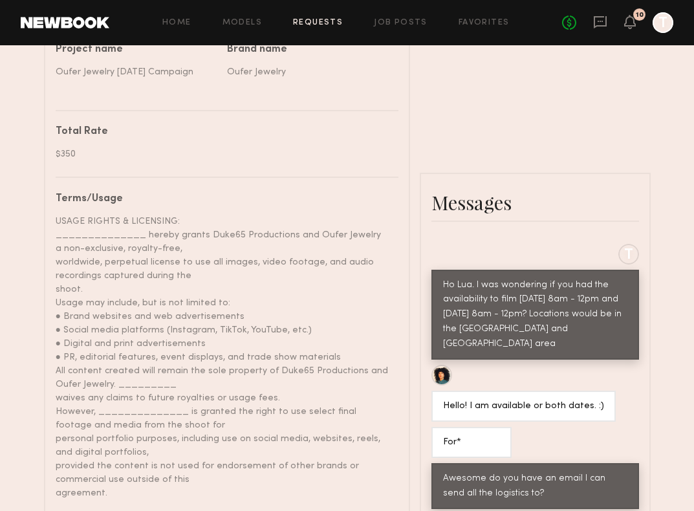
scroll to position [660, 0]
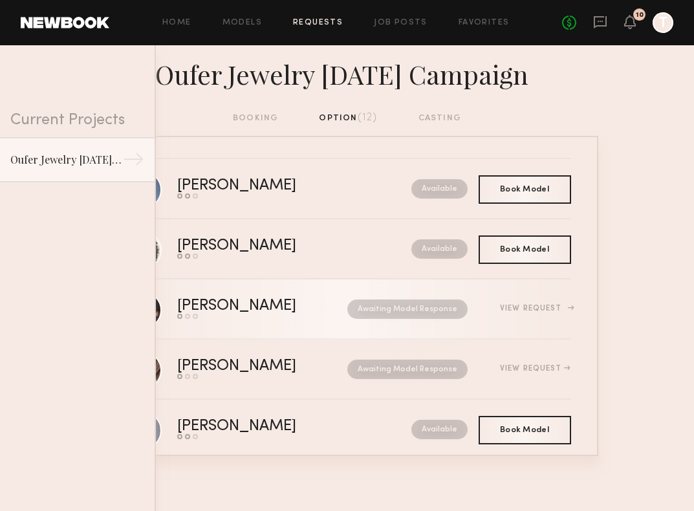
click at [263, 311] on div "Jess A." at bounding box center [249, 306] width 145 height 15
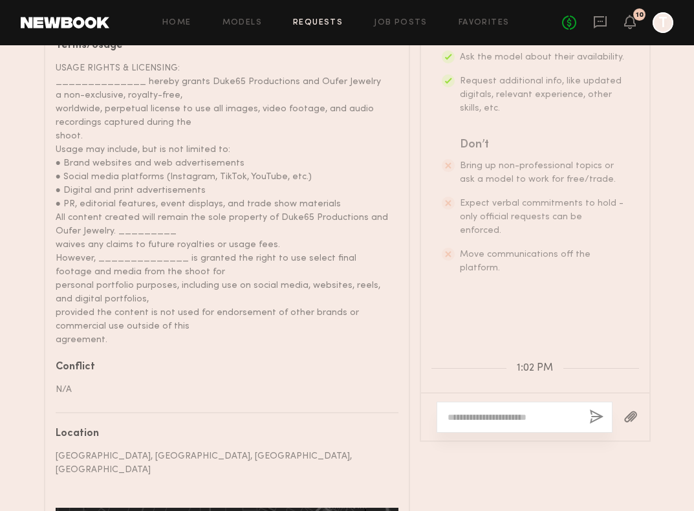
scroll to position [267, 0]
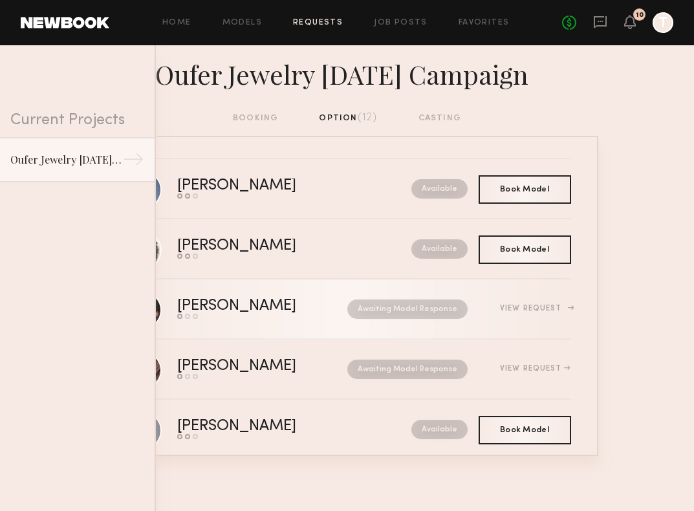
click at [289, 320] on link "Jess A. Send request Model response Book model Awaiting Model Response View Req…" at bounding box center [348, 309] width 448 height 60
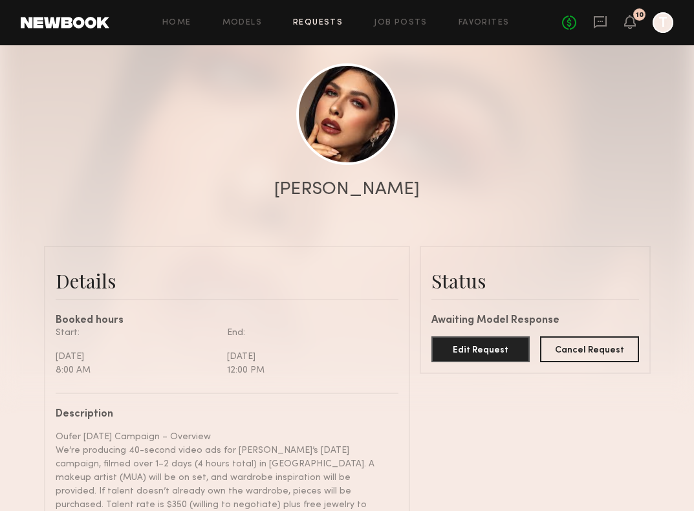
scroll to position [141, 0]
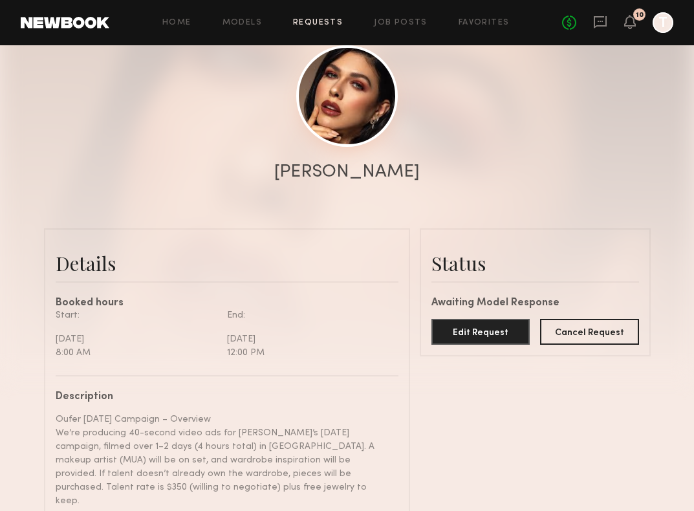
click at [318, 88] on link at bounding box center [347, 96] width 102 height 102
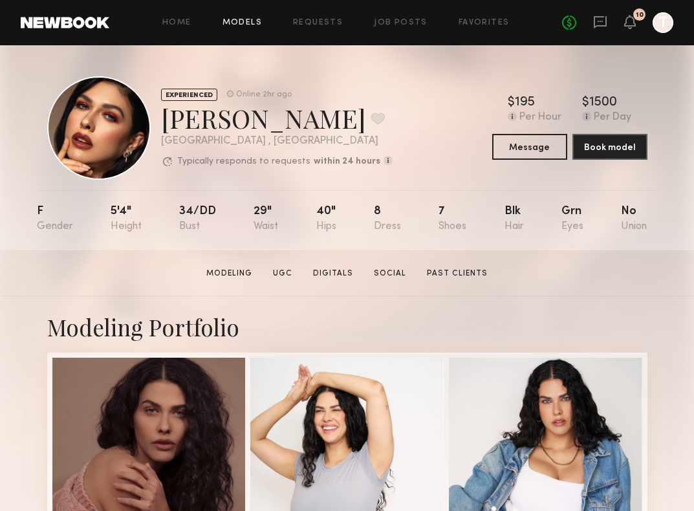
click at [243, 24] on link "Models" at bounding box center [242, 23] width 39 height 8
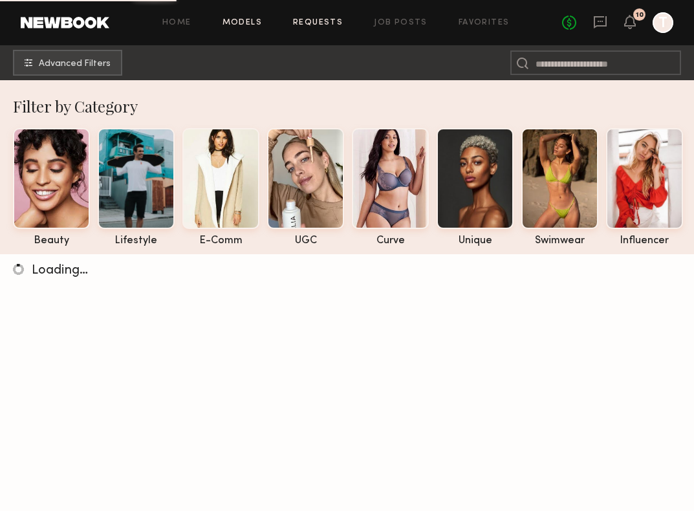
click at [327, 19] on link "Requests" at bounding box center [318, 23] width 50 height 8
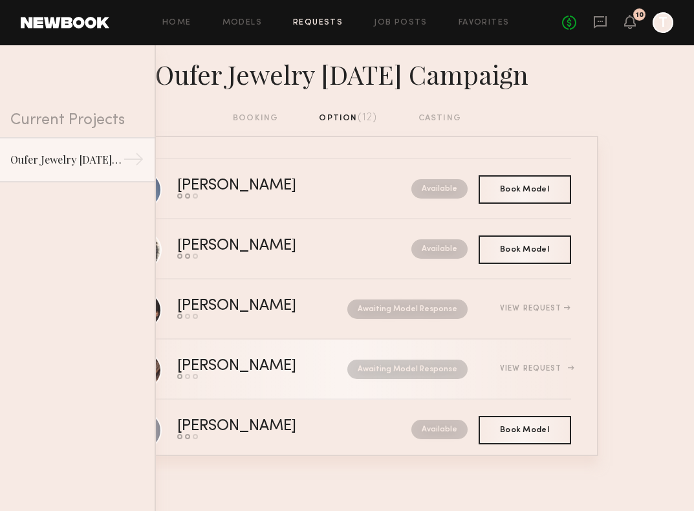
click at [234, 375] on div "Send request Model response Book model" at bounding box center [249, 376] width 145 height 5
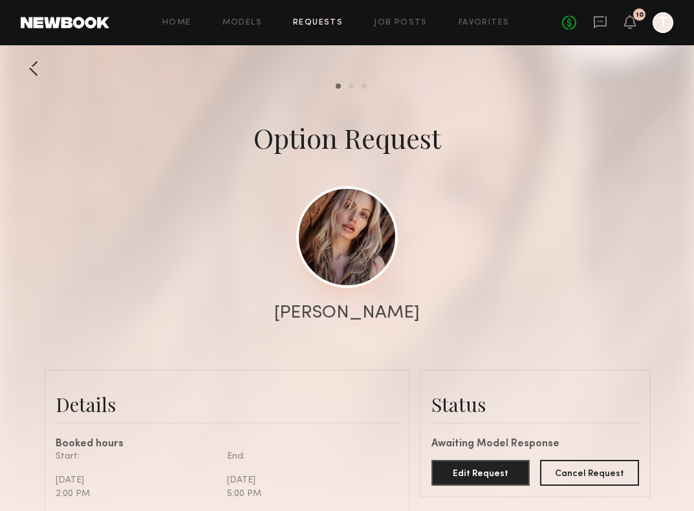
click at [358, 246] on link at bounding box center [347, 237] width 102 height 102
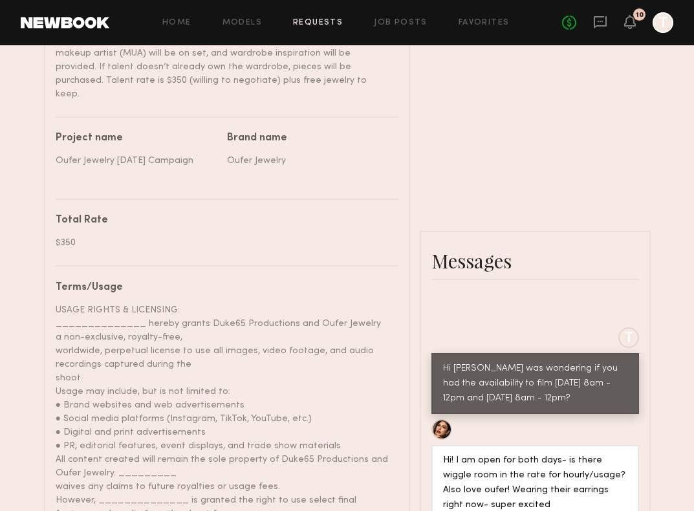
scroll to position [554, 0]
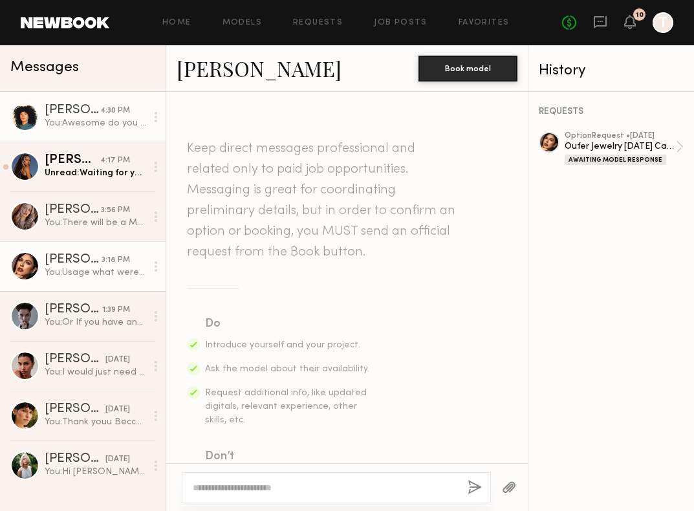
scroll to position [527, 0]
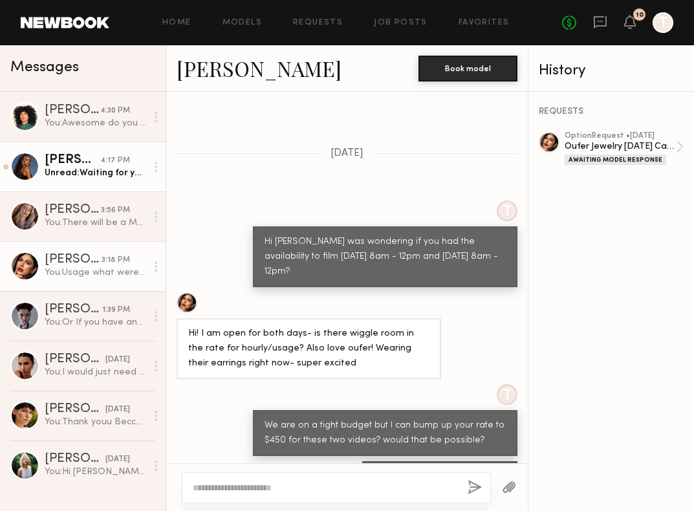
click at [89, 175] on div "Unread: Waiting for you guys to confirm the project. And I’ll see you then! Als…" at bounding box center [96, 173] width 102 height 12
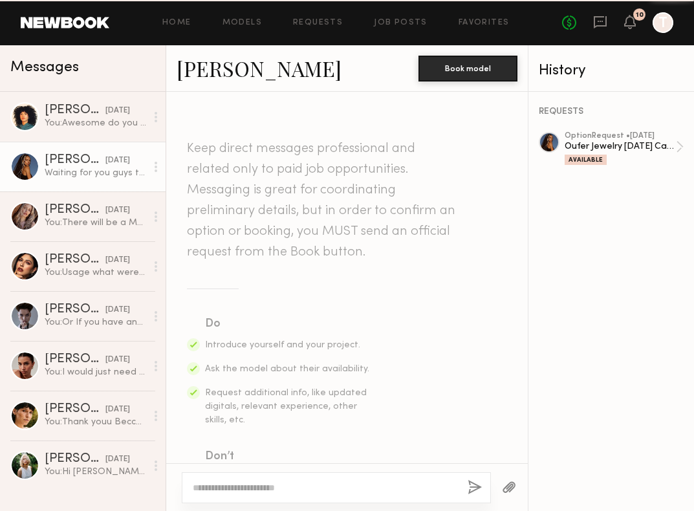
scroll to position [582, 0]
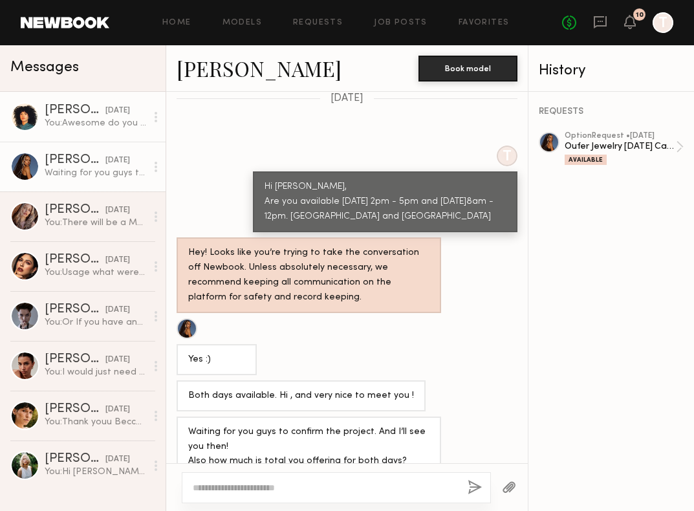
click at [82, 124] on div "You: Awesome do you have an email I can send all the logistics to?" at bounding box center [96, 123] width 102 height 12
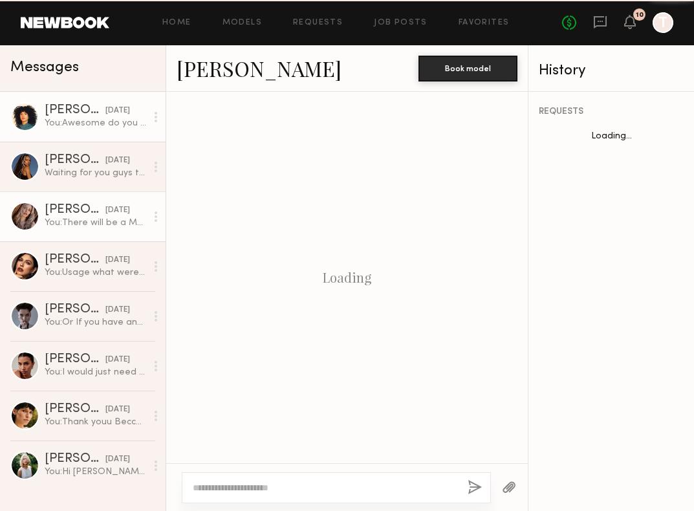
scroll to position [567, 0]
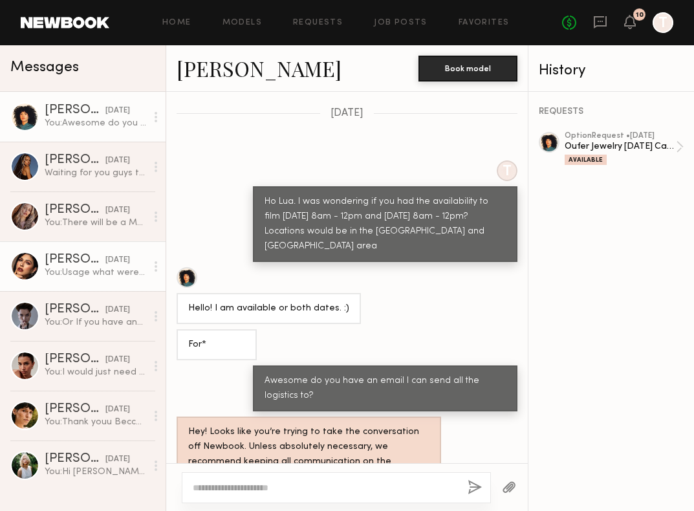
click at [72, 246] on link "Jess A. yesterday You: Usage what were you thinking?" at bounding box center [83, 266] width 166 height 50
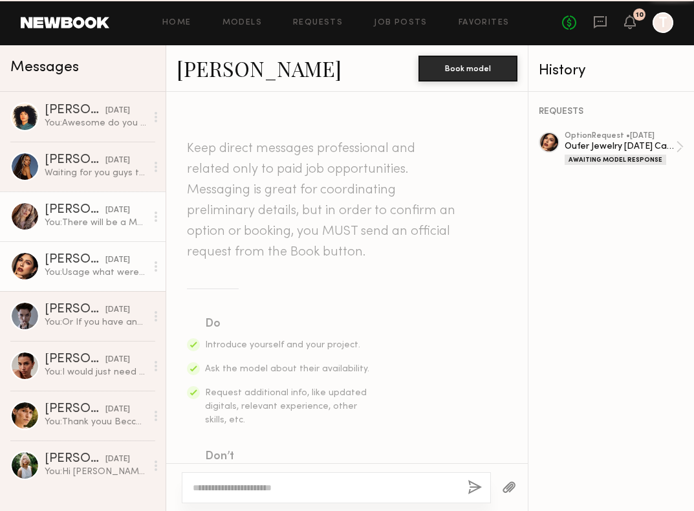
scroll to position [527, 0]
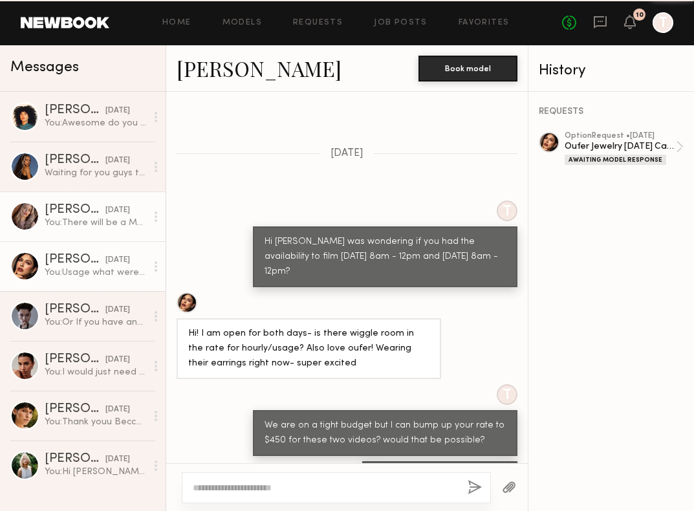
click at [74, 217] on div "You: There will be a MUA on set" at bounding box center [96, 223] width 102 height 12
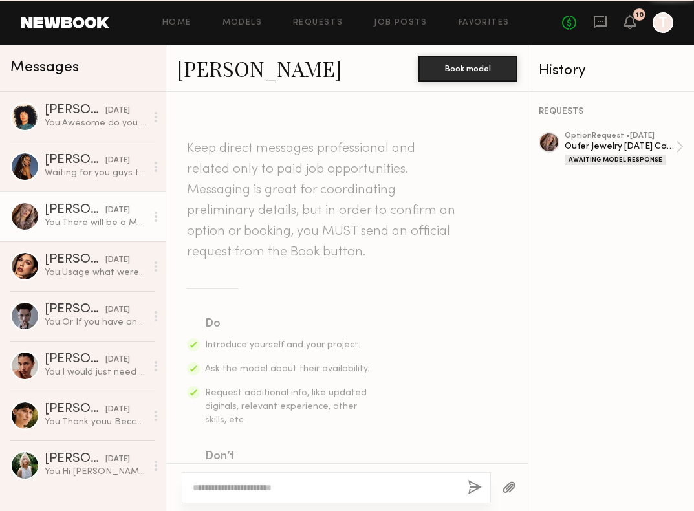
scroll to position [1217, 0]
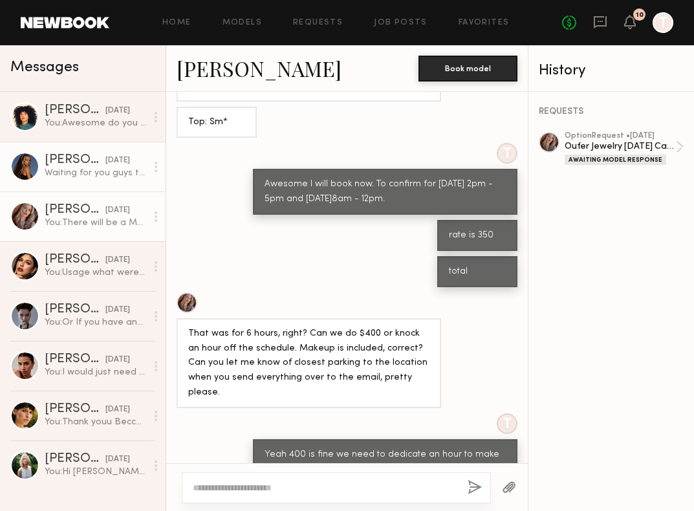
click at [95, 175] on div "Waiting for you guys to confirm the project. And I’ll see you then! Also how mu…" at bounding box center [96, 173] width 102 height 12
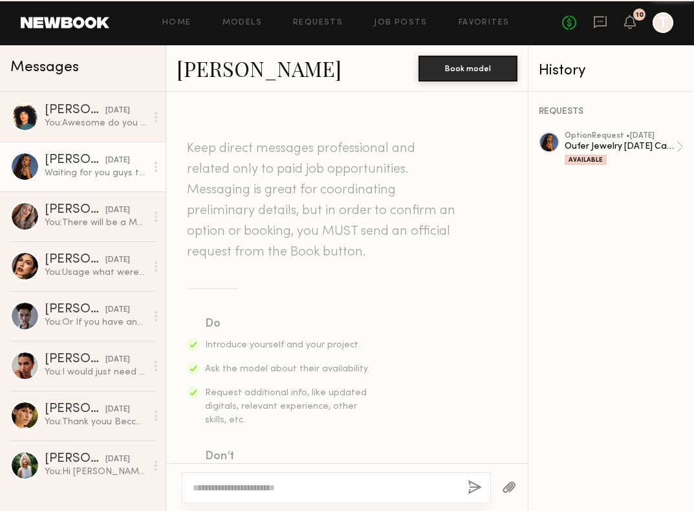
scroll to position [582, 0]
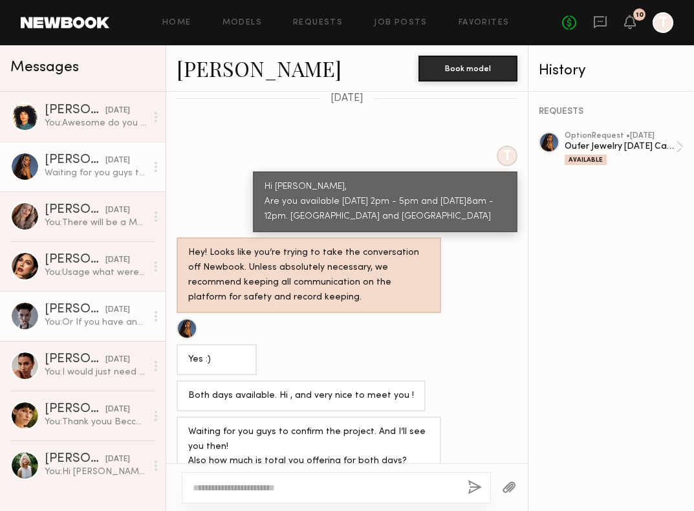
click at [80, 304] on div "Ivanka O." at bounding box center [75, 309] width 61 height 13
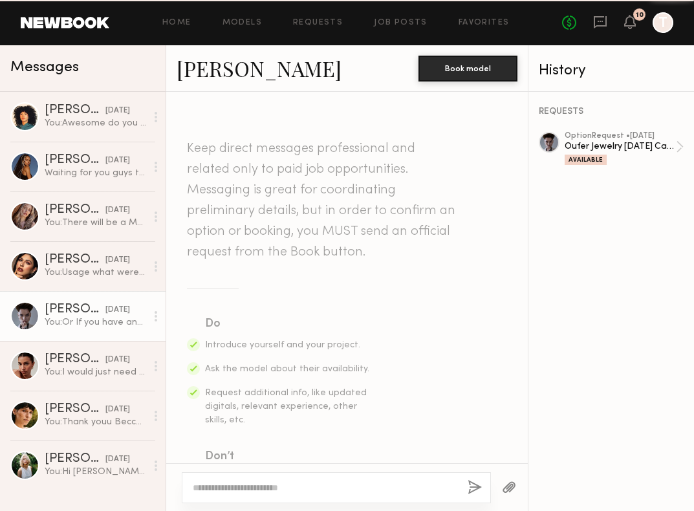
scroll to position [714, 0]
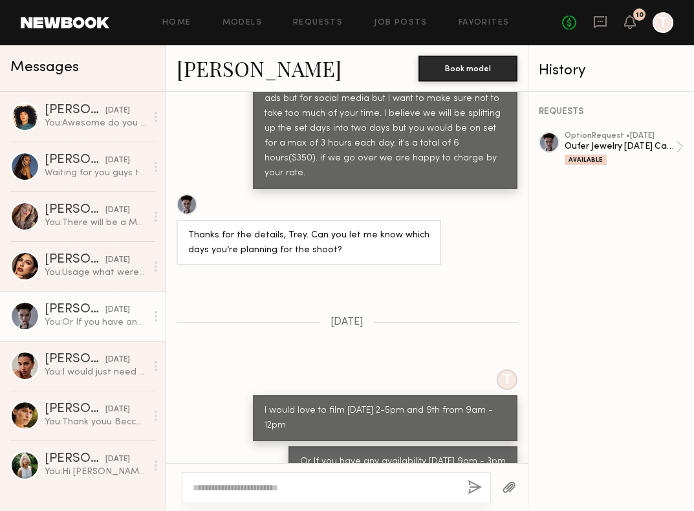
click at [186, 194] on div at bounding box center [187, 204] width 21 height 21
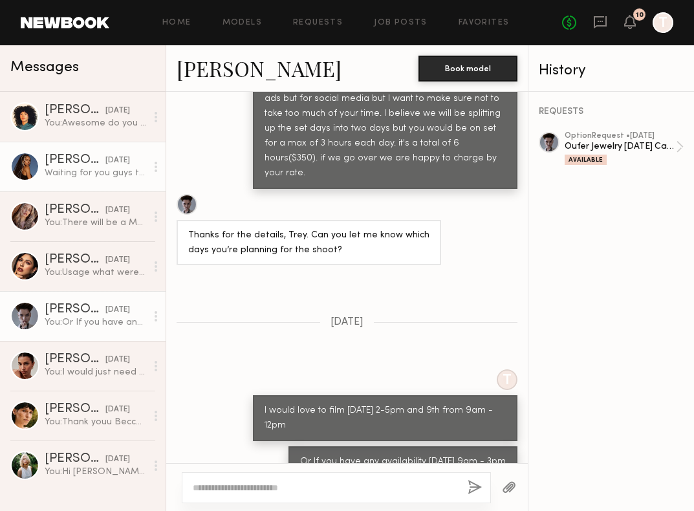
click at [54, 160] on div "Maria F." at bounding box center [75, 160] width 61 height 13
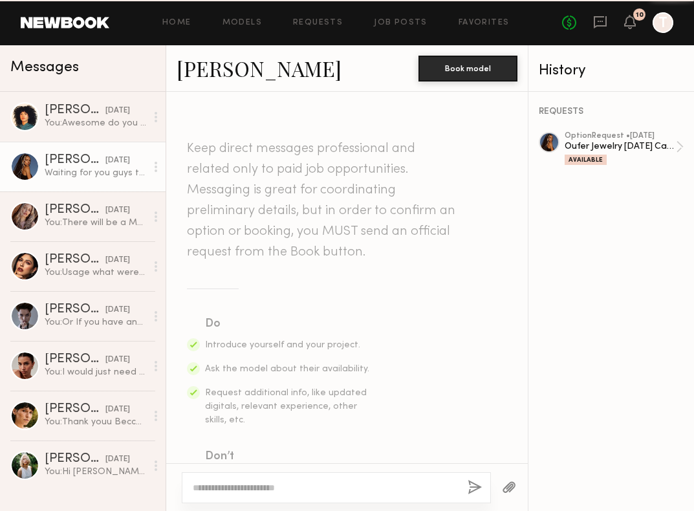
scroll to position [582, 0]
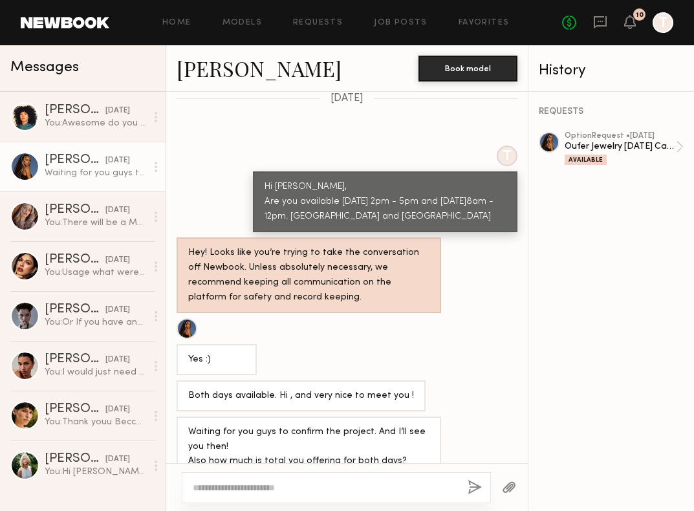
click at [223, 77] on link "Maria F." at bounding box center [259, 68] width 165 height 28
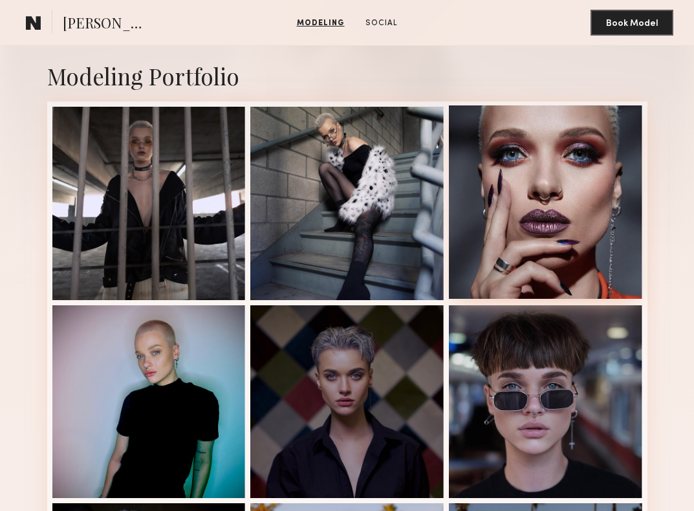
scroll to position [179, 0]
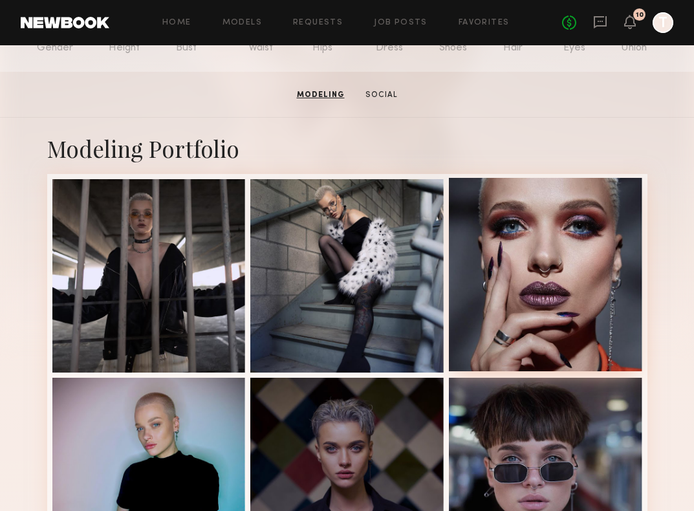
click at [538, 254] on div at bounding box center [545, 274] width 193 height 193
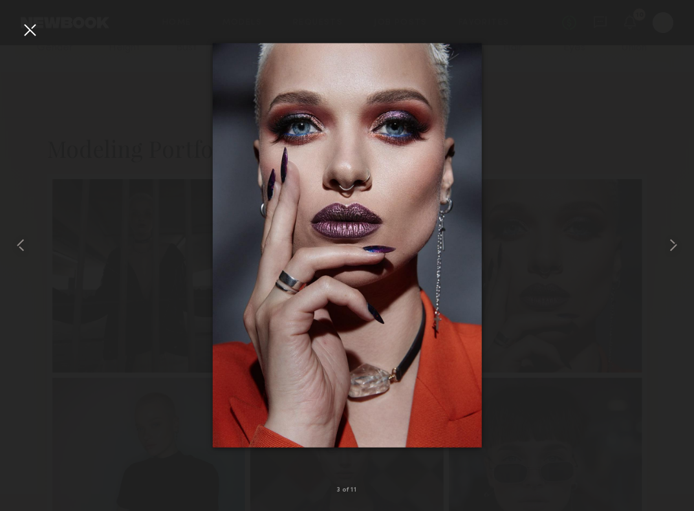
click at [28, 36] on div at bounding box center [29, 29] width 21 height 21
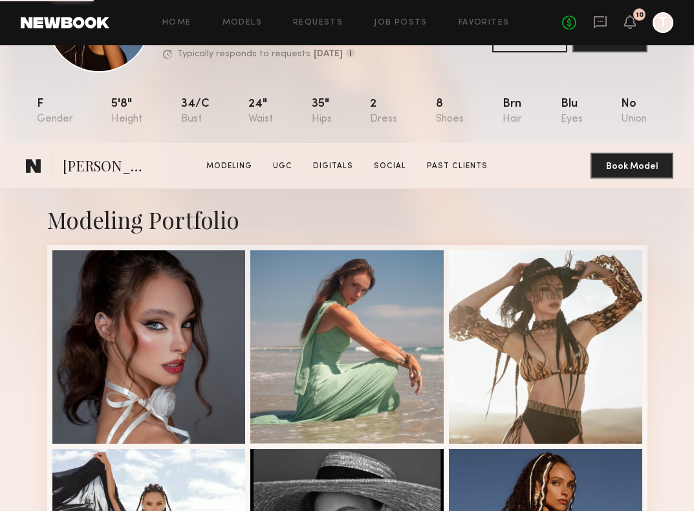
scroll to position [79, 0]
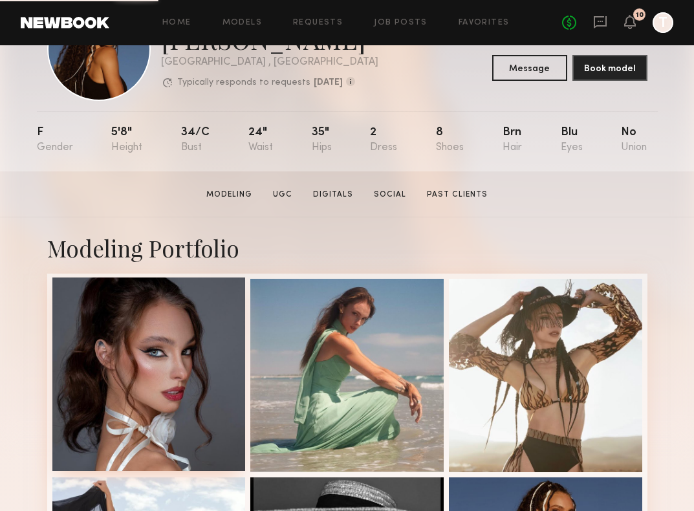
click at [156, 327] on div at bounding box center [148, 374] width 193 height 193
